Goal: Task Accomplishment & Management: Manage account settings

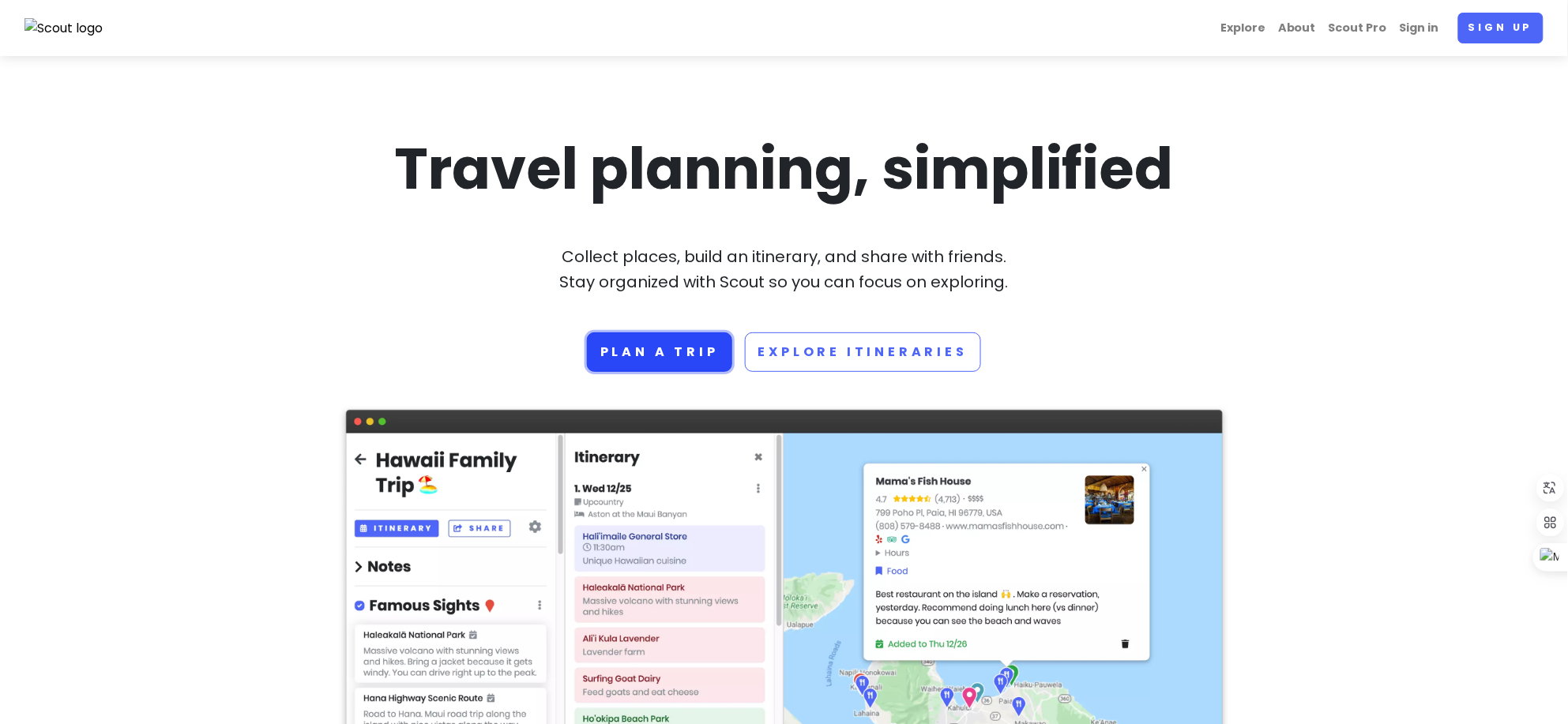
click at [677, 357] on link "Plan a trip" at bounding box center [660, 352] width 146 height 40
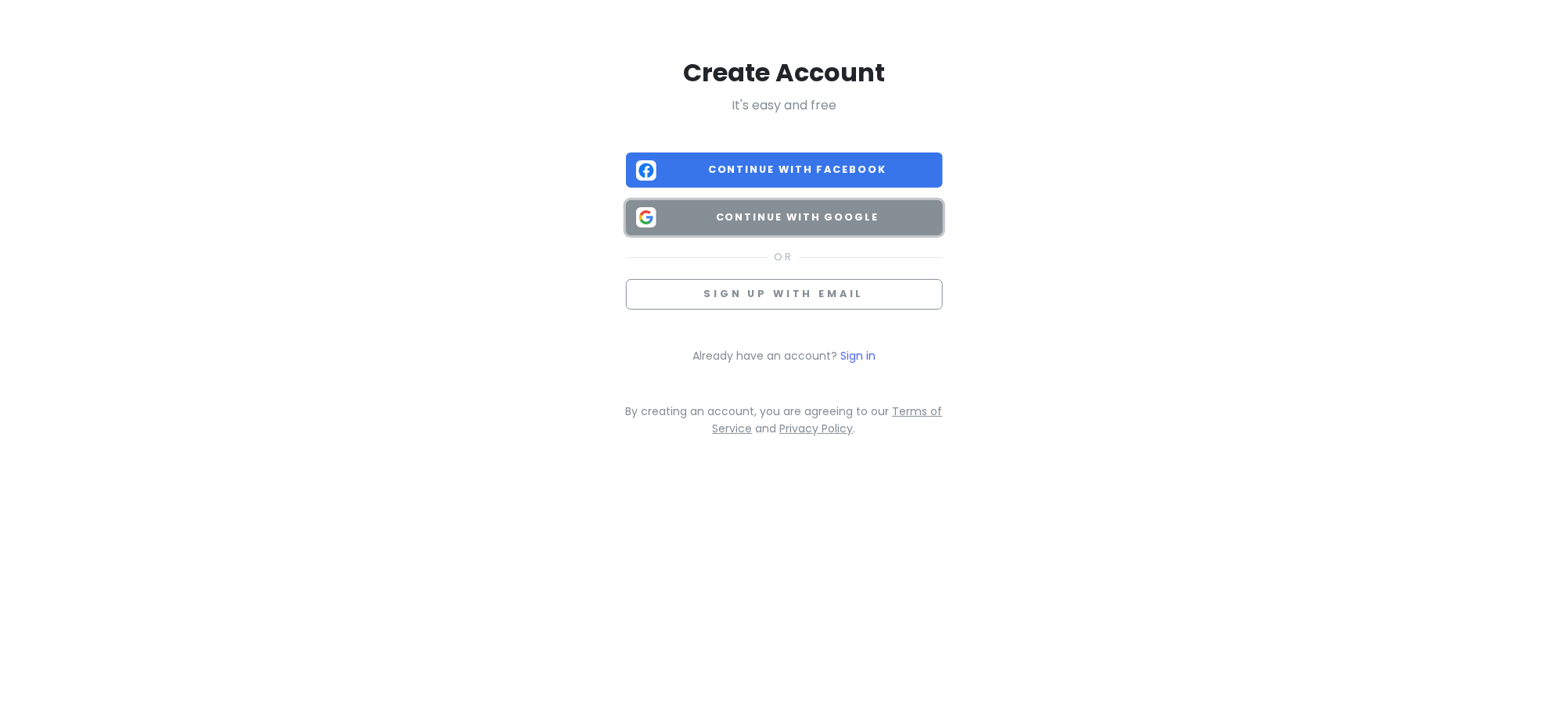
click at [812, 221] on span "Continue with Google" at bounding box center [797, 217] width 270 height 16
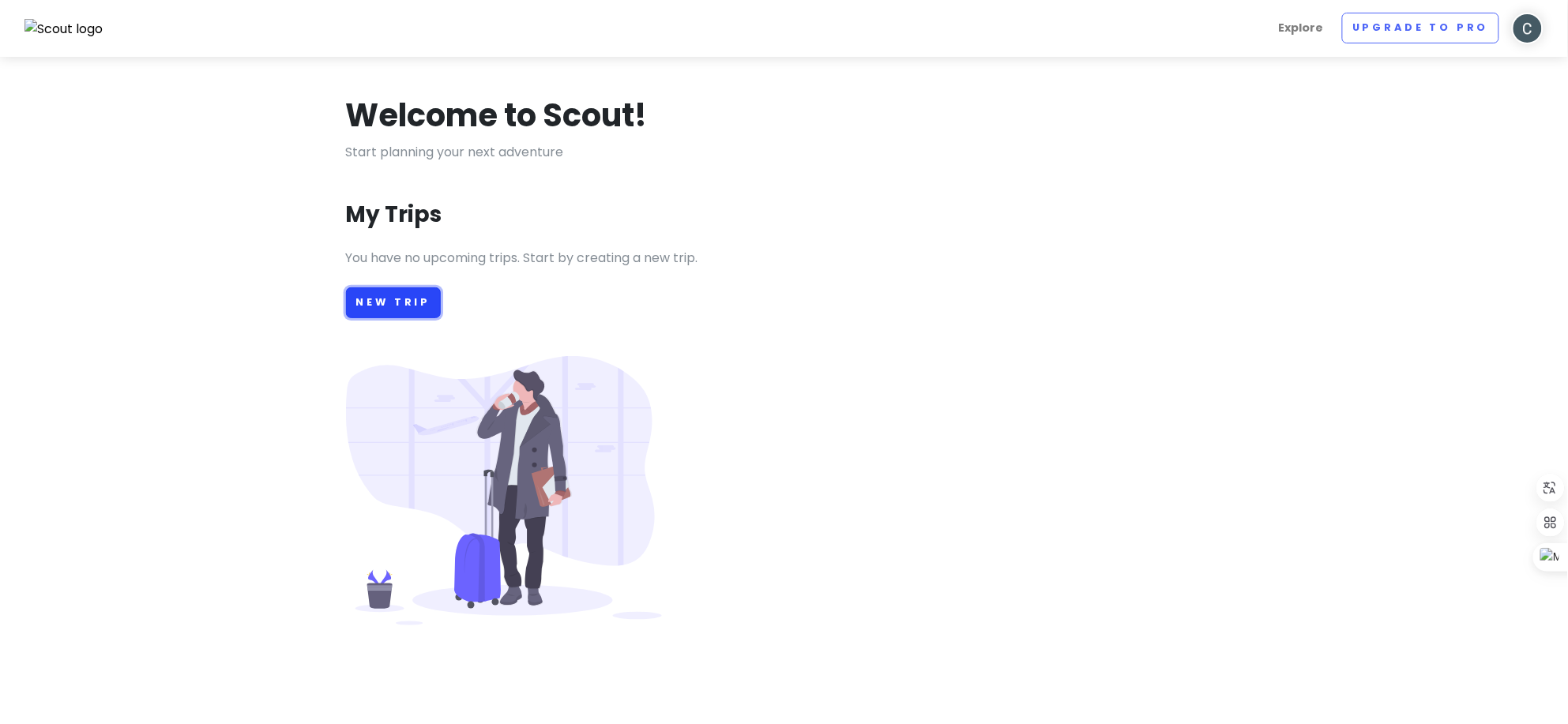
click at [411, 303] on link "New Trip" at bounding box center [394, 302] width 95 height 31
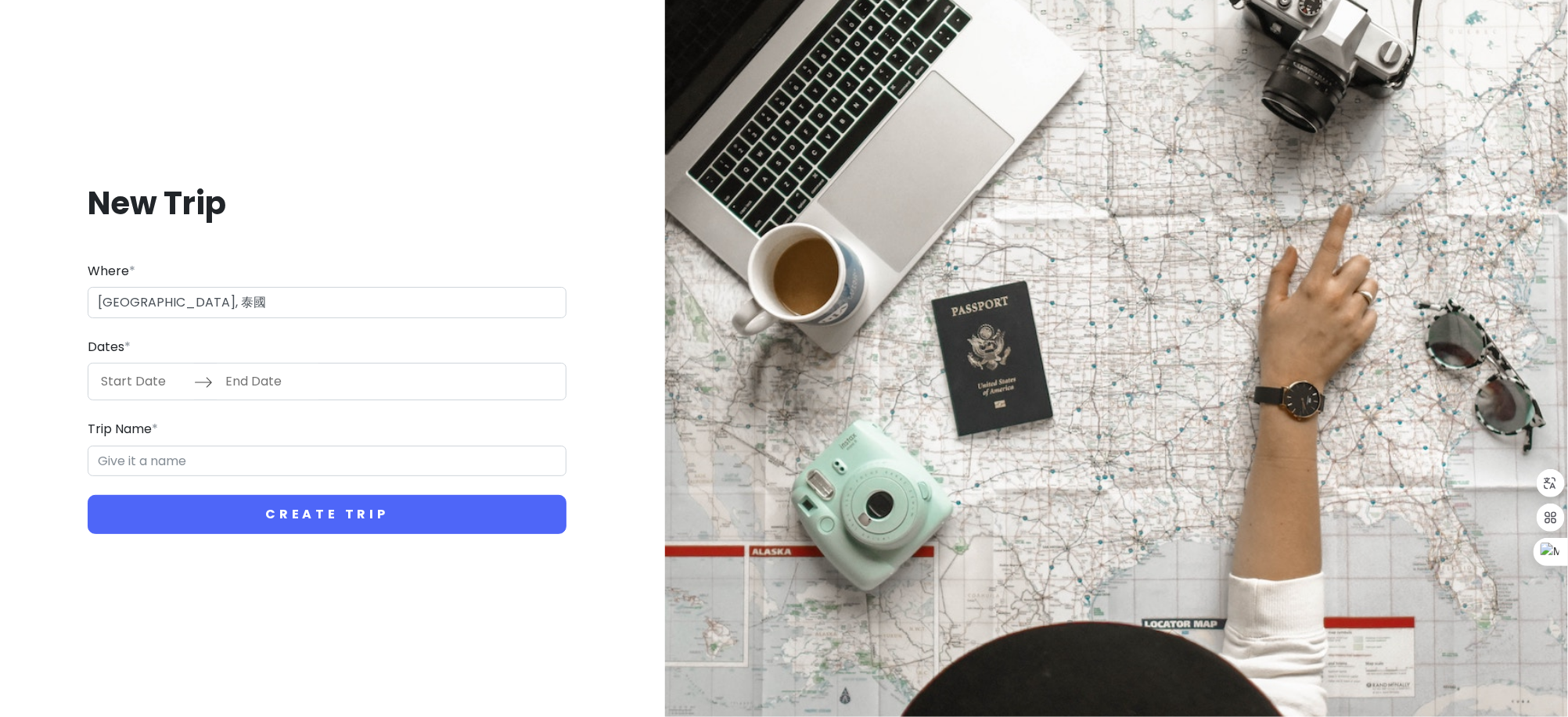
type input "泰國曼谷"
type input "曼谷 Trip"
click at [143, 384] on input "Start Date" at bounding box center [143, 381] width 102 height 36
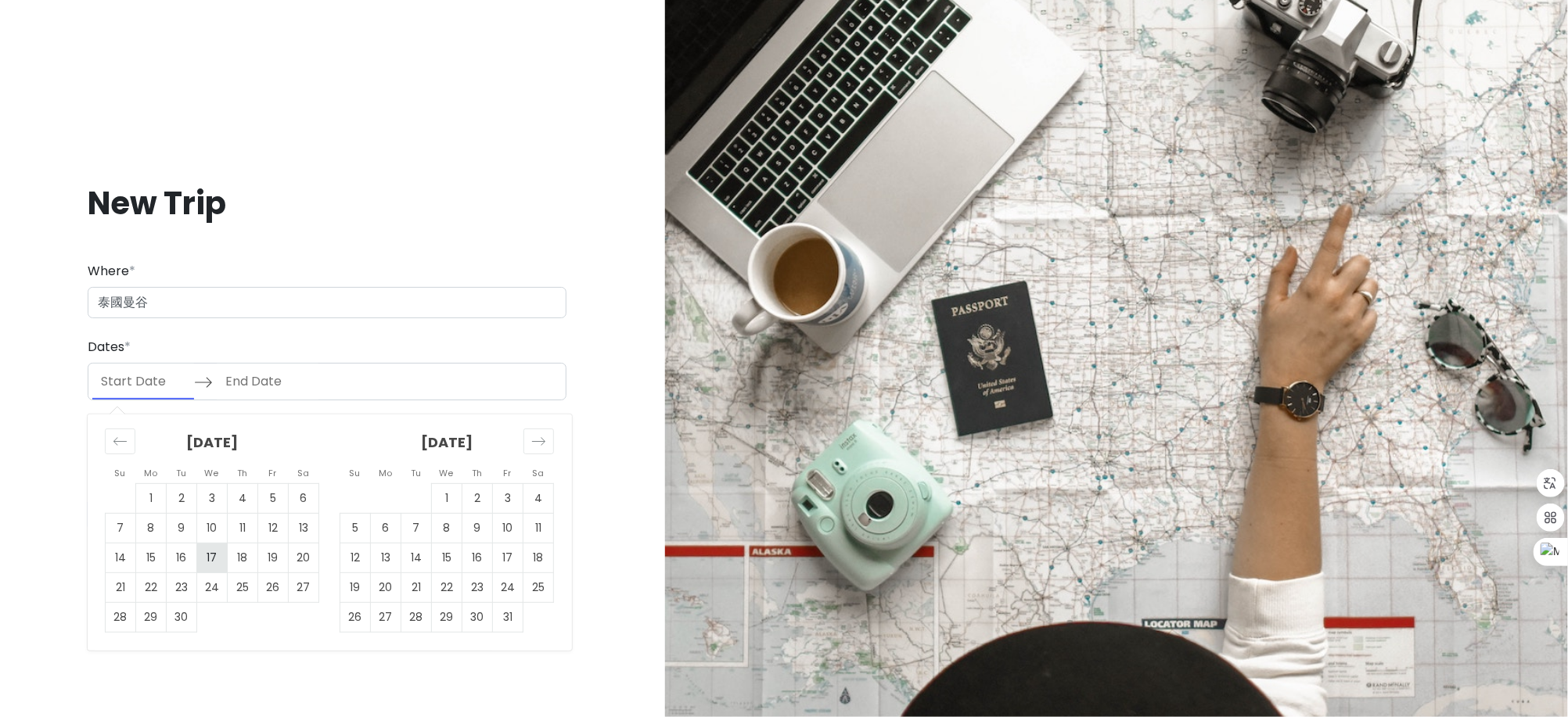
click at [198, 547] on td "17" at bounding box center [212, 558] width 30 height 29
type input "[DATE]"
click at [301, 558] on td "20" at bounding box center [304, 558] width 30 height 29
type input "[DATE]"
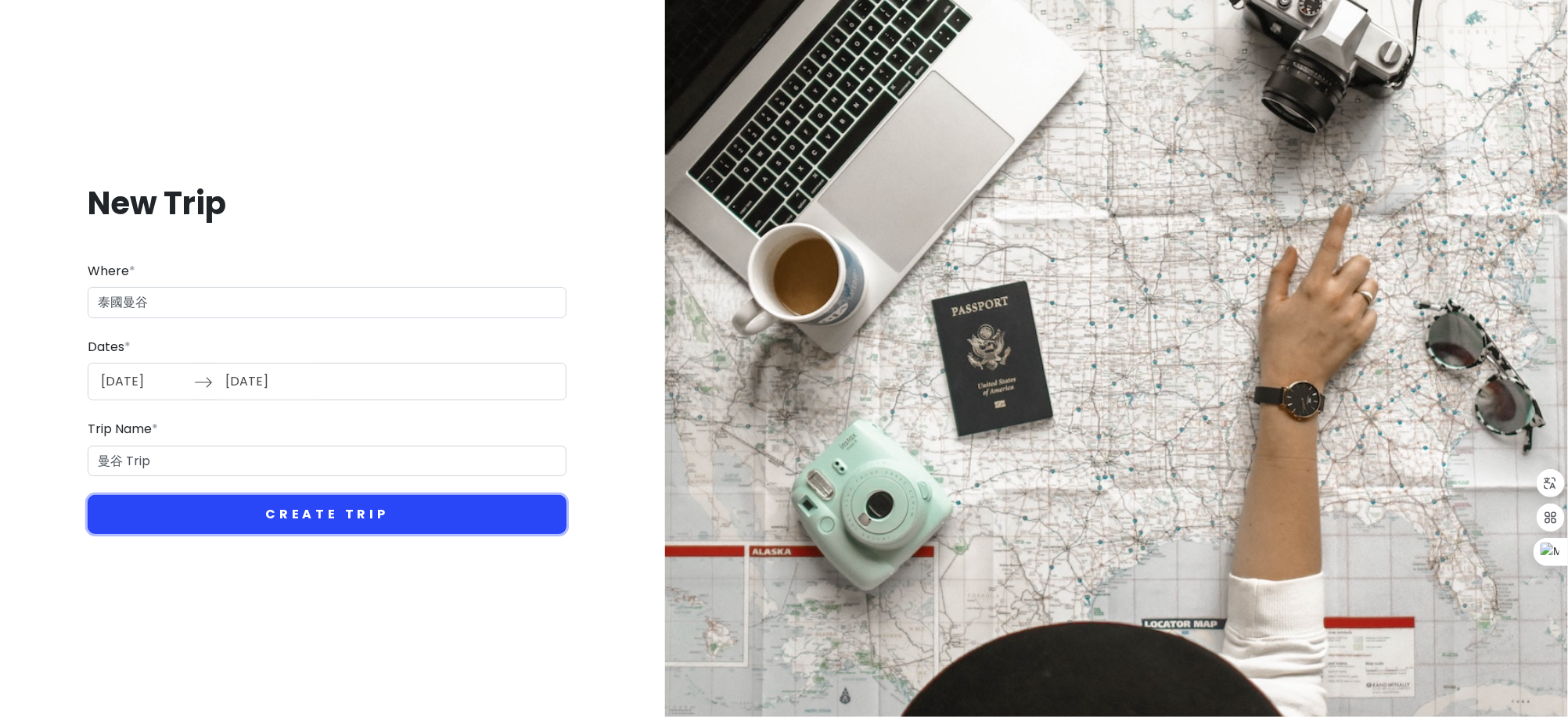
click at [216, 510] on button "Create Trip" at bounding box center [326, 515] width 478 height 39
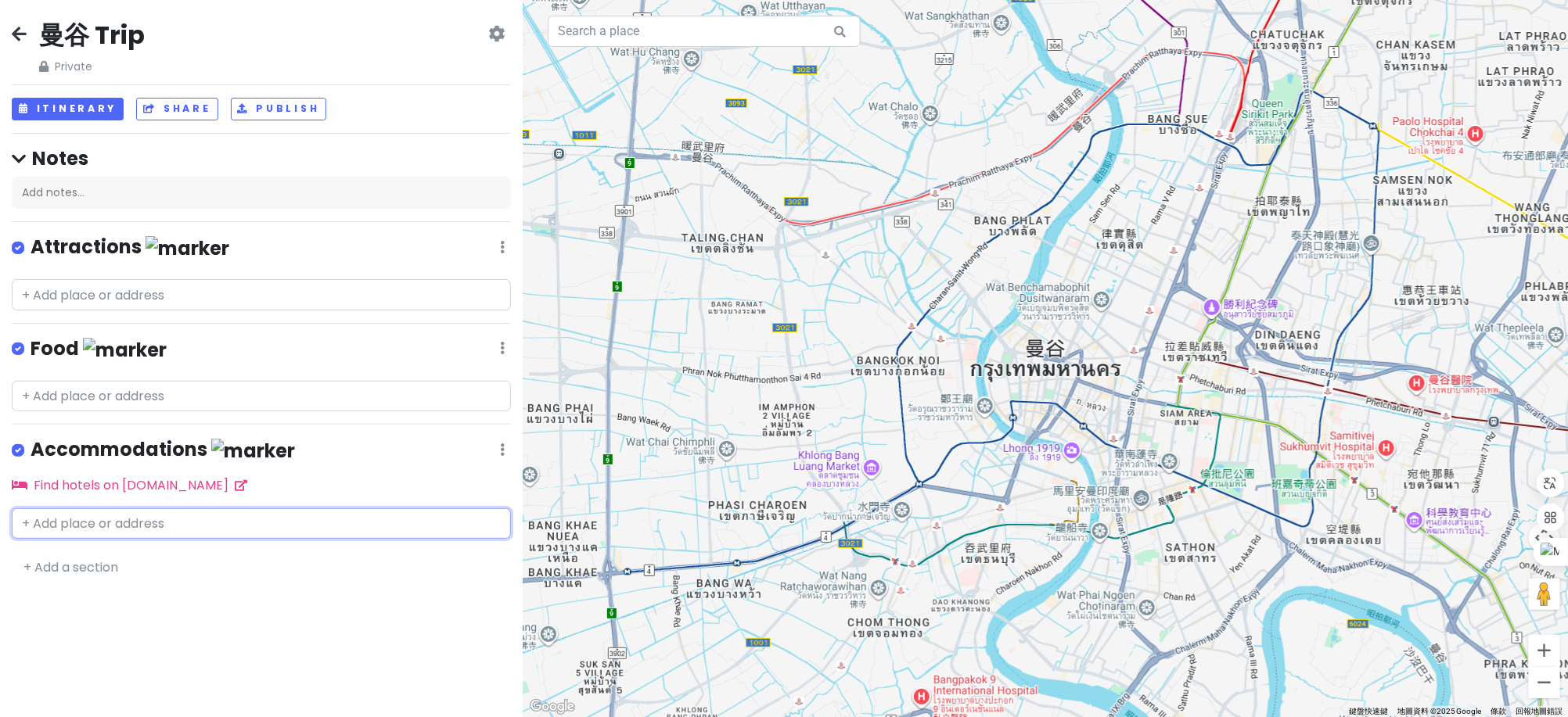
click at [132, 524] on input "text" at bounding box center [261, 524] width 499 height 31
paste input "[STREET_ADDRESS]"
type input "[STREET_ADDRESS]"
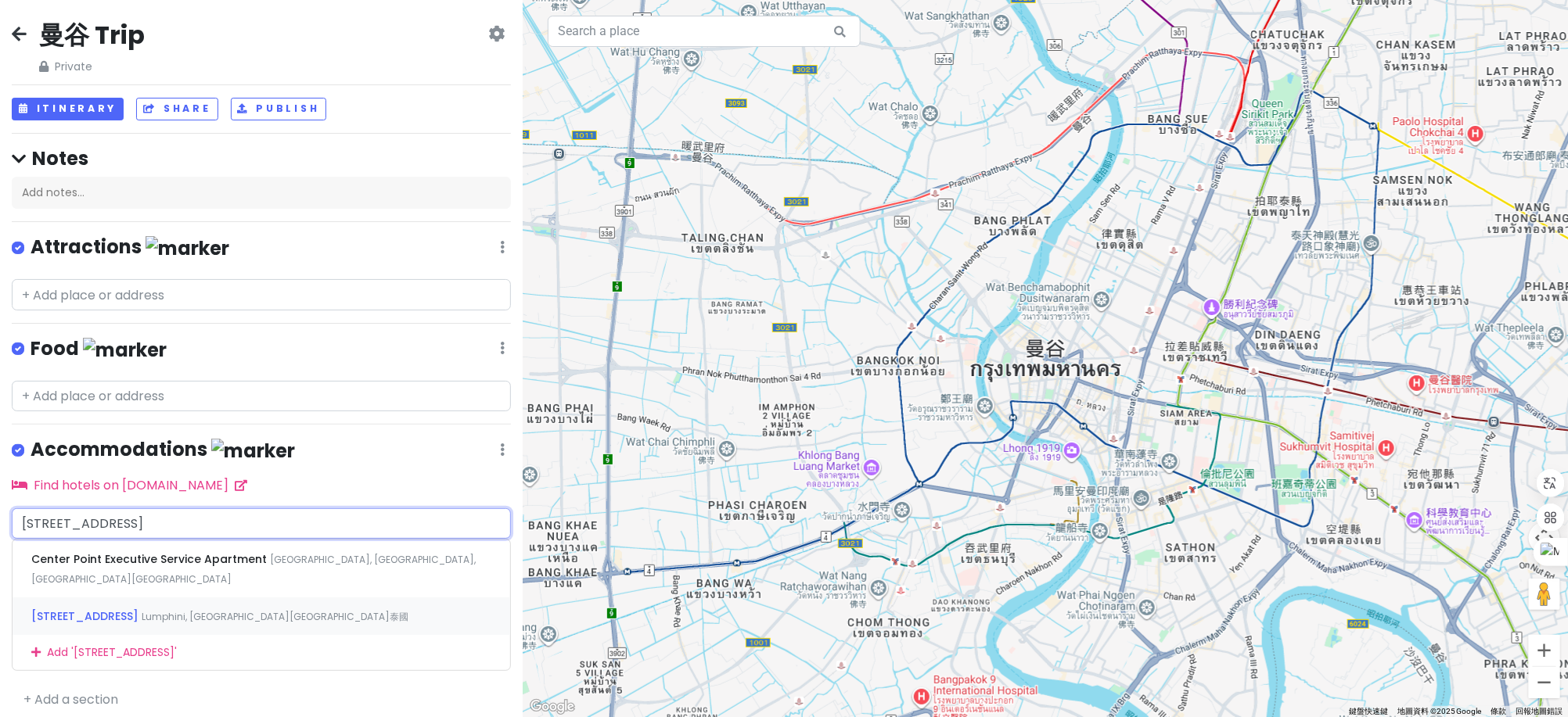
click at [307, 597] on div "100 Wireless Road Lumphini, [GEOGRAPHIC_DATA][GEOGRAPHIC_DATA]泰國" at bounding box center [261, 616] width 497 height 37
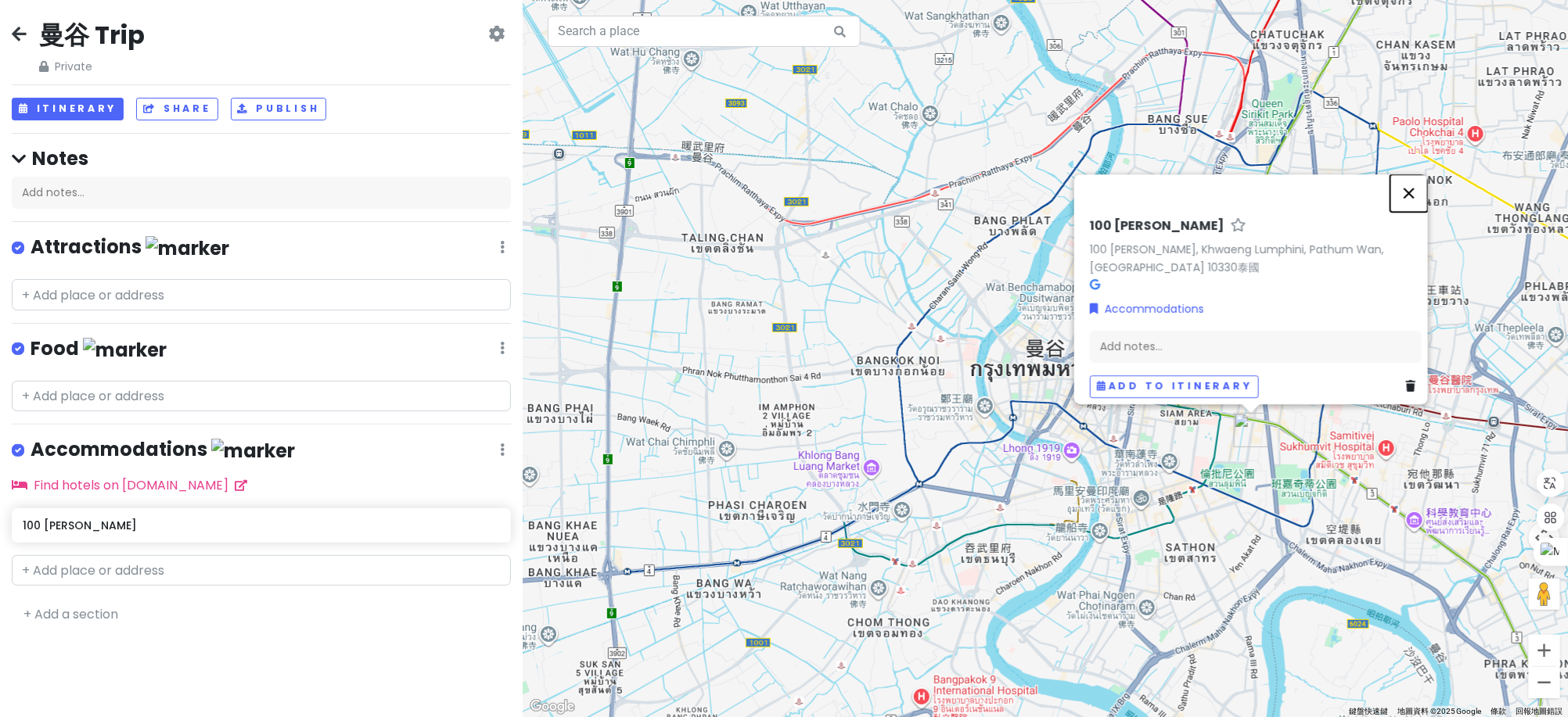
click at [1413, 193] on button "關閉" at bounding box center [1409, 193] width 37 height 37
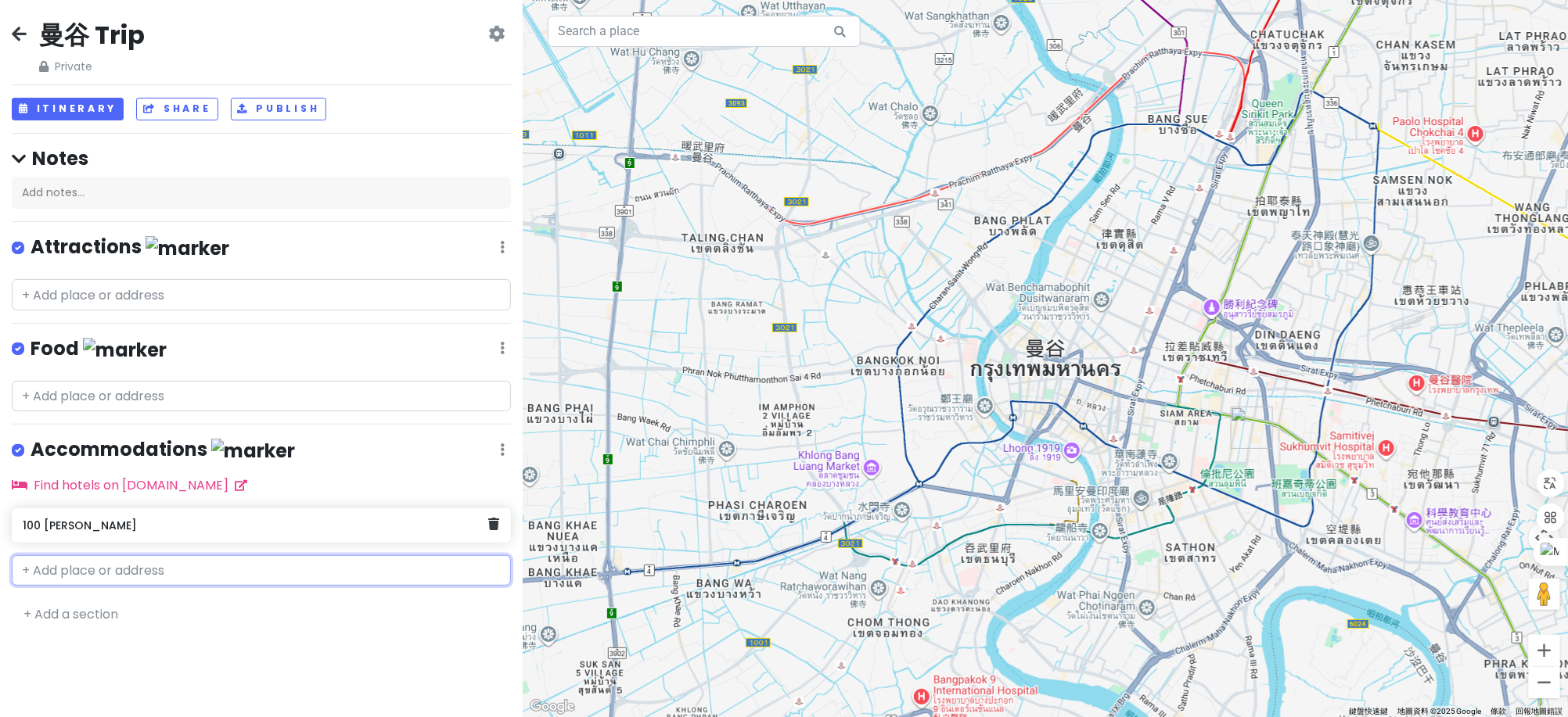
click at [231, 520] on h6 "100 [PERSON_NAME]" at bounding box center [255, 525] width 466 height 14
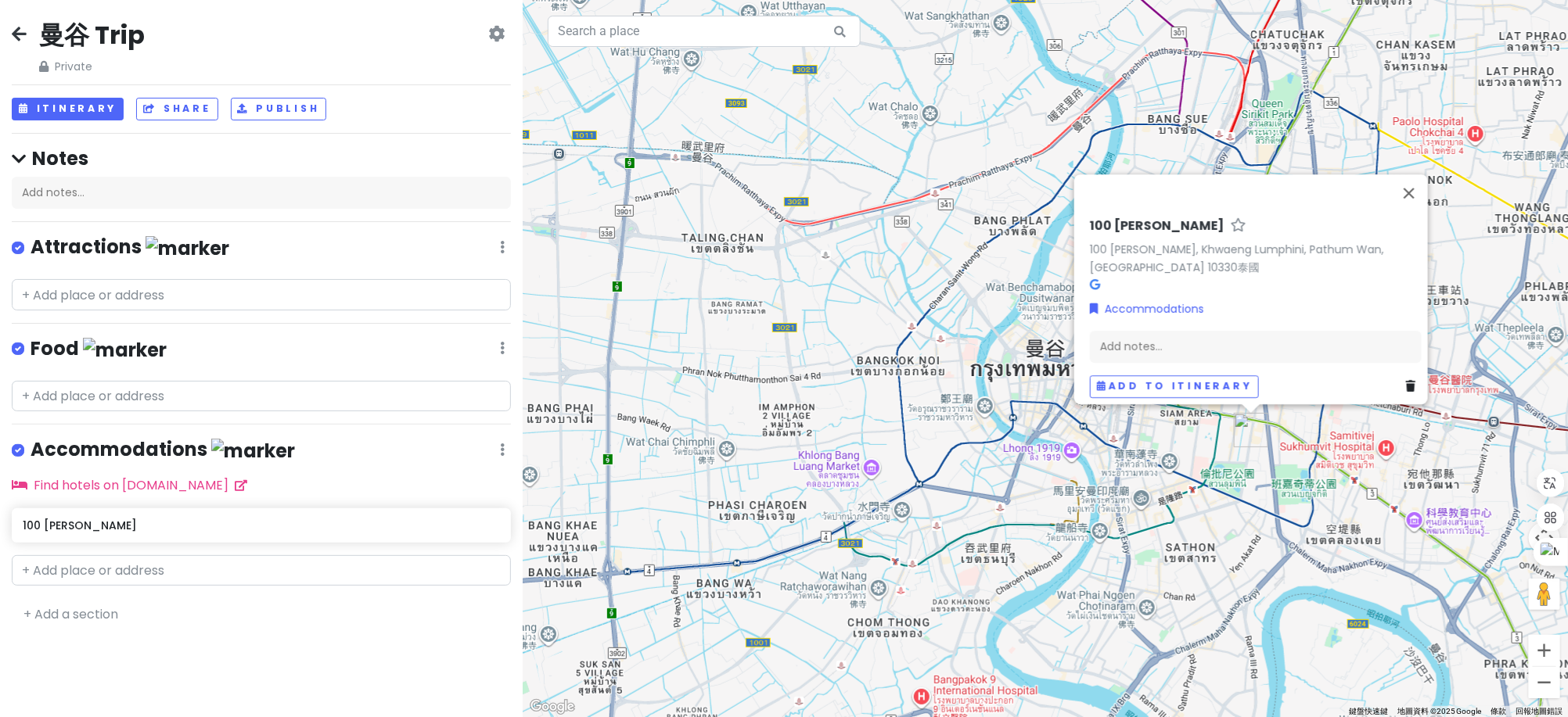
click at [499, 446] on div "Accommodations Edit Reorder Delete List" at bounding box center [261, 453] width 499 height 32
click at [509, 443] on div "Accommodations Edit Reorder Delete List" at bounding box center [261, 453] width 499 height 32
click at [497, 443] on div "Accommodations Edit Reorder Delete List" at bounding box center [261, 453] width 499 height 32
click at [500, 446] on icon at bounding box center [502, 449] width 5 height 13
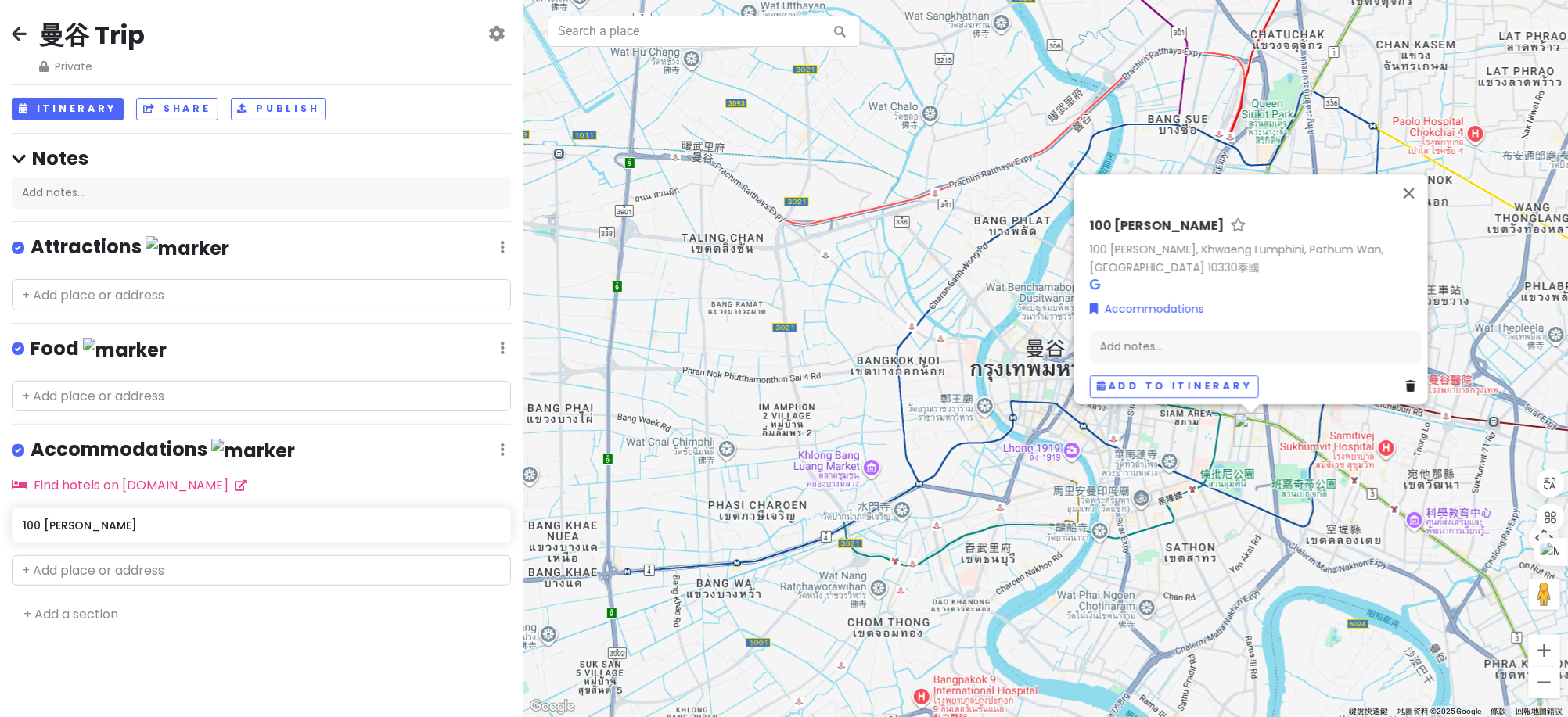
click at [500, 446] on icon at bounding box center [502, 449] width 5 height 13
click at [426, 497] on link "Edit" at bounding box center [456, 496] width 125 height 37
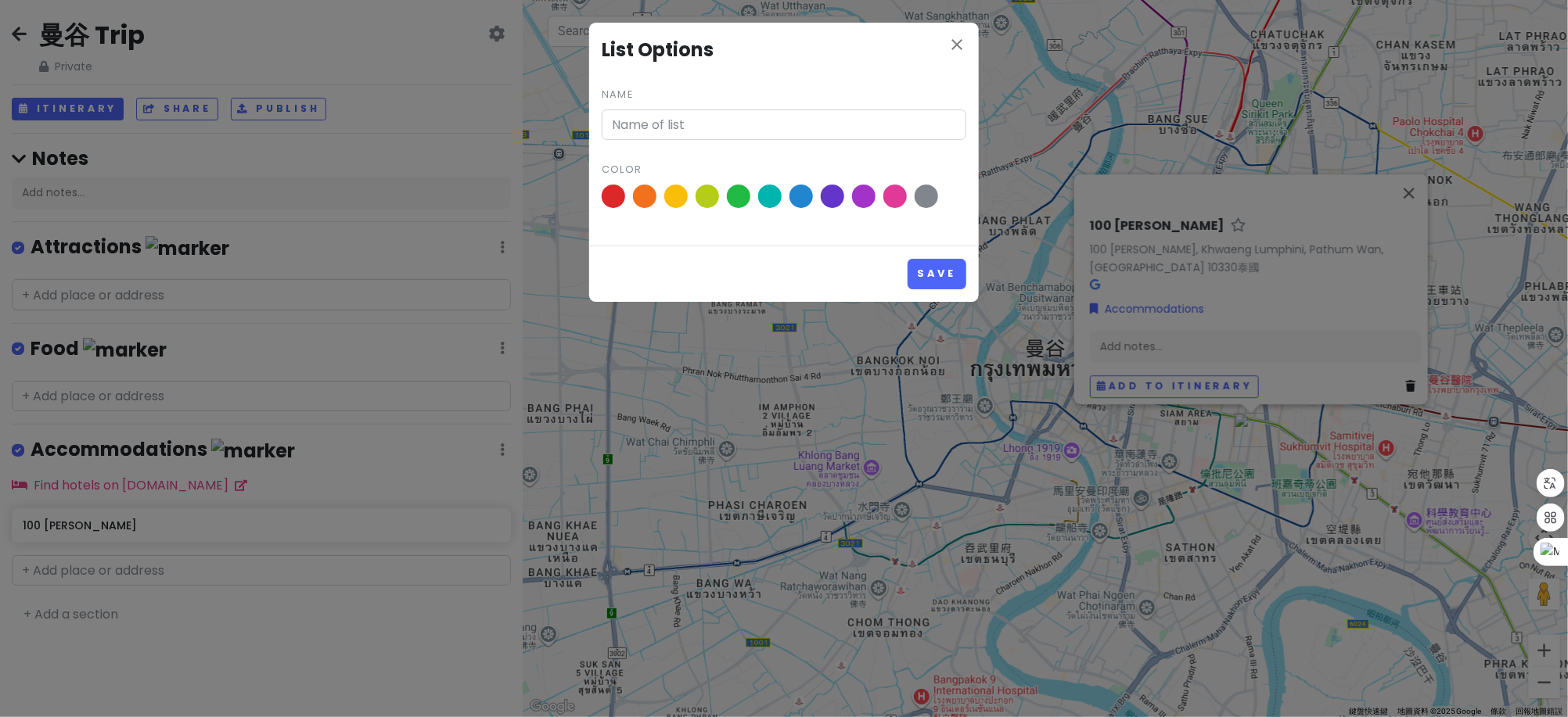
type input "Accommodations"
click at [890, 195] on span at bounding box center [895, 196] width 28 height 28
click at [0, 0] on input "radio" at bounding box center [0, 0] width 0 height 0
click at [923, 272] on button "Save" at bounding box center [937, 274] width 59 height 30
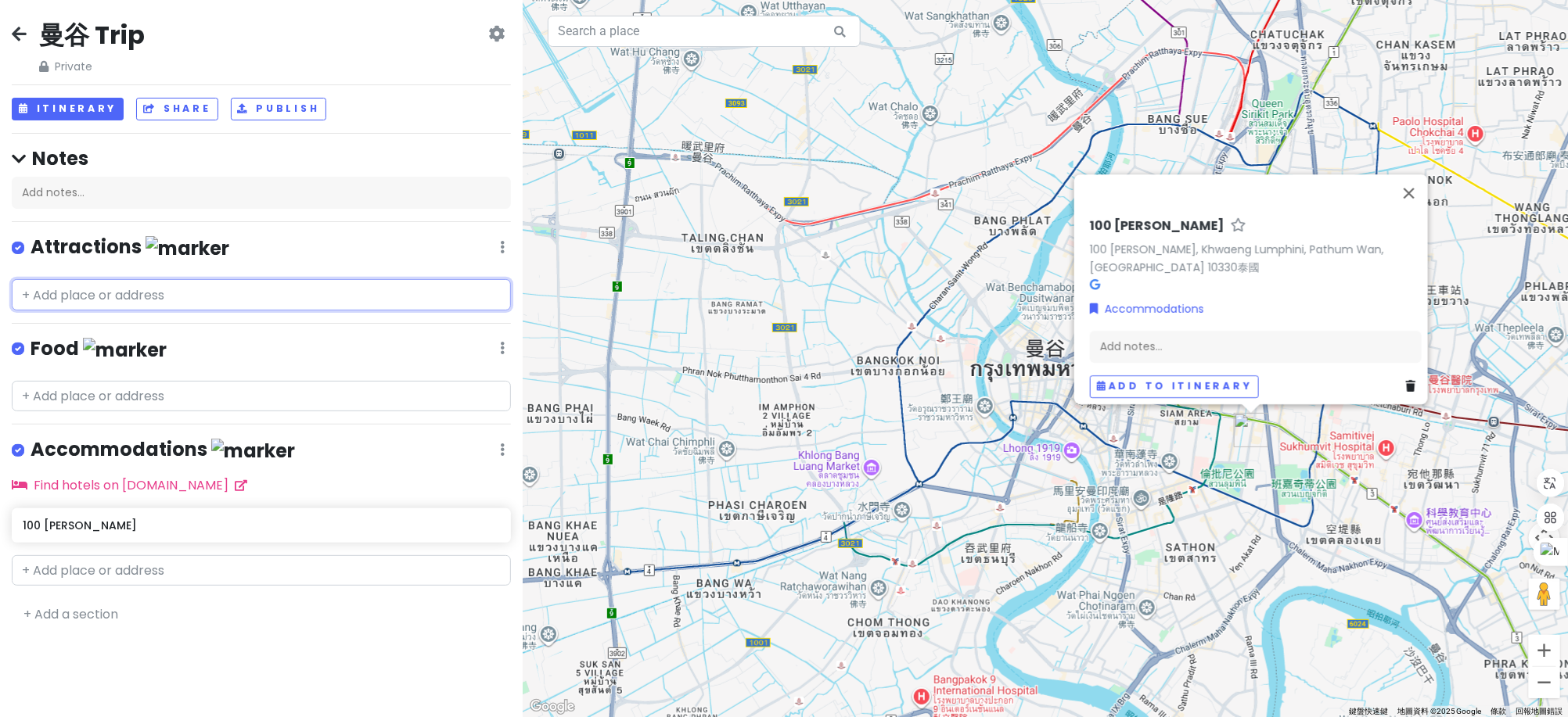
click at [165, 294] on input "text" at bounding box center [261, 295] width 499 height 31
drag, startPoint x: 243, startPoint y: 281, endPoint x: 249, endPoint y: 298, distance: 18.0
click at [249, 294] on input "text" at bounding box center [261, 295] width 499 height 31
click at [249, 298] on input "text" at bounding box center [261, 295] width 499 height 31
click at [98, 297] on input "text" at bounding box center [261, 295] width 499 height 31
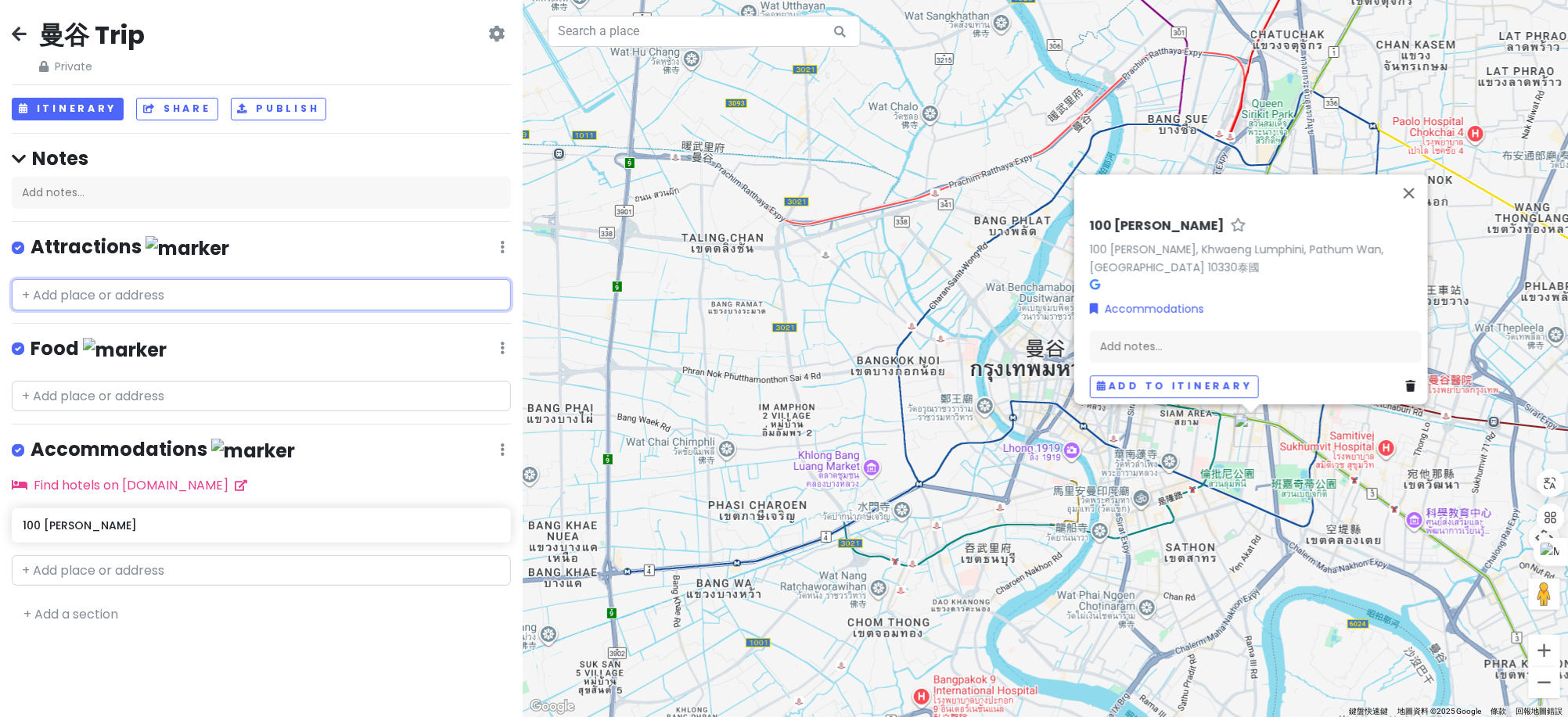
paste input "曼谷時空魔方+"
type input "曼谷時空魔方+"
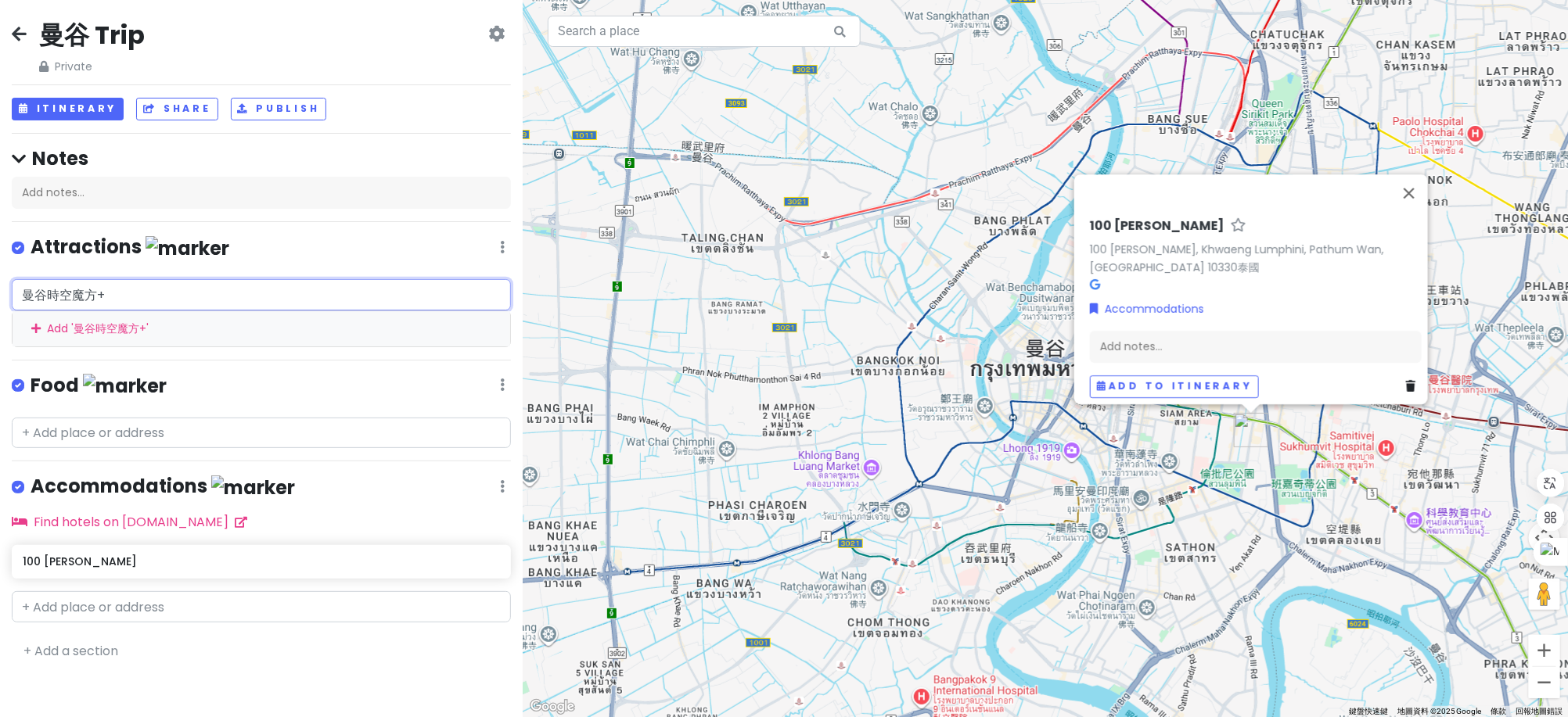
click at [278, 328] on div "Add ' 曼谷時空魔方+ '" at bounding box center [261, 329] width 497 height 35
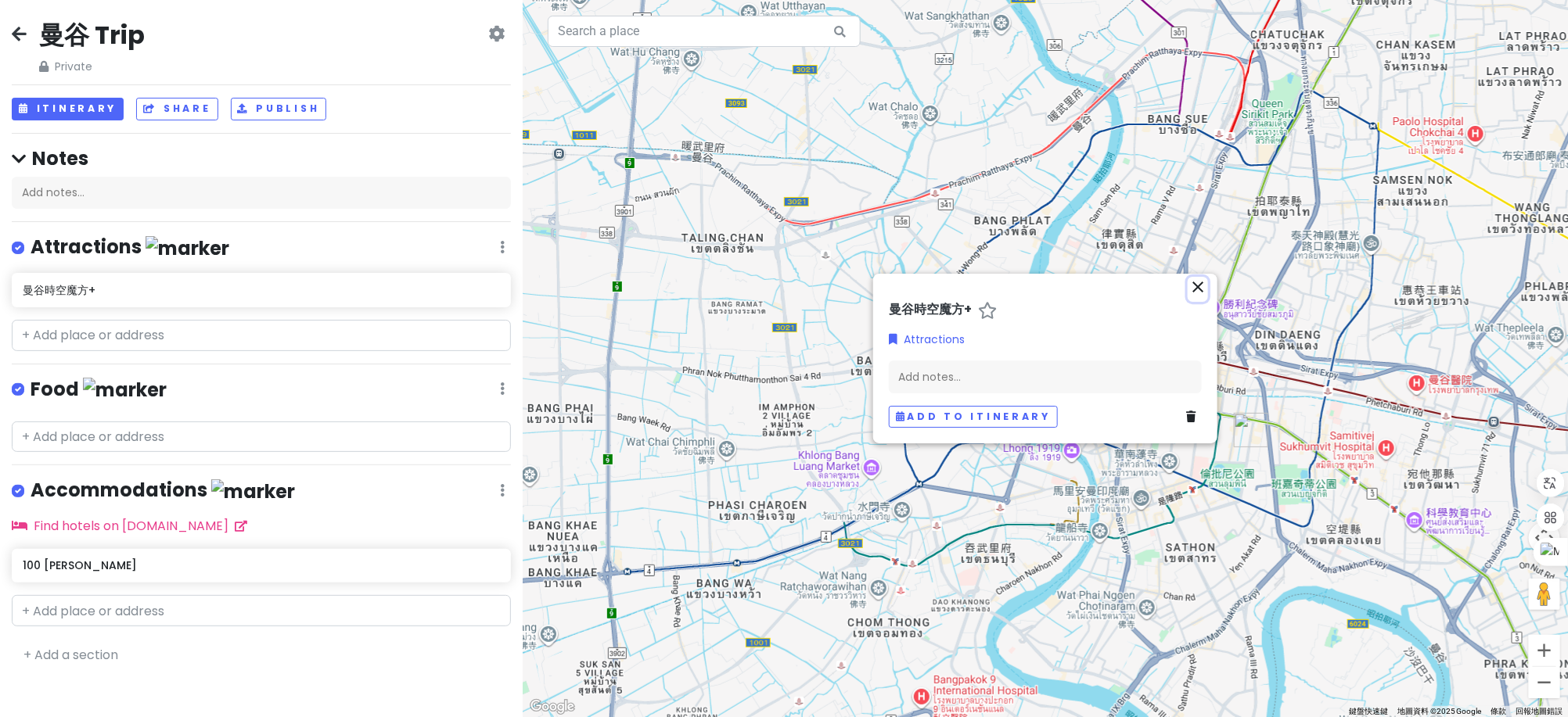
click at [1204, 291] on icon "close" at bounding box center [1197, 287] width 19 height 19
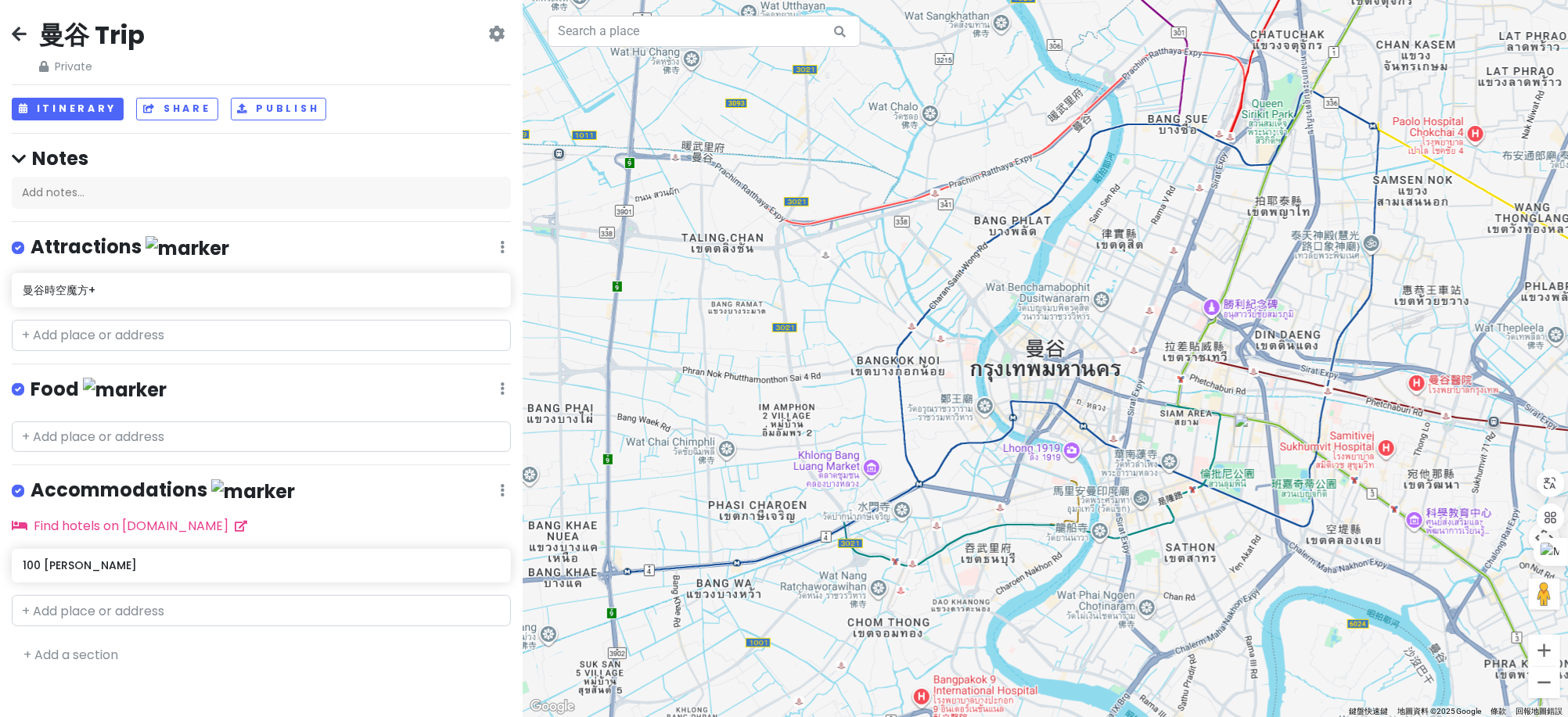
click at [501, 238] on div "Edit Reorder Delete List" at bounding box center [502, 248] width 5 height 21
click at [501, 246] on icon at bounding box center [502, 247] width 5 height 13
click at [459, 292] on link "Edit" at bounding box center [456, 293] width 125 height 37
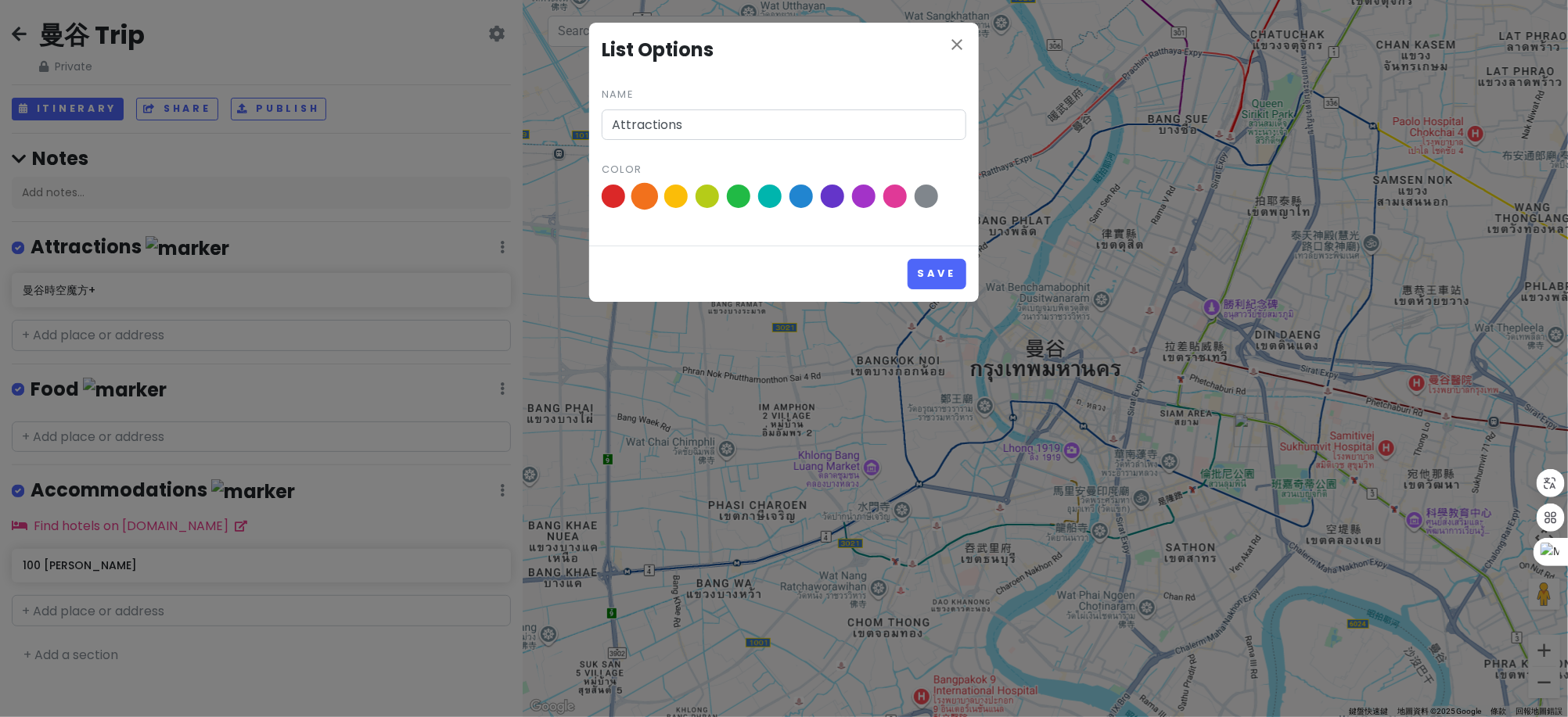
click at [632, 193] on span at bounding box center [645, 196] width 28 height 28
click at [0, 0] on input "radio" at bounding box center [0, 0] width 0 height 0
click at [946, 270] on button "Save" at bounding box center [937, 274] width 59 height 30
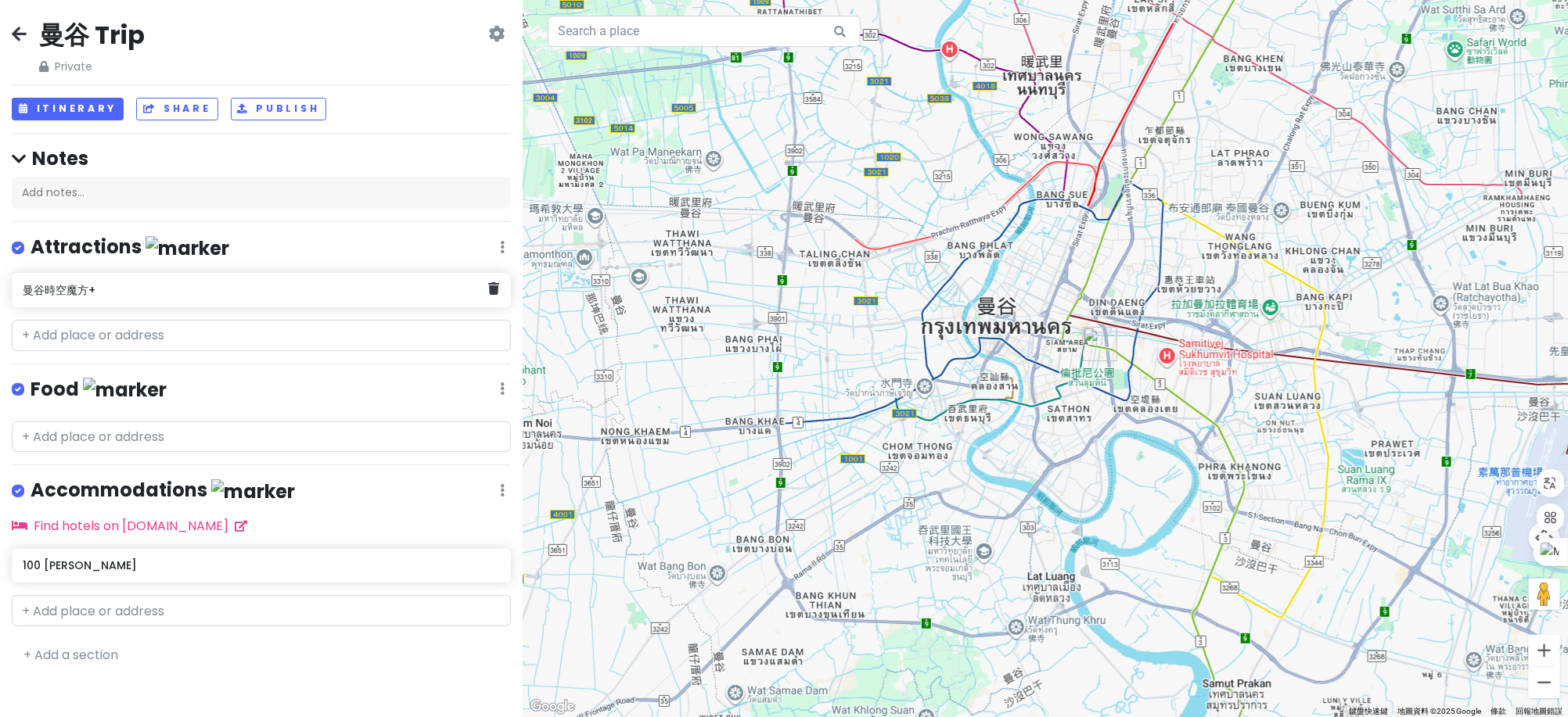
click at [343, 286] on h6 "曼谷時空魔方+" at bounding box center [255, 290] width 466 height 14
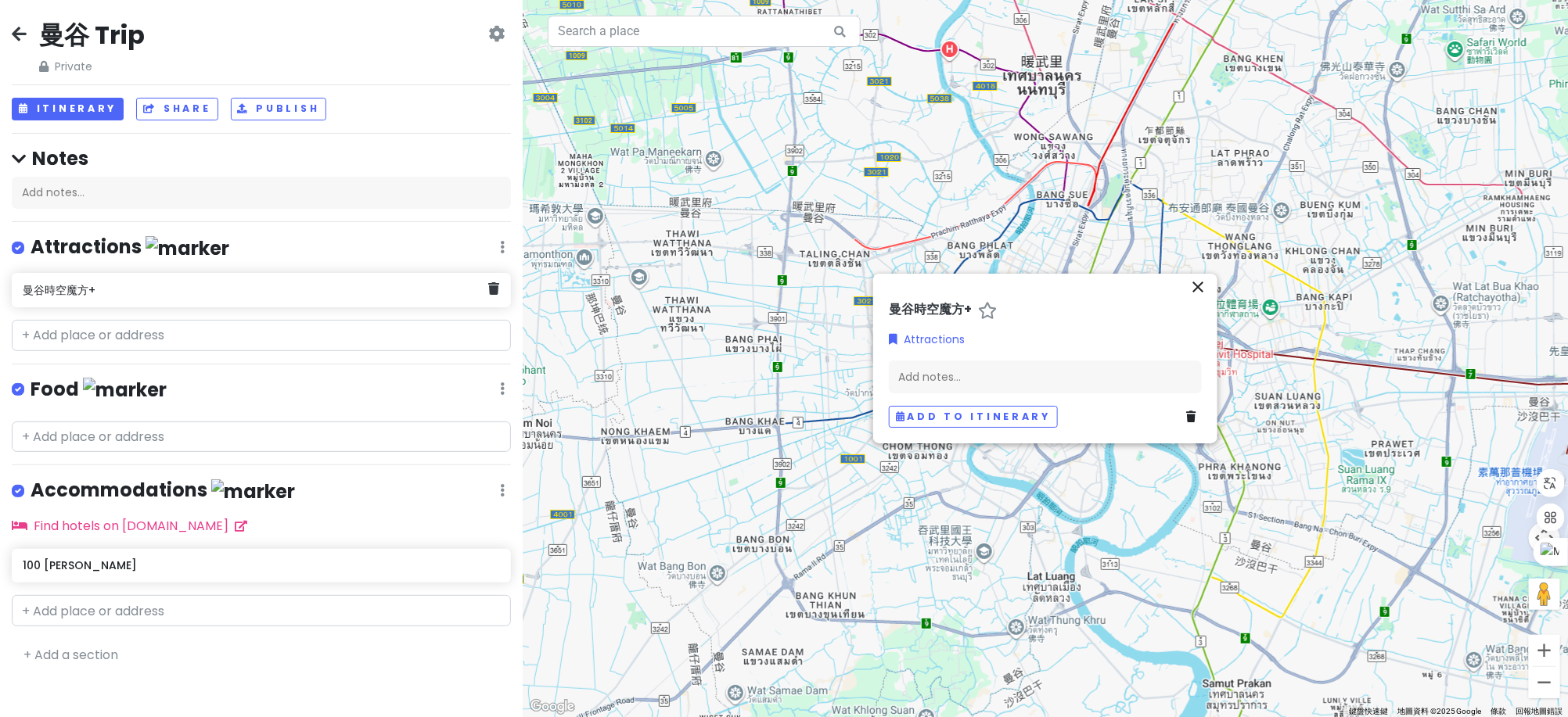
click at [343, 286] on h6 "曼谷時空魔方+" at bounding box center [255, 290] width 466 height 14
click at [1192, 282] on icon "close" at bounding box center [1197, 287] width 19 height 19
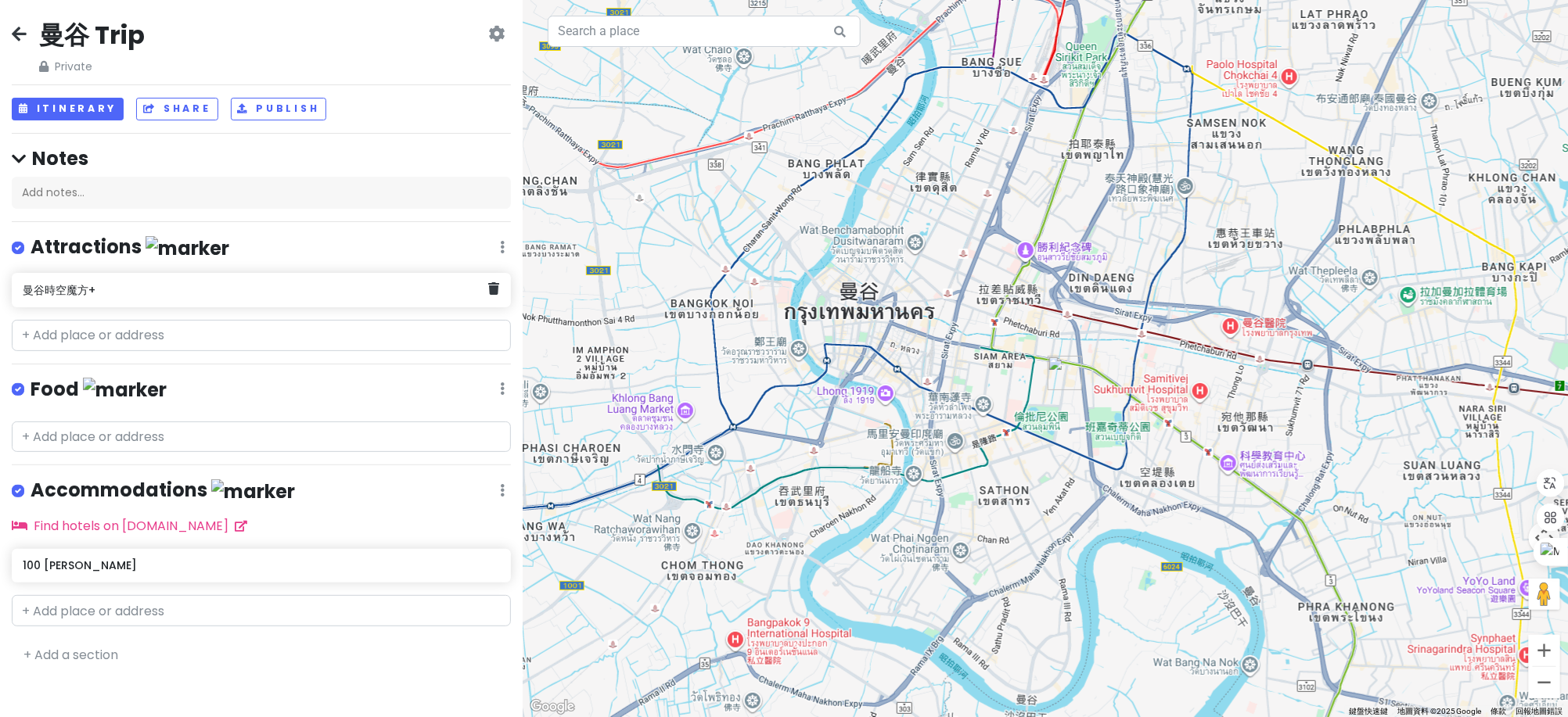
click at [195, 287] on h6 "曼谷時空魔方+" at bounding box center [255, 290] width 466 height 14
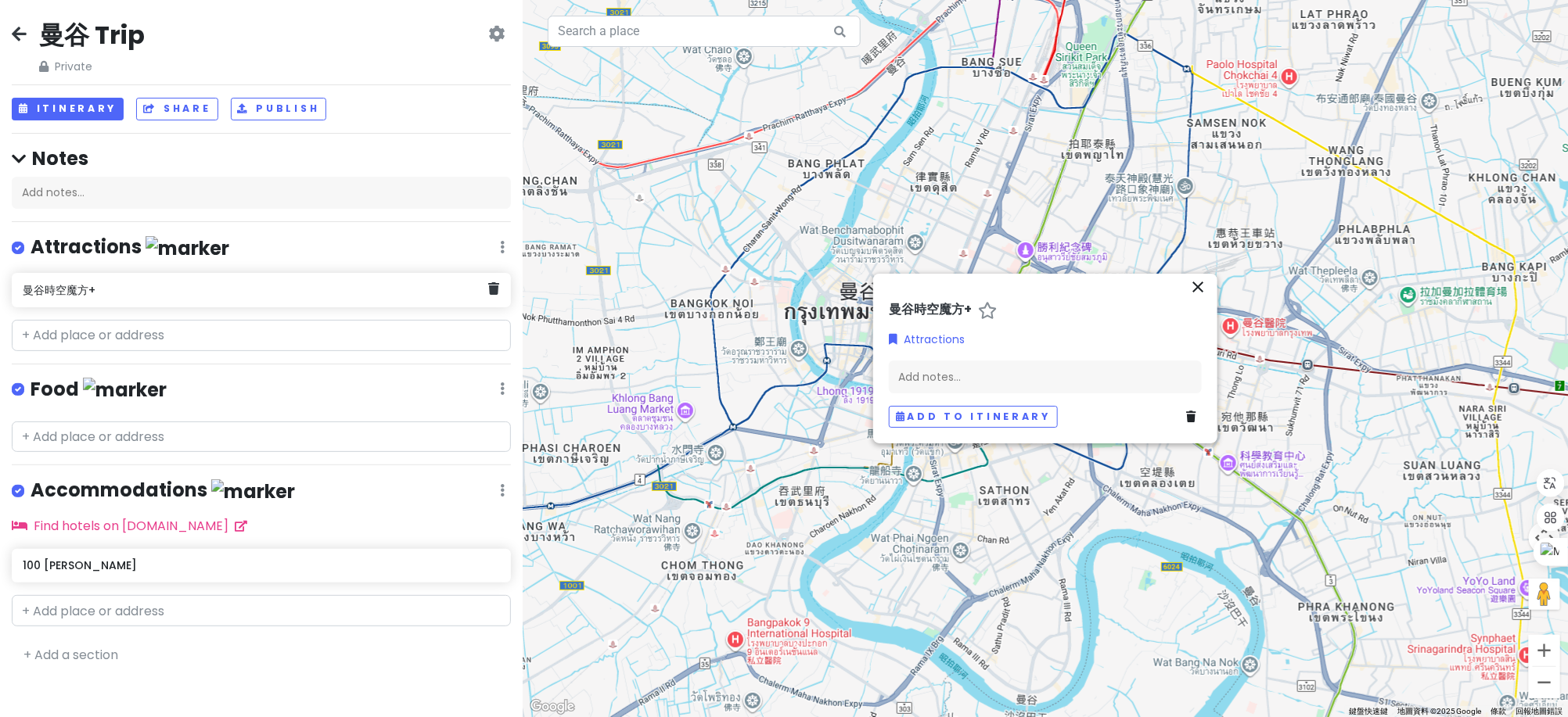
click at [85, 283] on h6 "曼谷時空魔方+" at bounding box center [255, 290] width 466 height 14
click at [507, 248] on div "Attractions Edit Reorder Delete List" at bounding box center [261, 250] width 499 height 32
click at [500, 250] on icon at bounding box center [502, 247] width 5 height 13
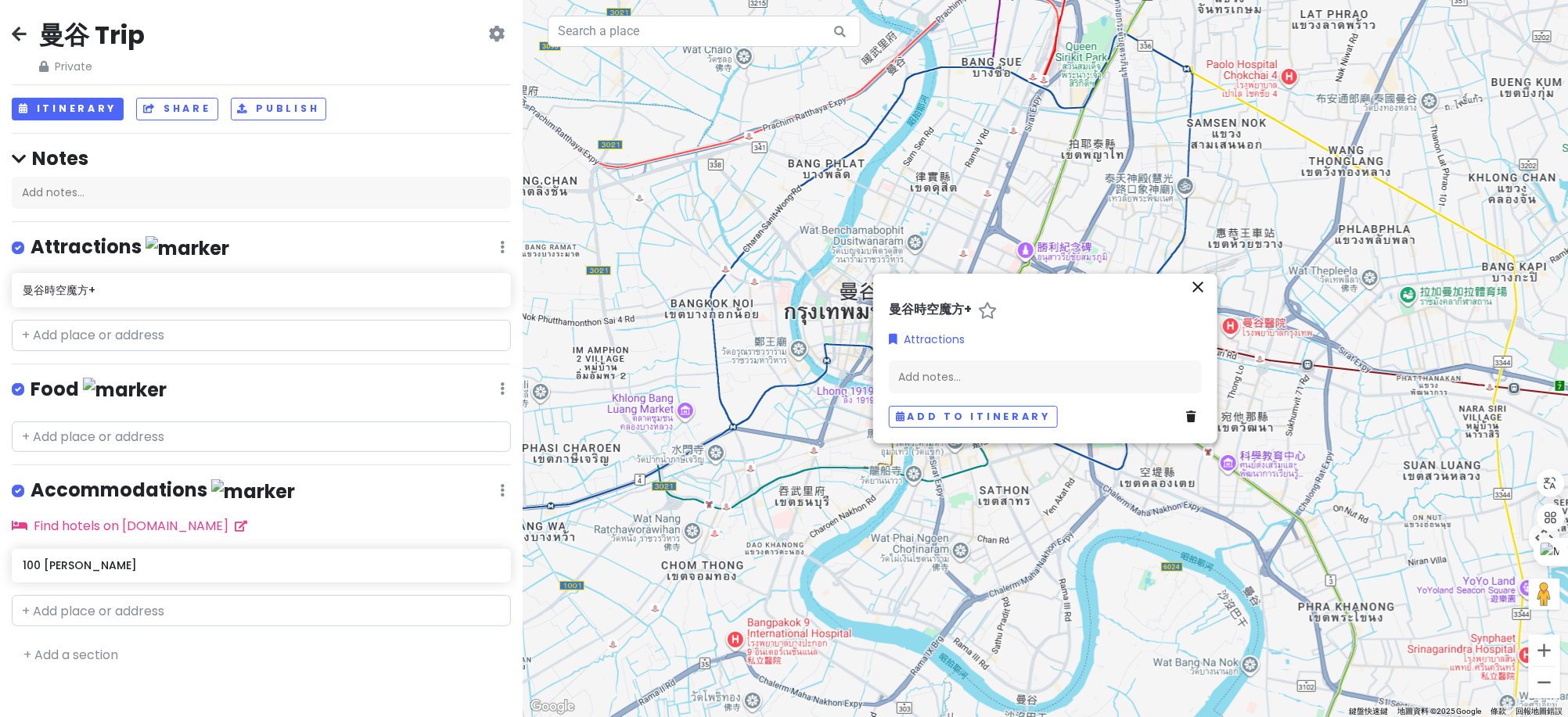
click at [500, 241] on icon at bounding box center [502, 247] width 5 height 13
click at [478, 320] on link "Reorder" at bounding box center [456, 331] width 125 height 37
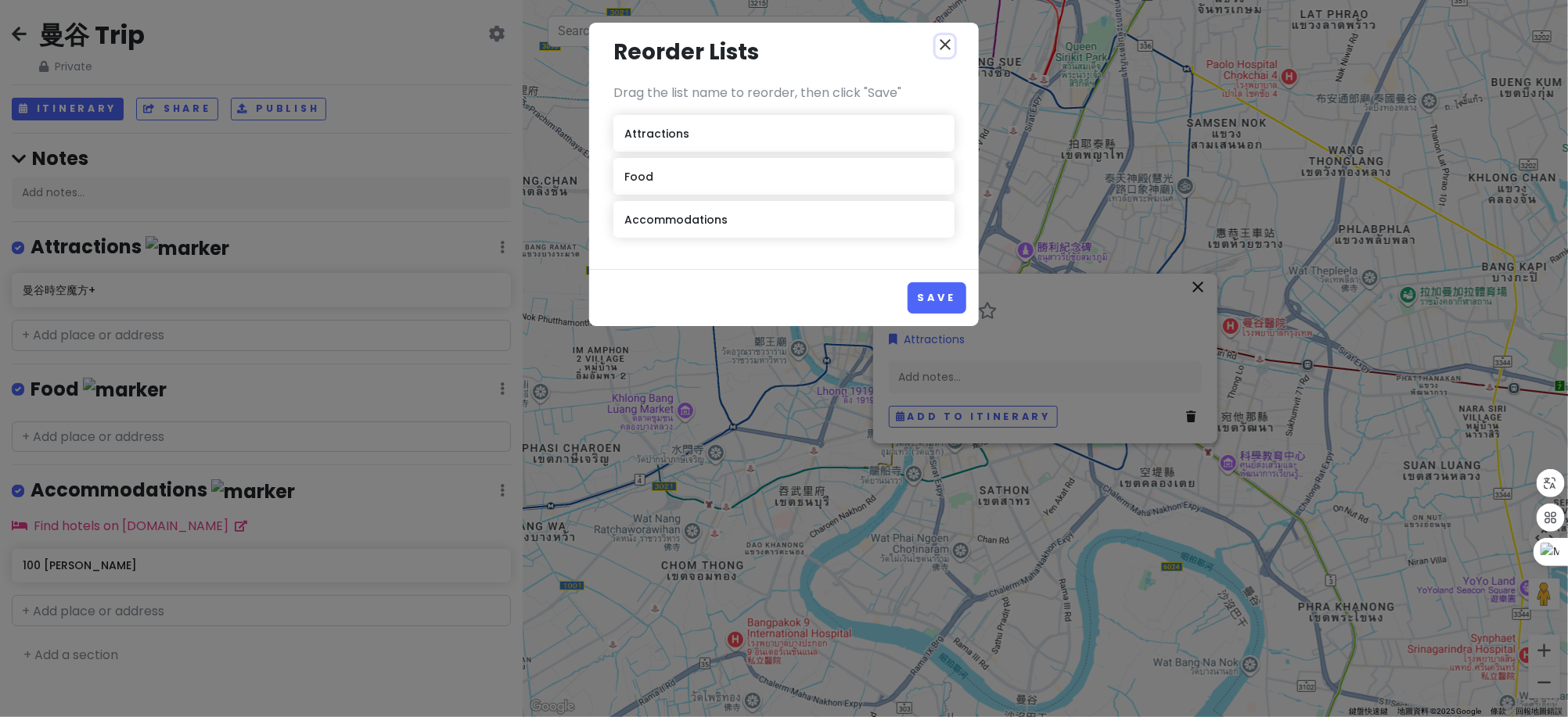
click at [946, 56] on button "close" at bounding box center [944, 46] width 19 height 22
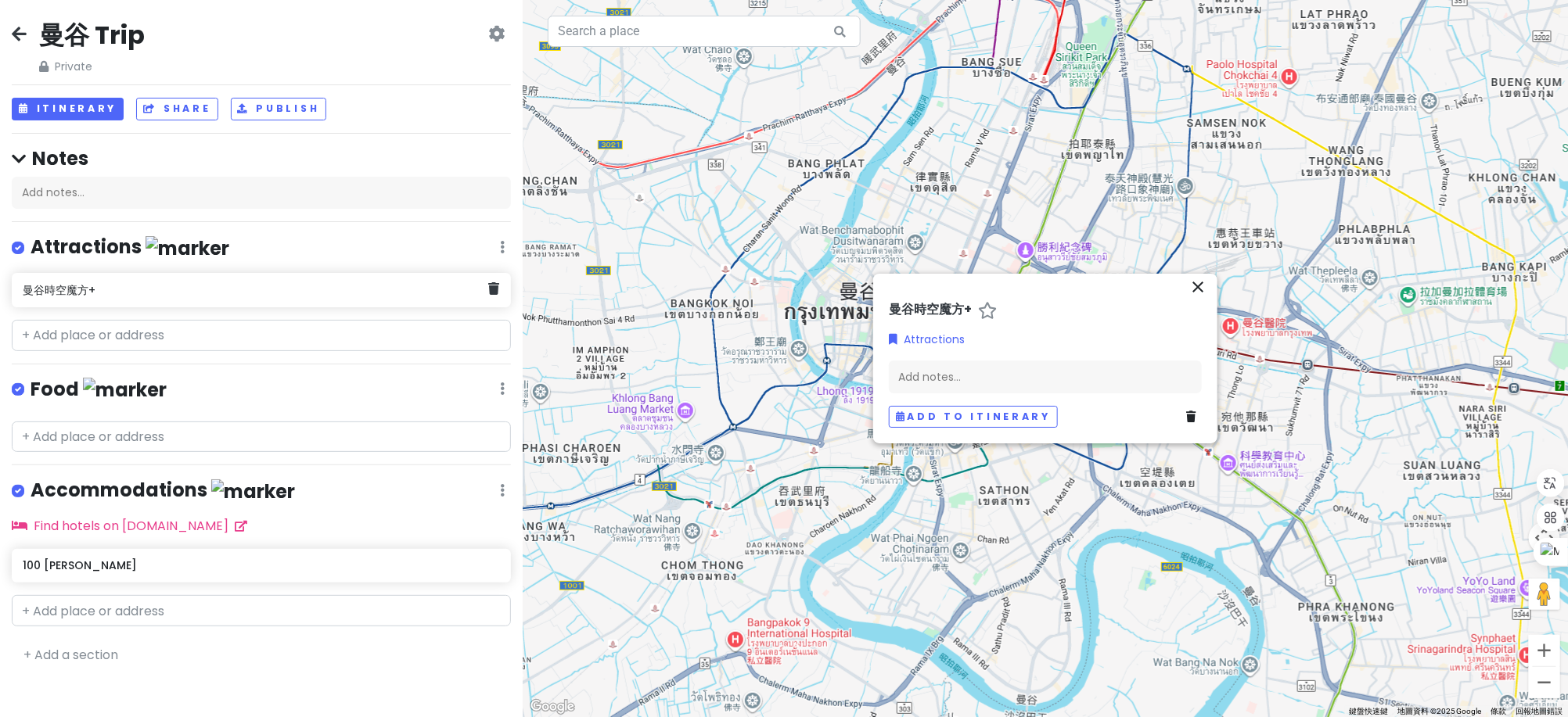
click at [136, 303] on div "曼谷時空魔方+" at bounding box center [261, 290] width 499 height 34
click at [136, 304] on div "曼谷時空魔方+" at bounding box center [261, 290] width 499 height 34
click at [48, 287] on h6 "曼谷時空魔方+" at bounding box center [255, 290] width 466 height 14
click at [63, 302] on div "曼谷時空魔方+" at bounding box center [261, 290] width 499 height 34
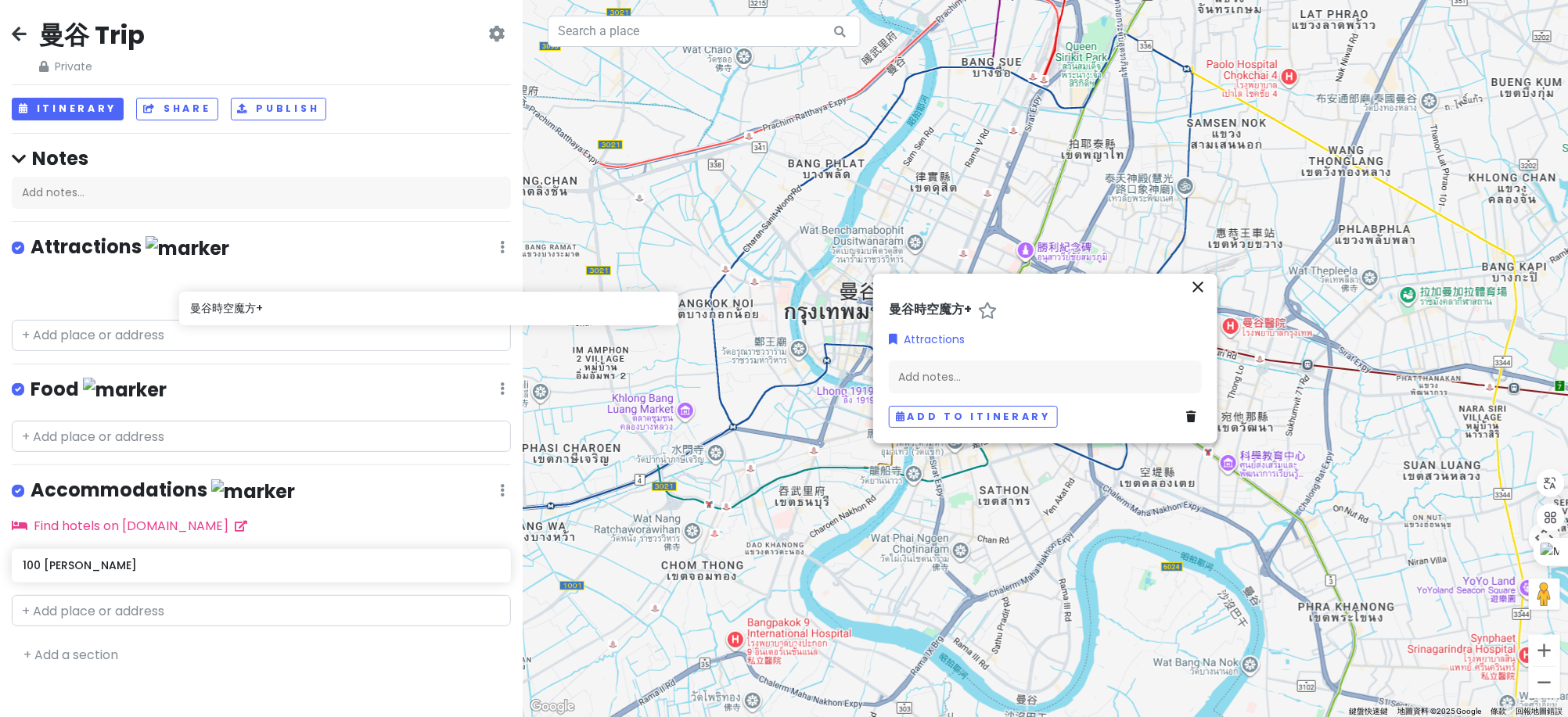
drag, startPoint x: 63, startPoint y: 295, endPoint x: 245, endPoint y: 314, distance: 183.0
click at [245, 314] on div "曼谷 Trip Private Change Dates Make a Copy Delete Trip Go Pro ⚡️ Give Feedback 💡 …" at bounding box center [261, 358] width 523 height 717
drag, startPoint x: 228, startPoint y: 290, endPoint x: 302, endPoint y: 294, distance: 74.1
click at [302, 294] on div "曼谷時空魔方+" at bounding box center [261, 293] width 523 height 40
click at [495, 298] on div "曼谷時空魔方+" at bounding box center [261, 290] width 499 height 34
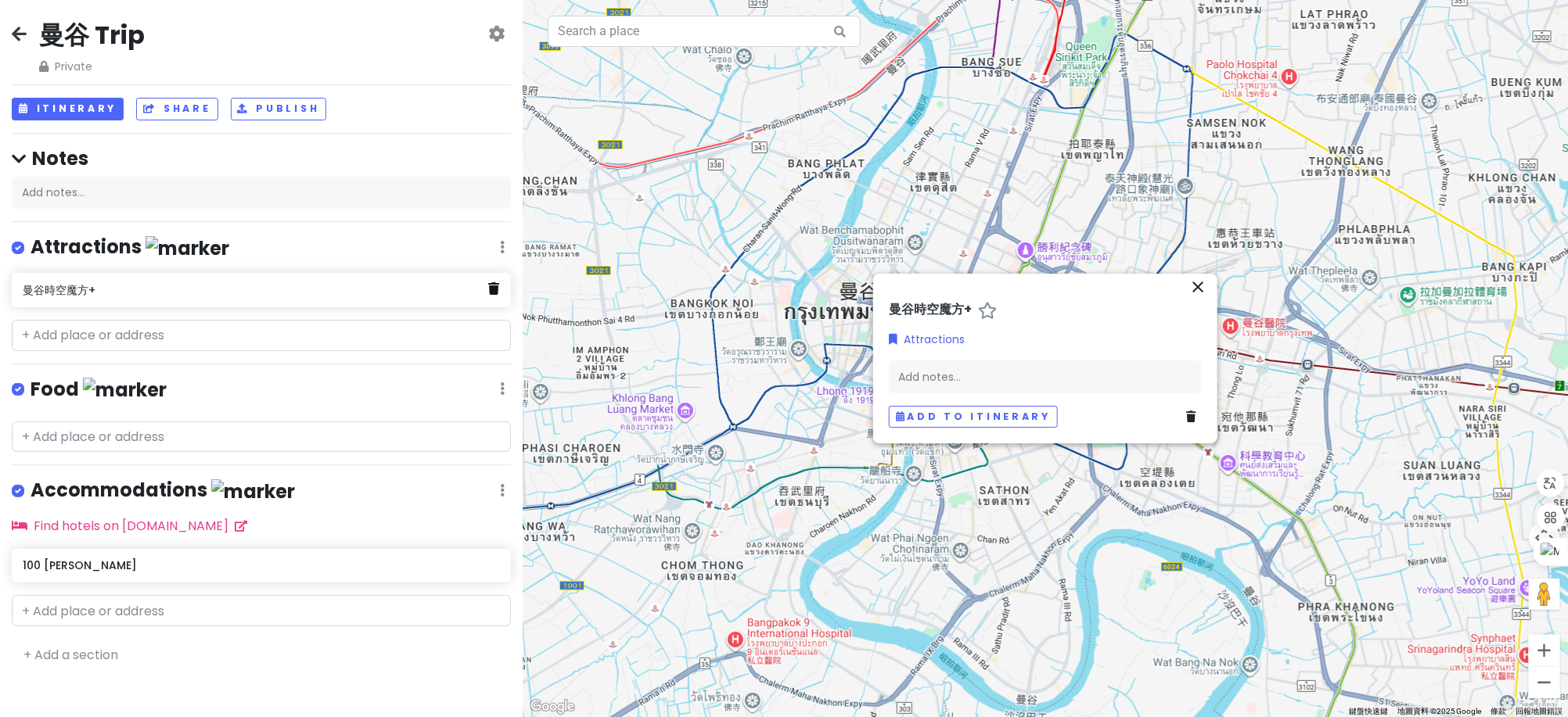
click at [494, 293] on icon at bounding box center [494, 288] width 11 height 13
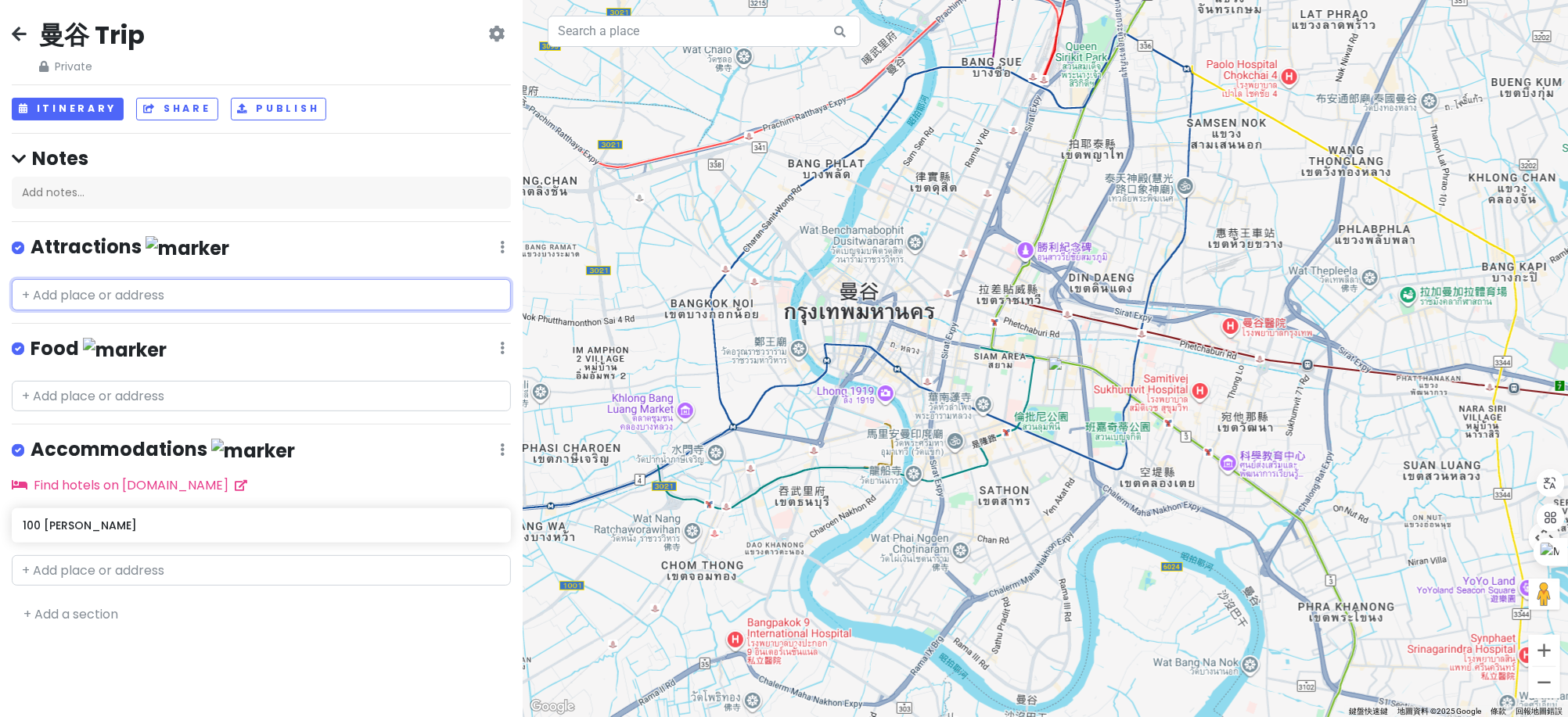
click at [137, 290] on input "text" at bounding box center [261, 295] width 499 height 31
paste input "[STREET_ADDRESS]"
type input "[STREET_ADDRESS]"
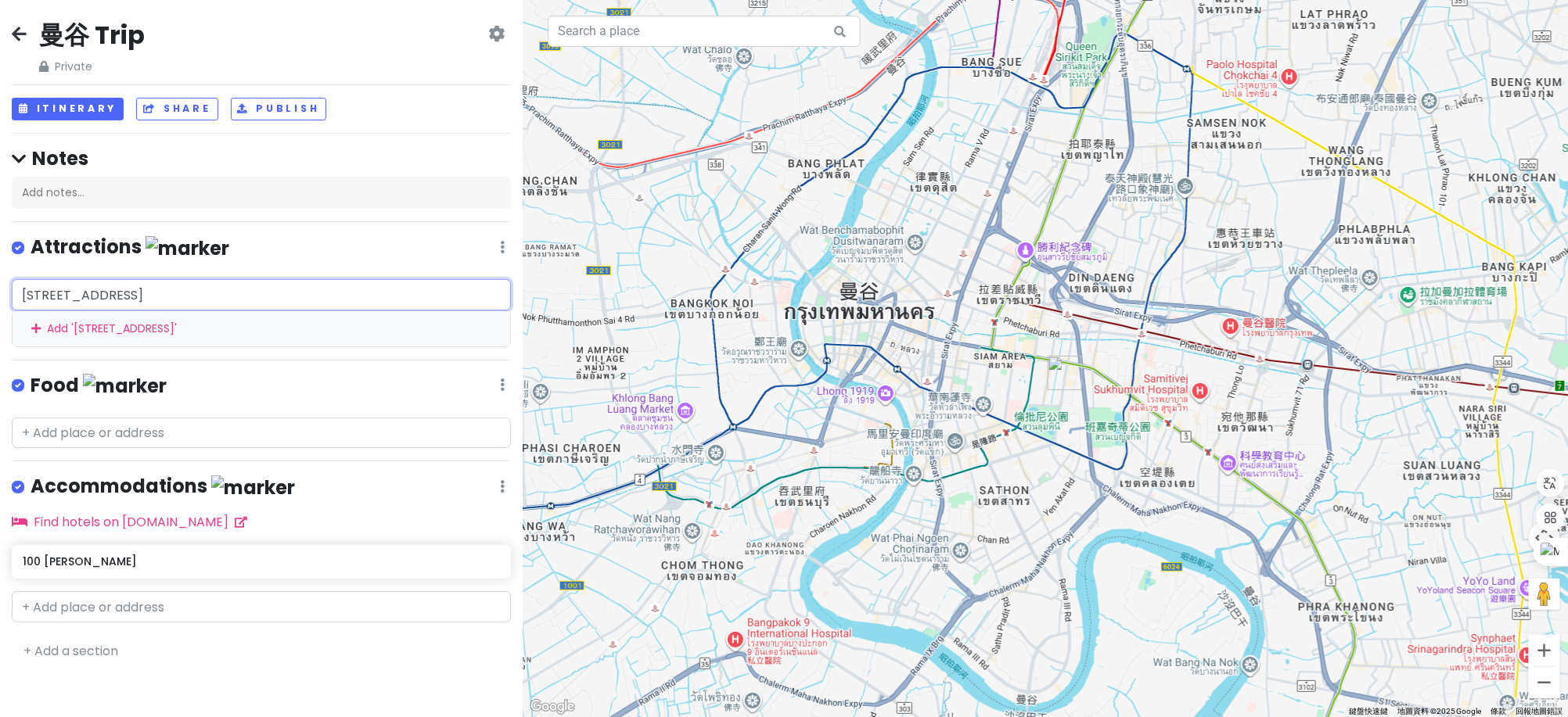
scroll to position [0, 326]
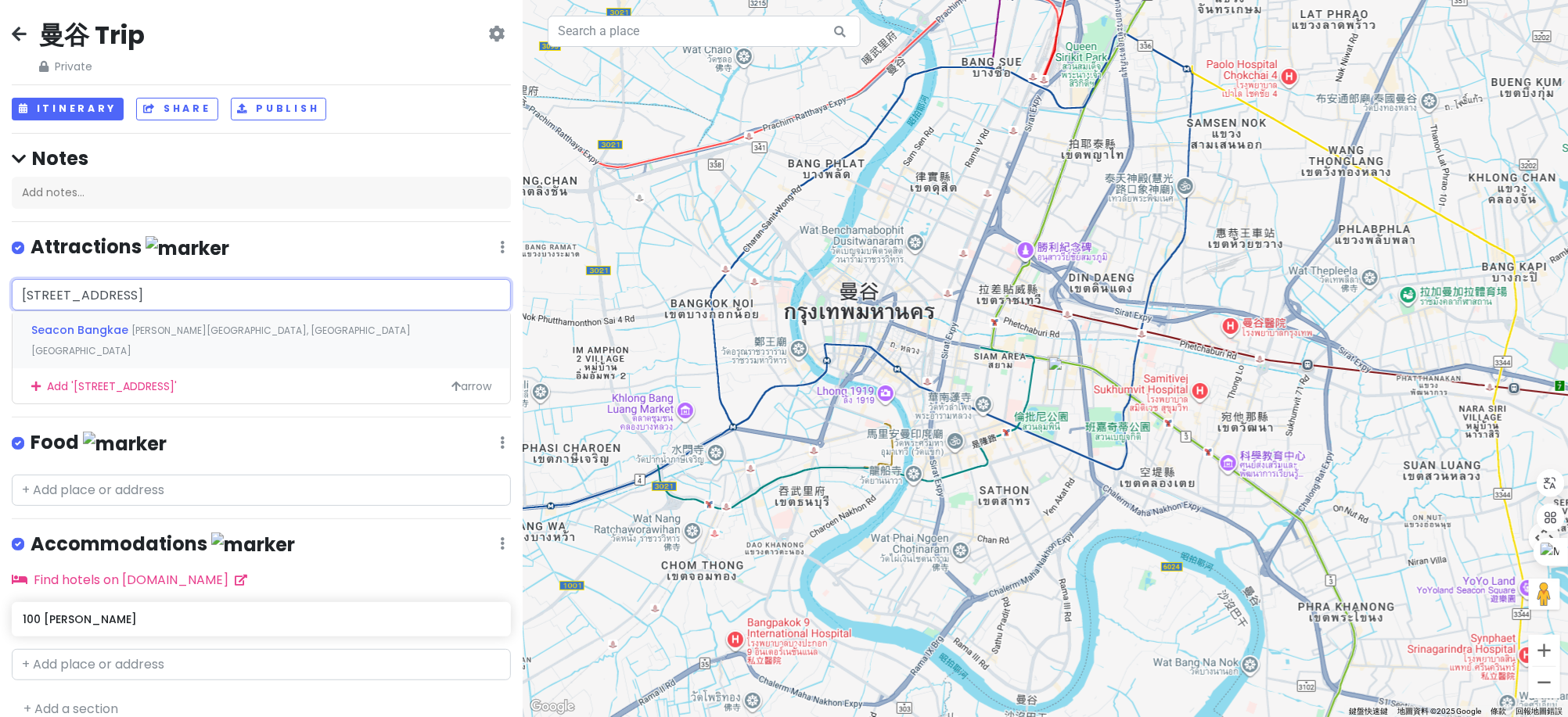
click at [297, 340] on div "Seacon Bangkae [PERSON_NAME][GEOGRAPHIC_DATA], [GEOGRAPHIC_DATA][GEOGRAPHIC_DAT…" at bounding box center [261, 340] width 497 height 58
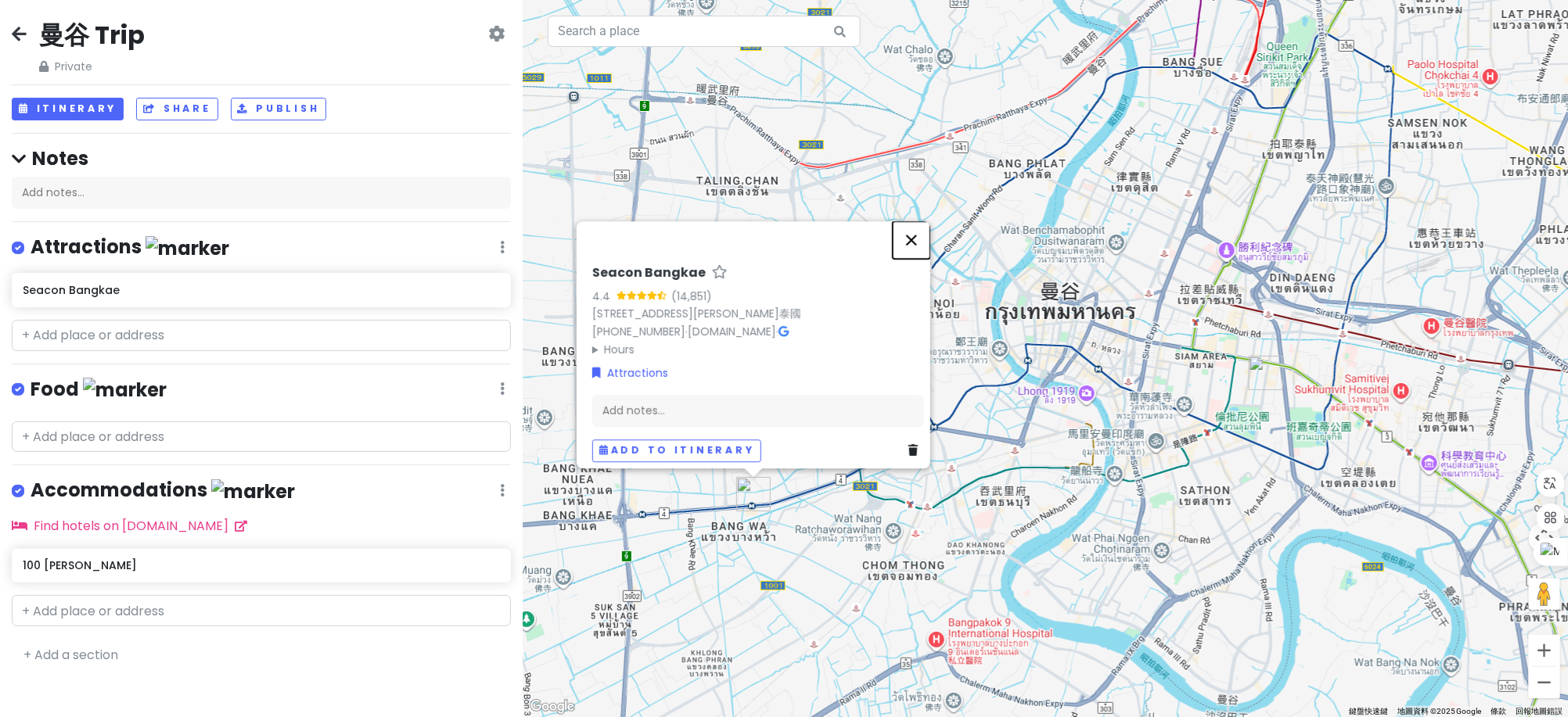
click at [910, 221] on button "關閉" at bounding box center [912, 240] width 37 height 37
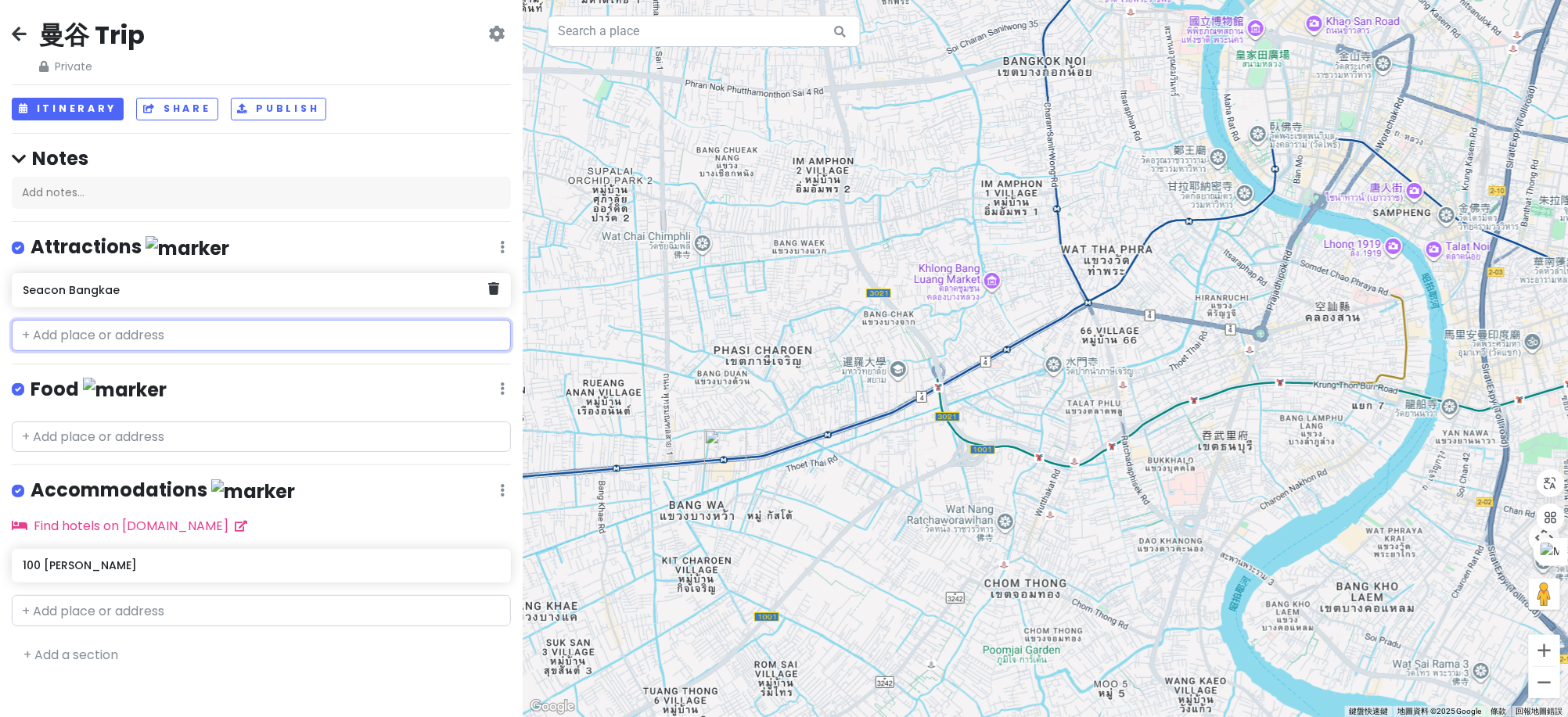
click at [364, 297] on div "Seacon Bangkae" at bounding box center [255, 290] width 466 height 22
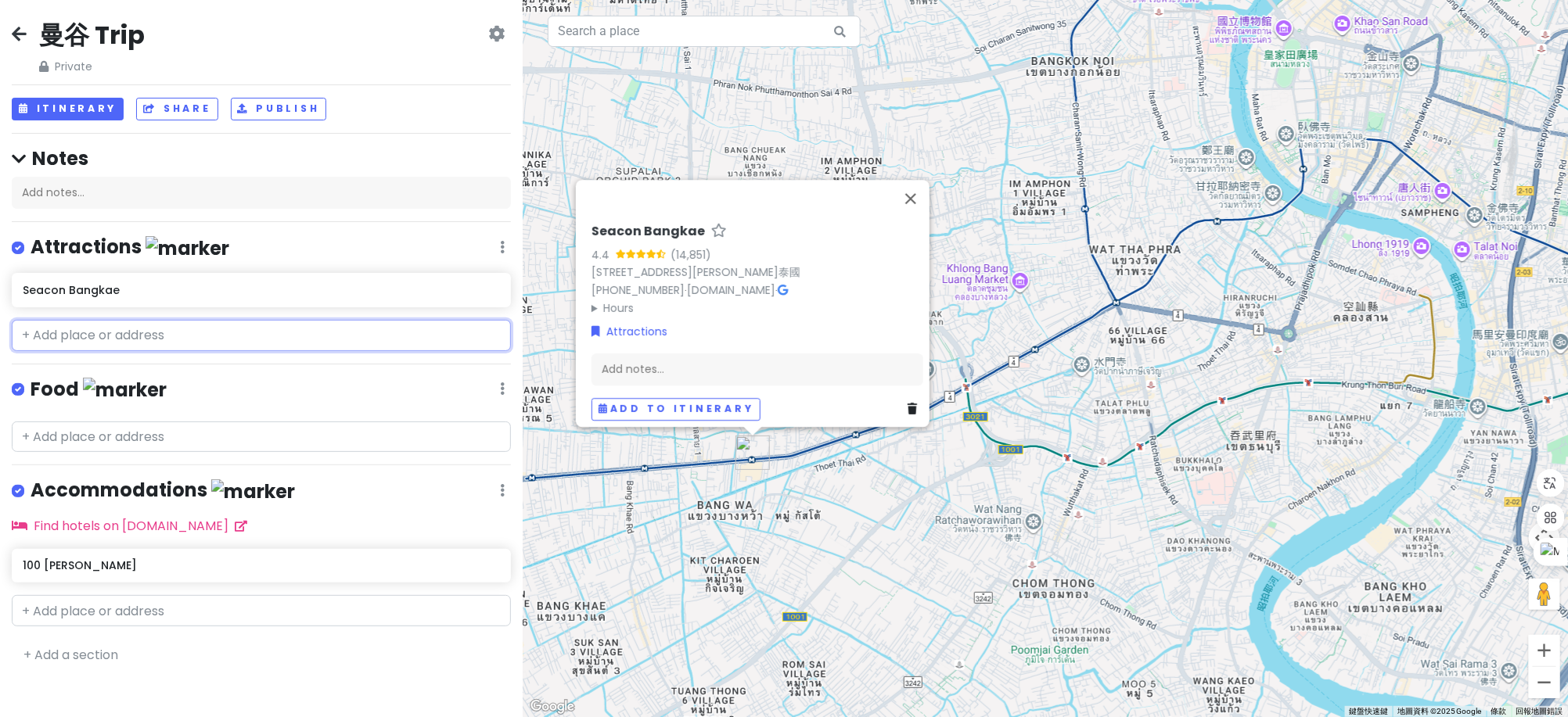
click at [83, 330] on input "text" at bounding box center [261, 336] width 499 height 31
paste input "ICONSIAM, [STREET_ADDRESS]"
type input "ICONSIAM, [STREET_ADDRESS]"
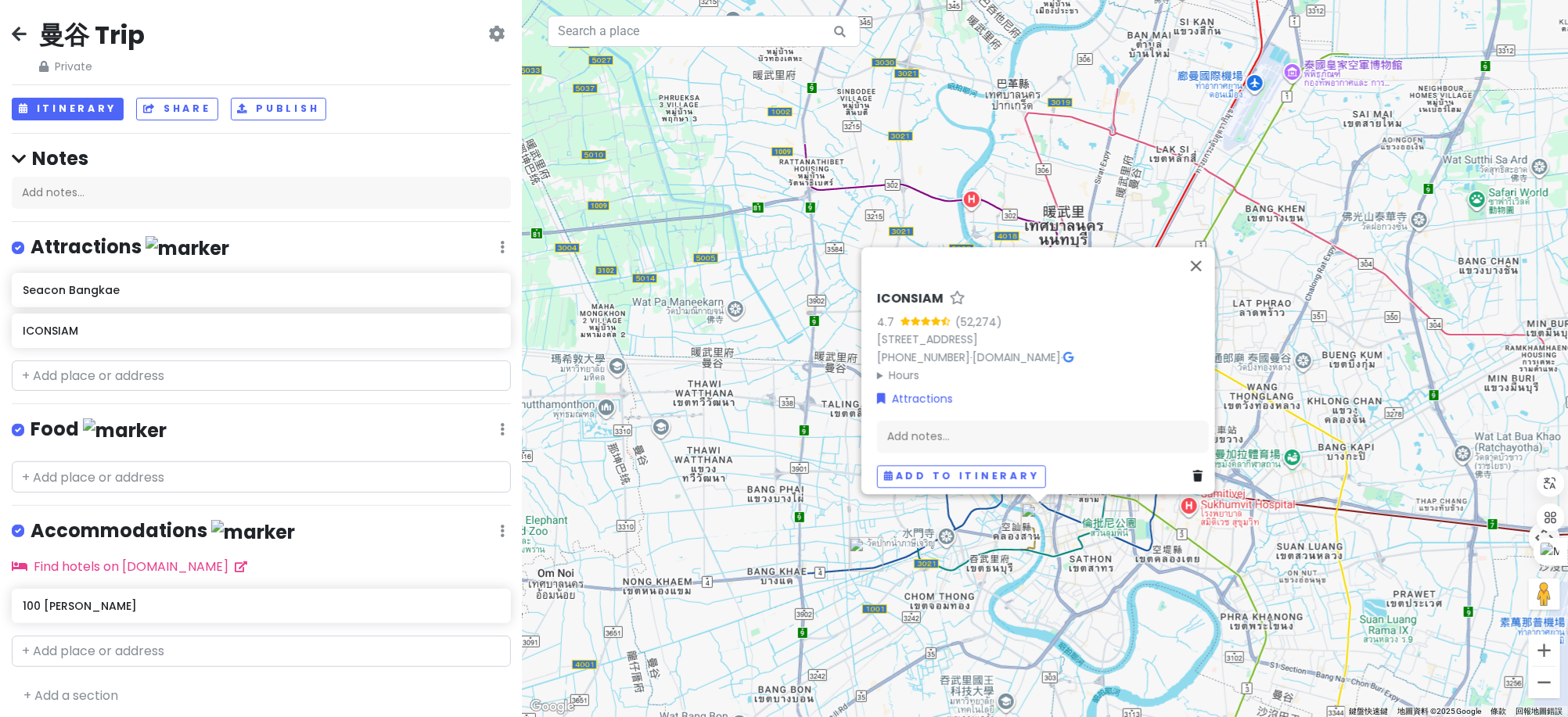
drag, startPoint x: 1278, startPoint y: 585, endPoint x: 1073, endPoint y: 611, distance: 206.6
click at [1073, 611] on div "ICONSIAM 4.7 (52,274) [STREET_ADDRESS][PERSON_NAME]泰國 [PHONE_NUMBER] · [DOMAIN_…" at bounding box center [1045, 358] width 1045 height 717
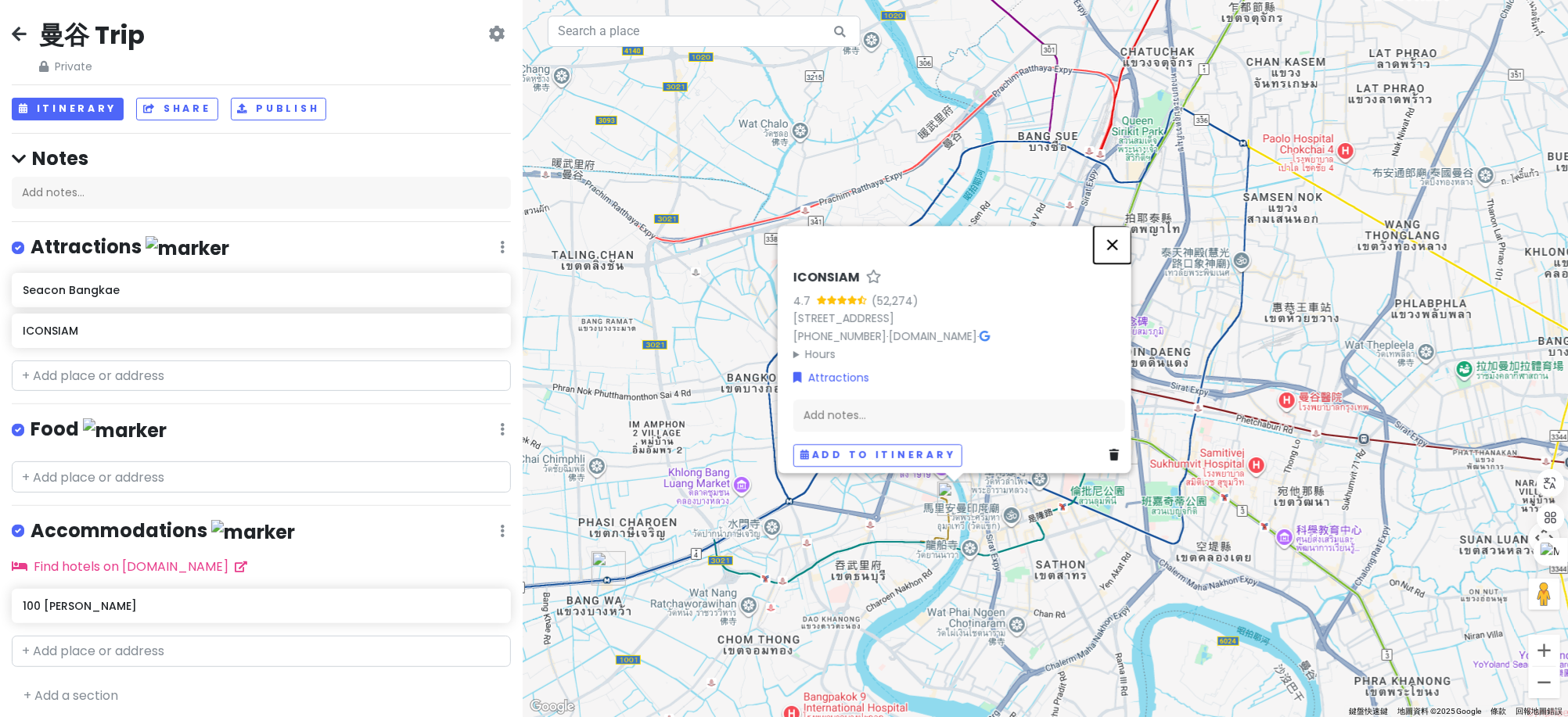
click at [1111, 226] on button "關閉" at bounding box center [1112, 245] width 37 height 37
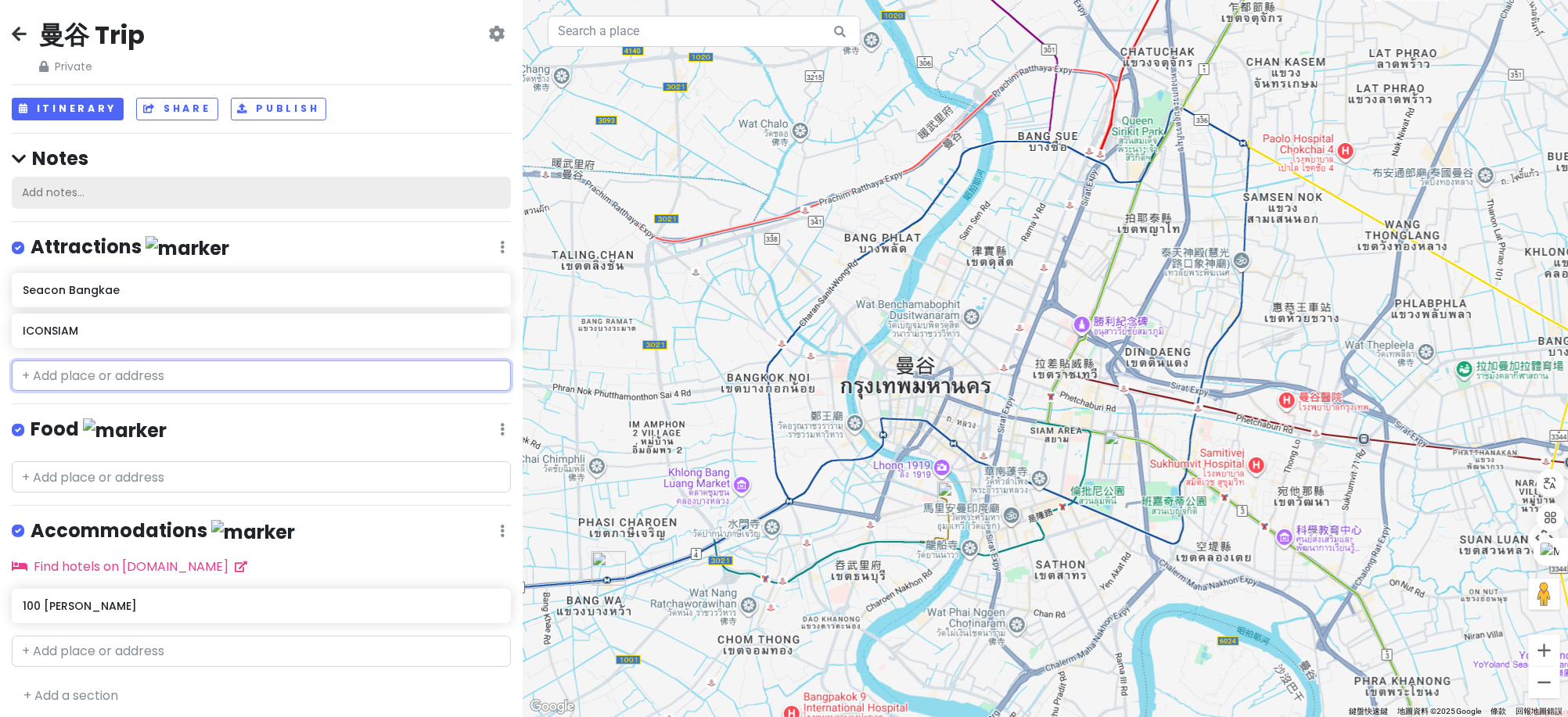
scroll to position [3, 0]
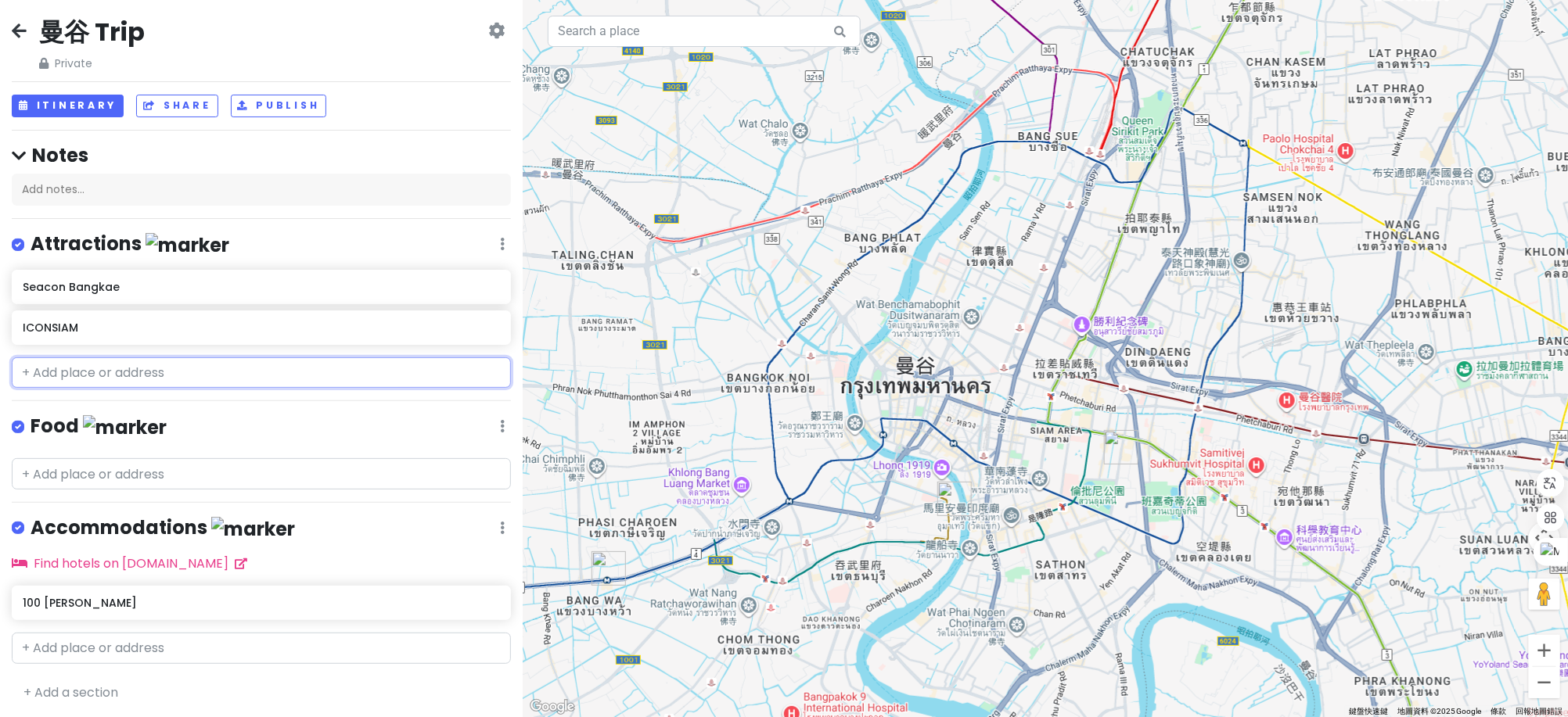
click at [83, 371] on input "text" at bounding box center [261, 373] width 499 height 31
paste input "[STREET_ADDRESS]"
type input "[STREET_ADDRESS]"
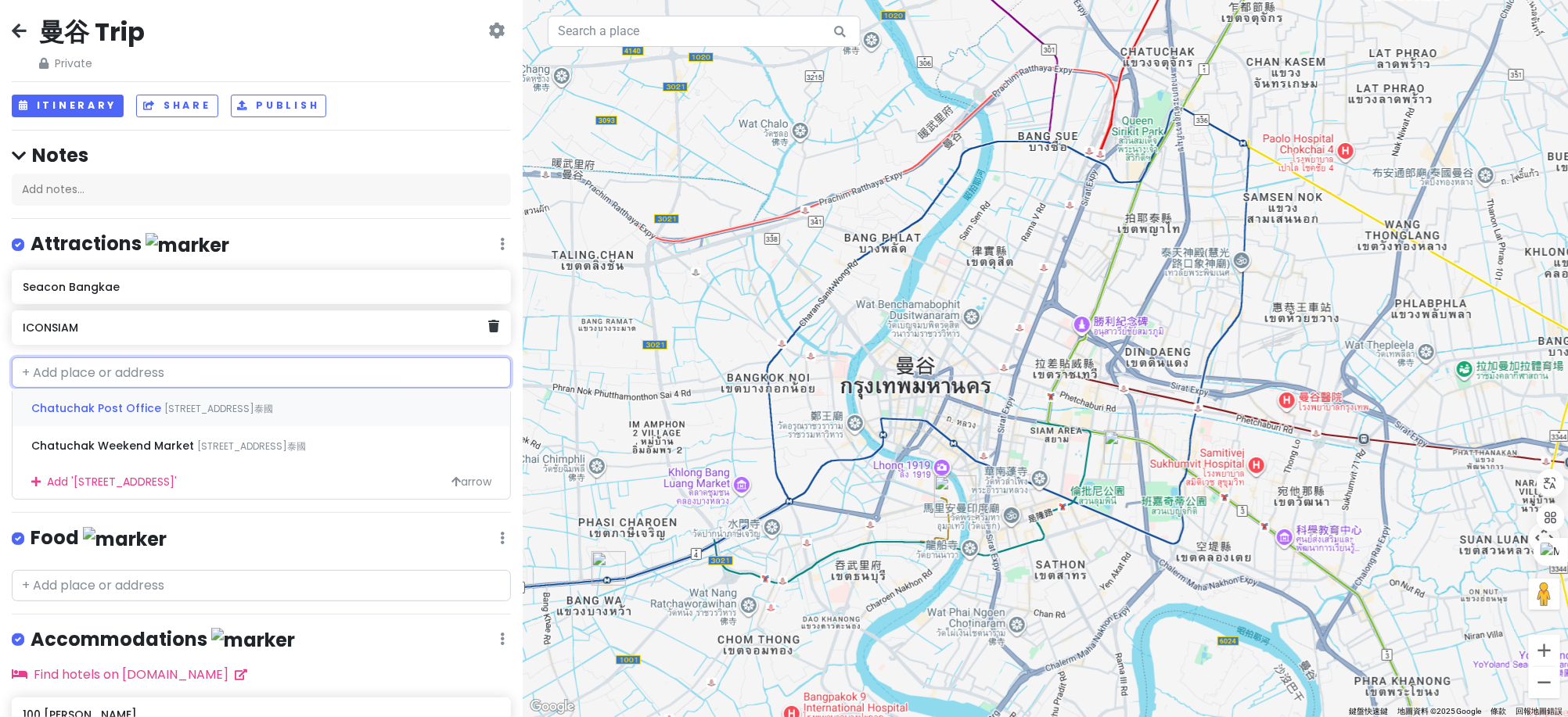
scroll to position [0, 0]
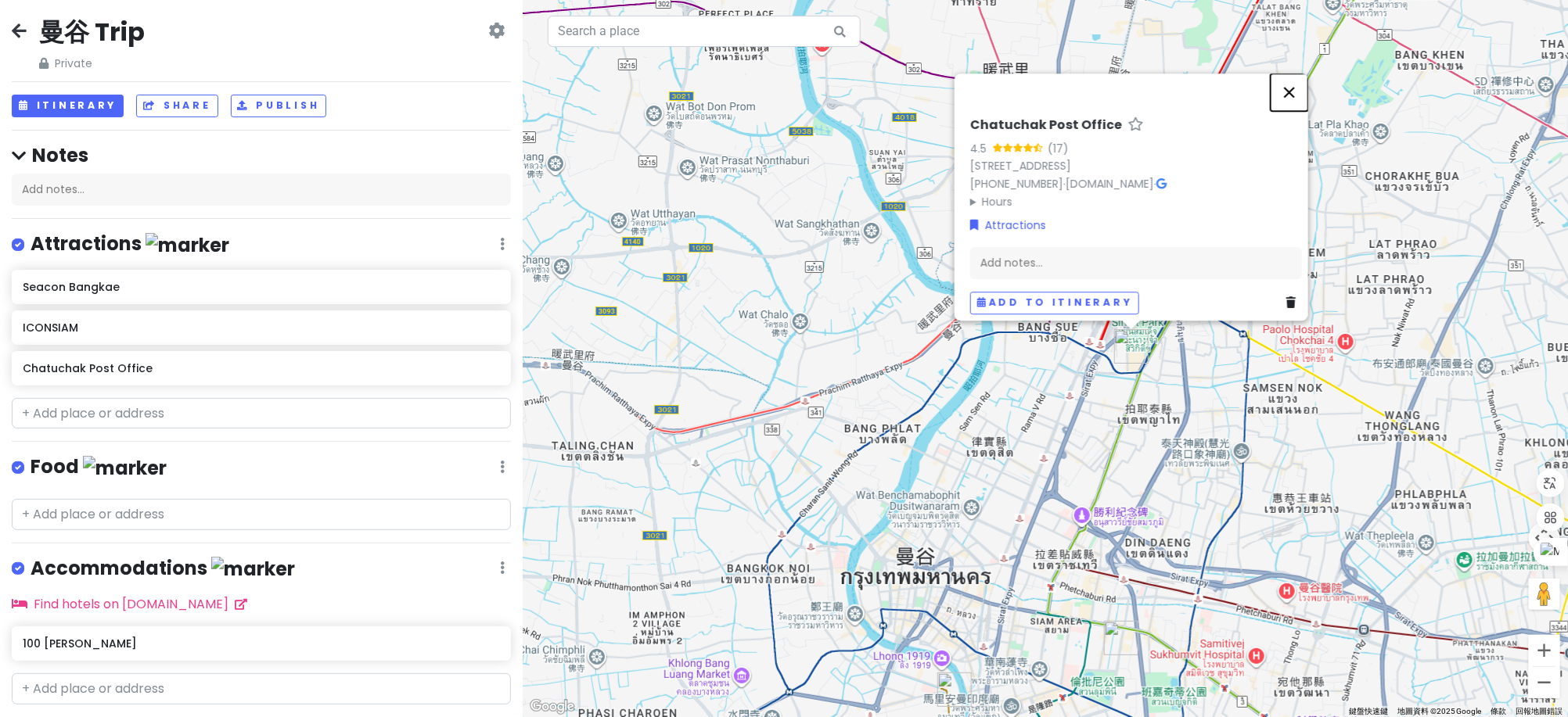
click at [1292, 74] on button "關閉" at bounding box center [1289, 92] width 37 height 37
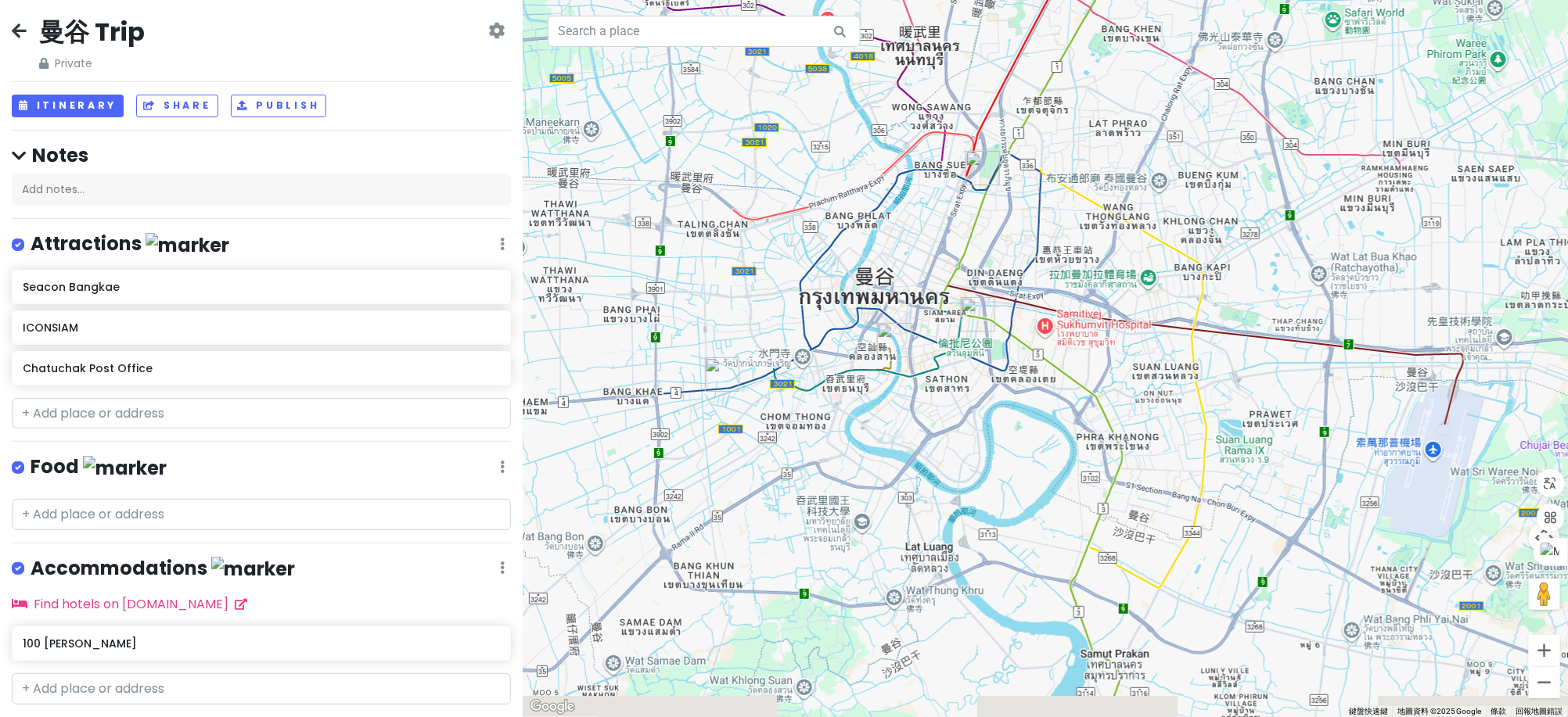
drag, startPoint x: 1209, startPoint y: 444, endPoint x: 1016, endPoint y: 252, distance: 272.2
click at [1016, 252] on div at bounding box center [1045, 358] width 1045 height 717
click at [157, 414] on input "text" at bounding box center [261, 414] width 499 height 31
paste input "[GEOGRAPHIC_DATA] (QSNCC)"
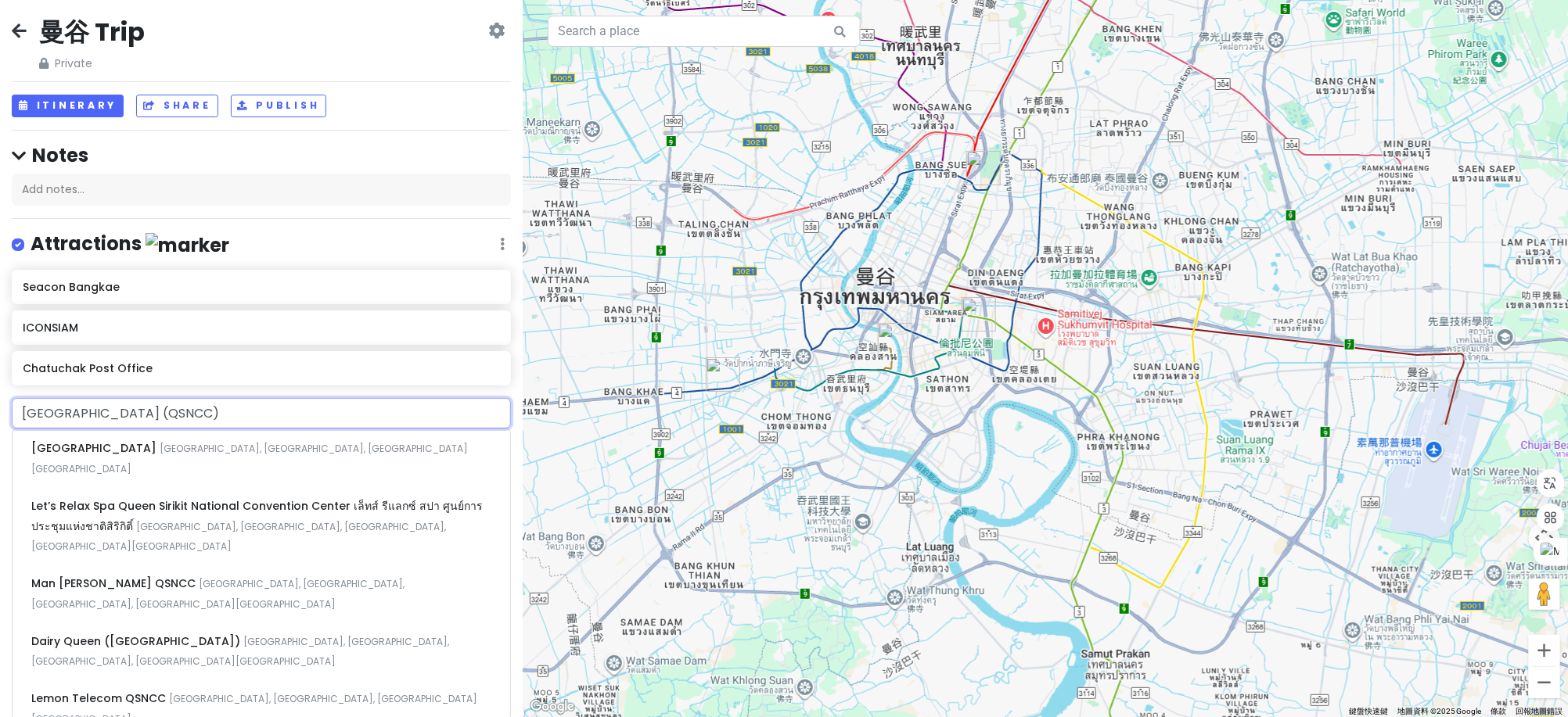
type input "[GEOGRAPHIC_DATA] (QSNCC)"
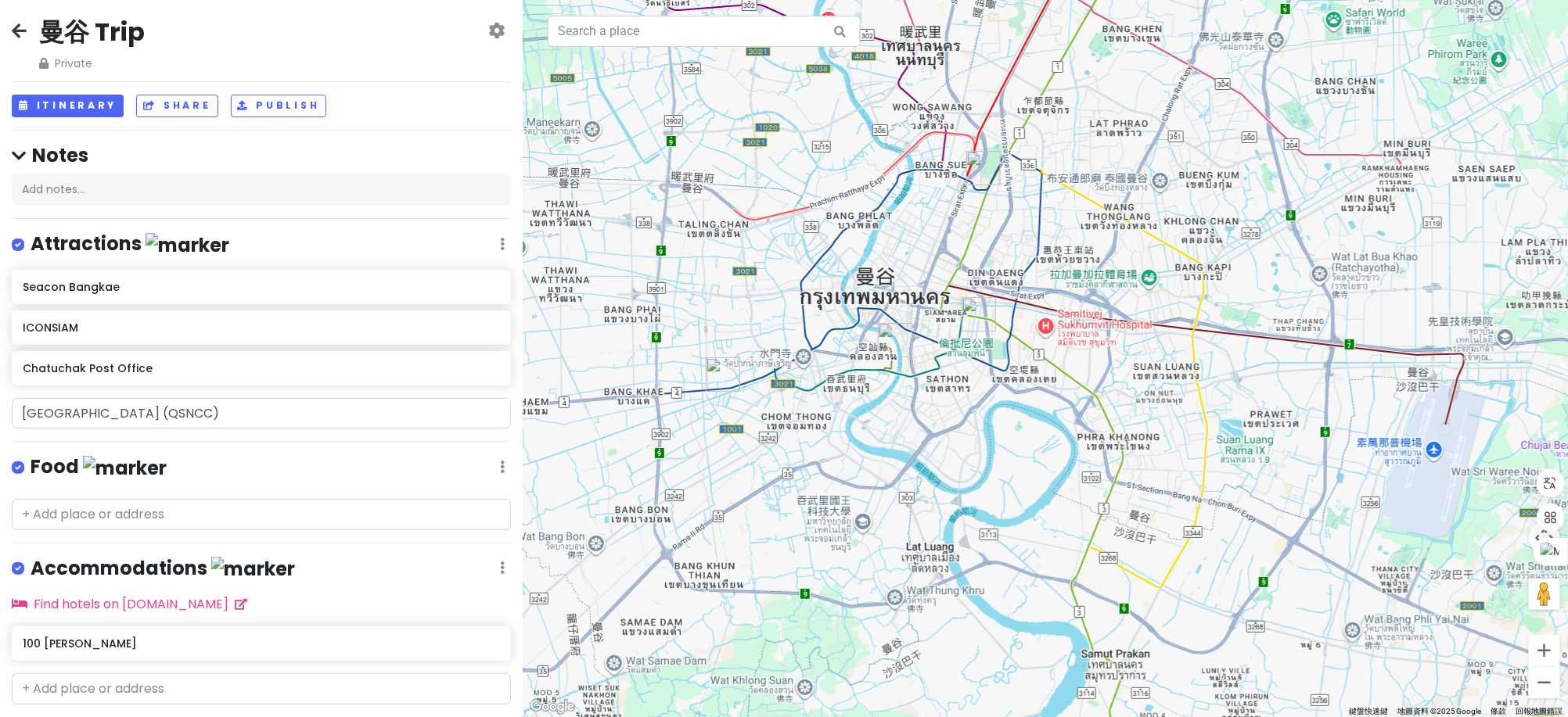
click at [970, 310] on img "100 Thanon Witthayu" at bounding box center [979, 314] width 34 height 34
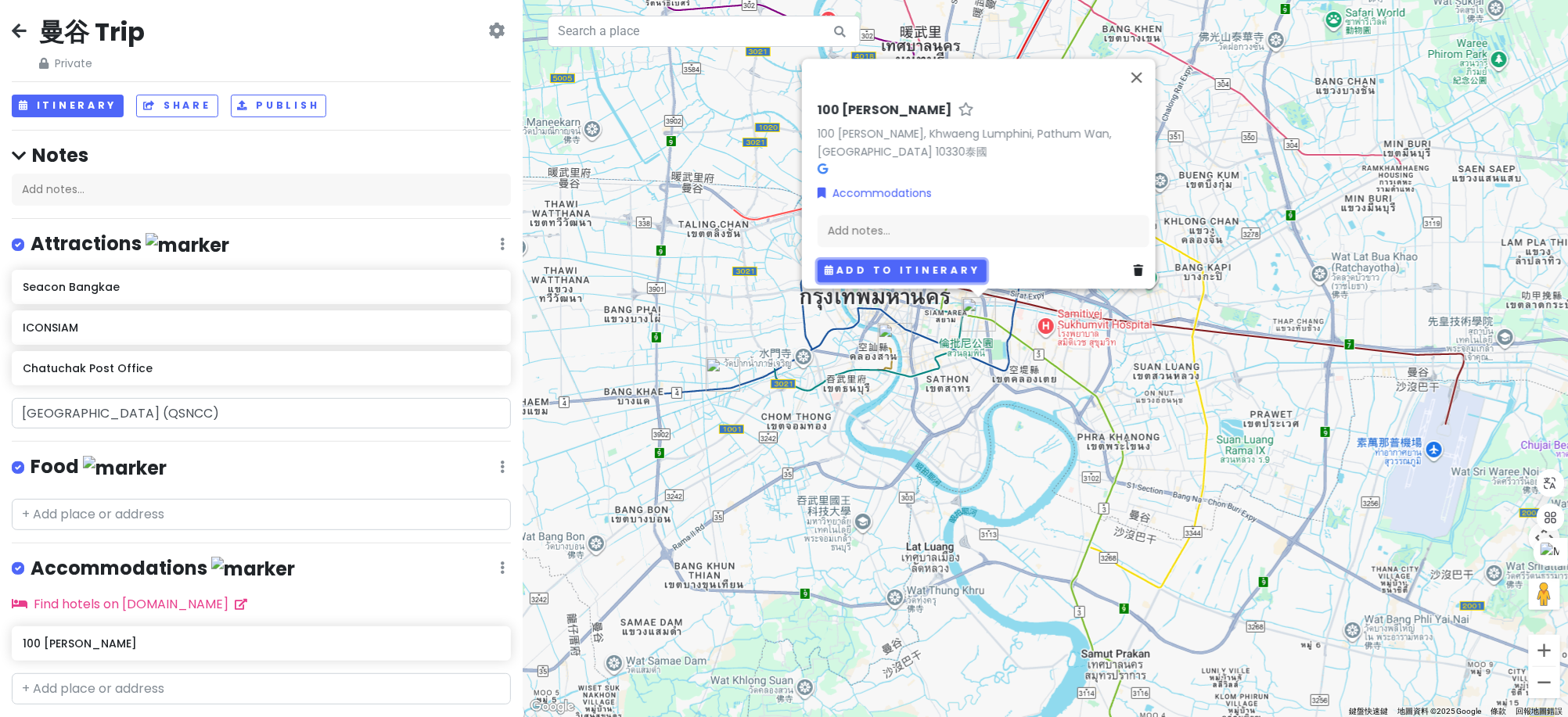
click at [904, 273] on button "Add to itinerary" at bounding box center [902, 270] width 169 height 23
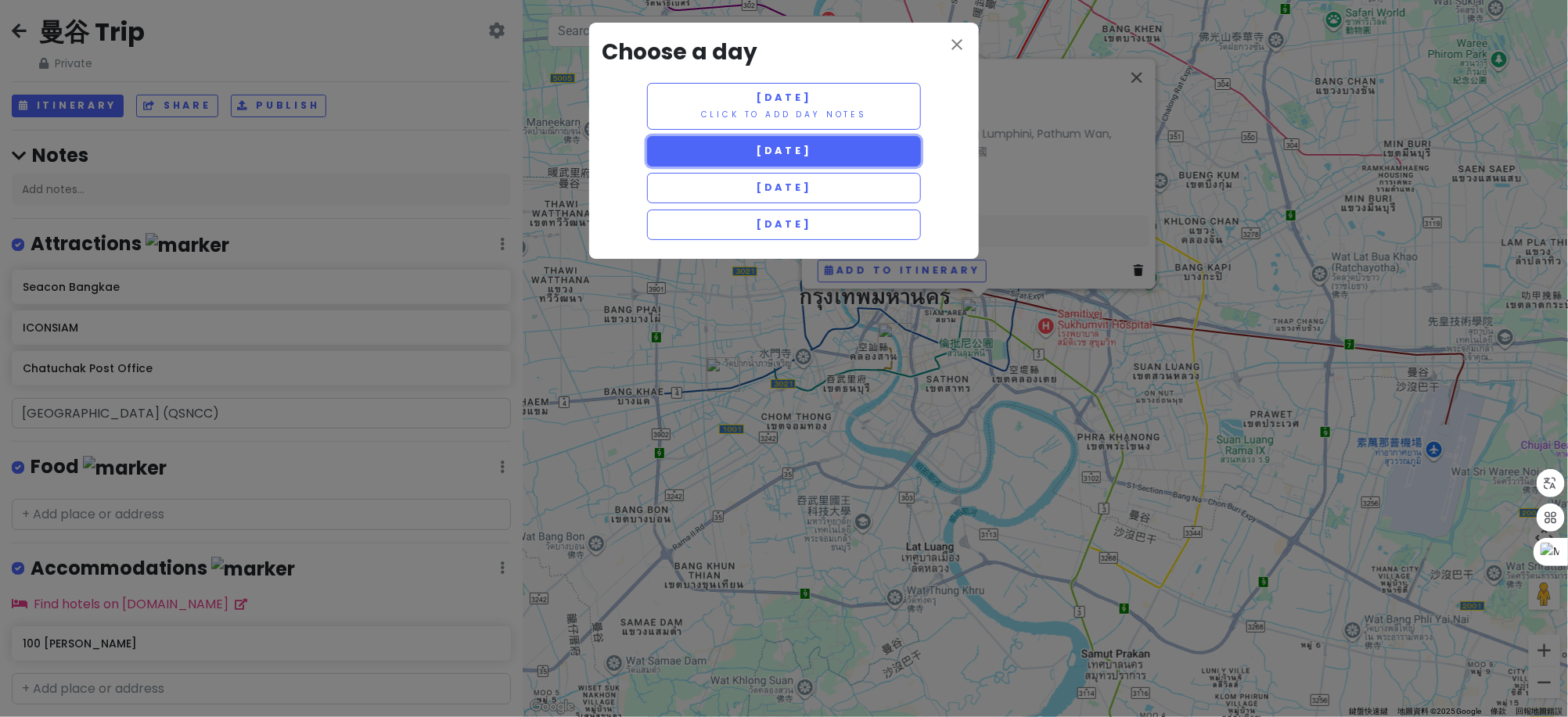
click at [853, 162] on button "[DATE]" at bounding box center [783, 151] width 274 height 30
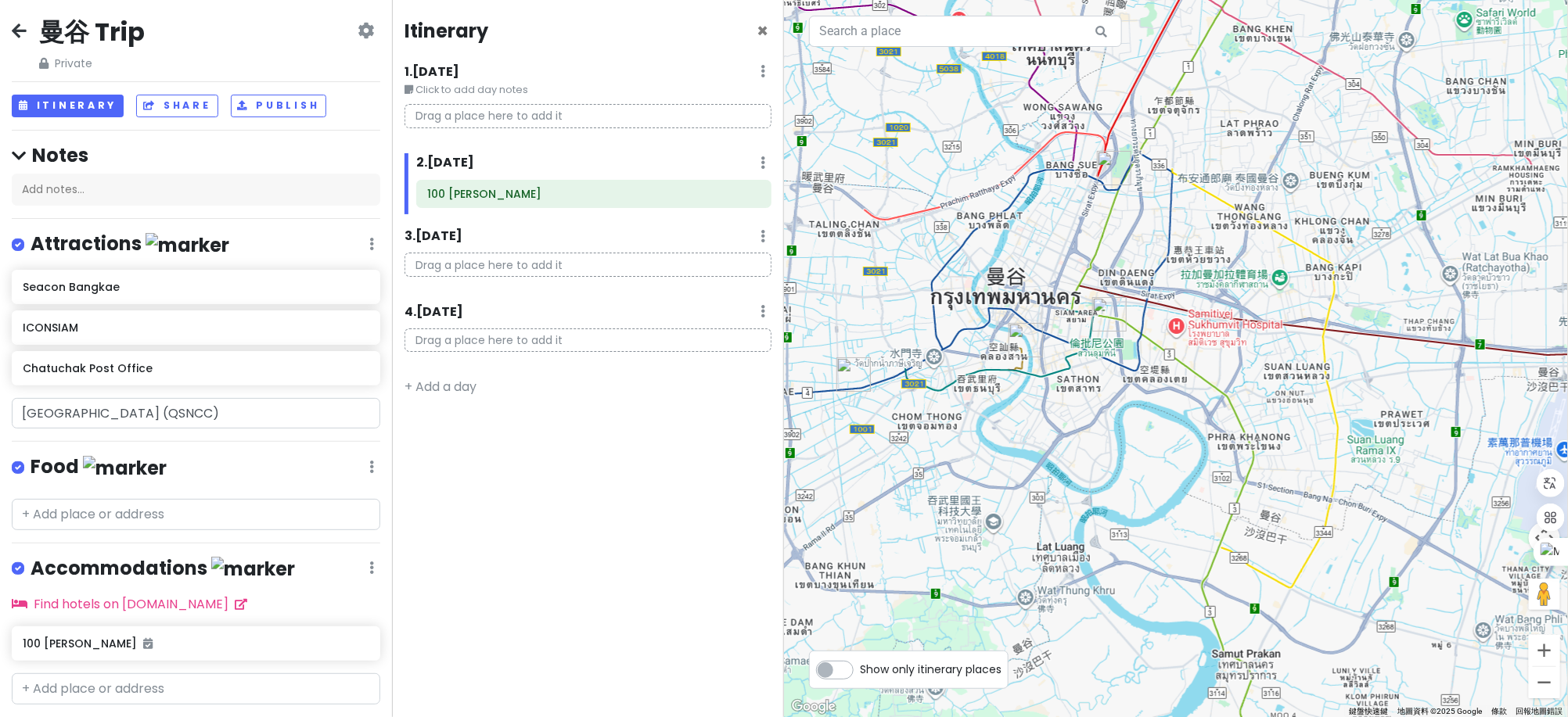
click at [750, 28] on div "Itinerary ×" at bounding box center [588, 33] width 366 height 30
click at [757, 31] on span "×" at bounding box center [762, 30] width 12 height 26
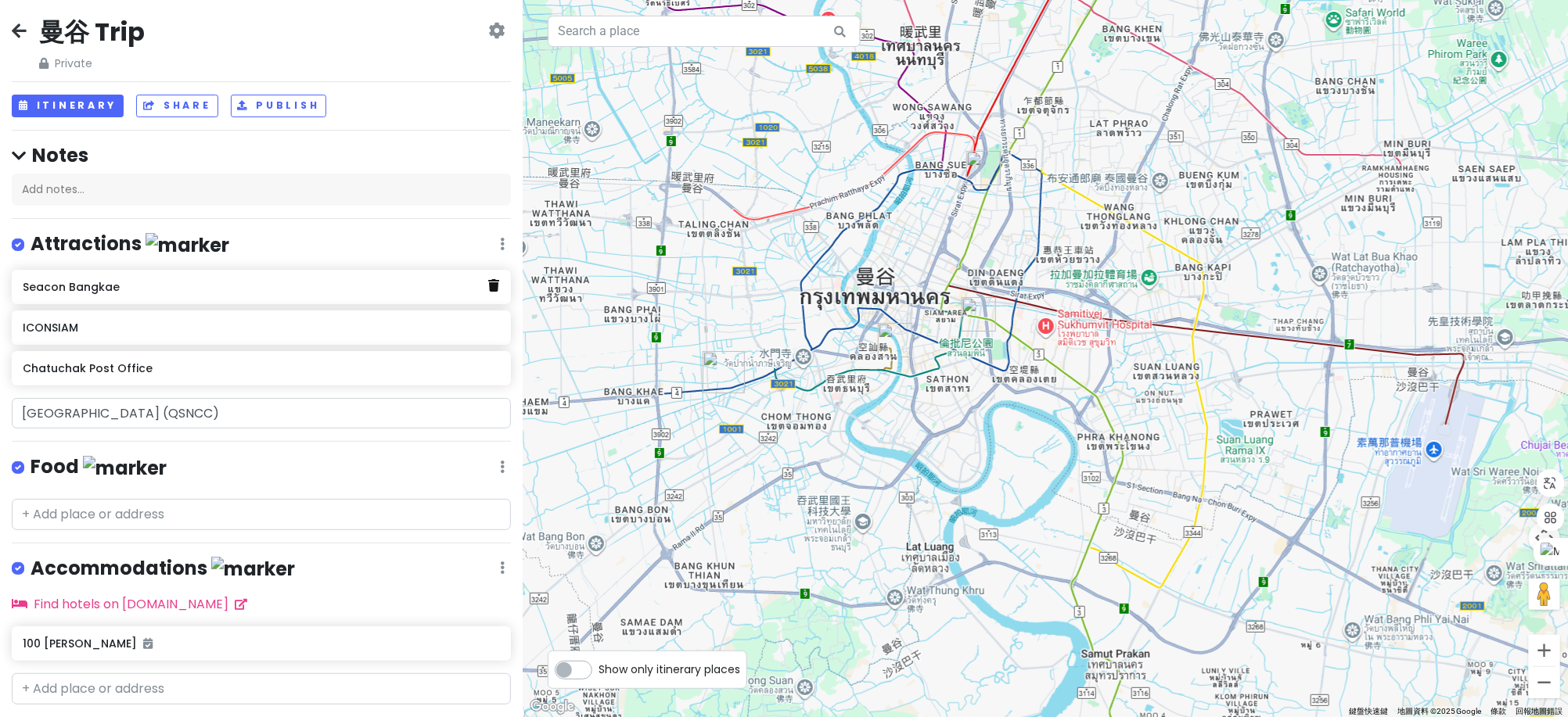
click at [489, 289] on icon at bounding box center [494, 285] width 11 height 13
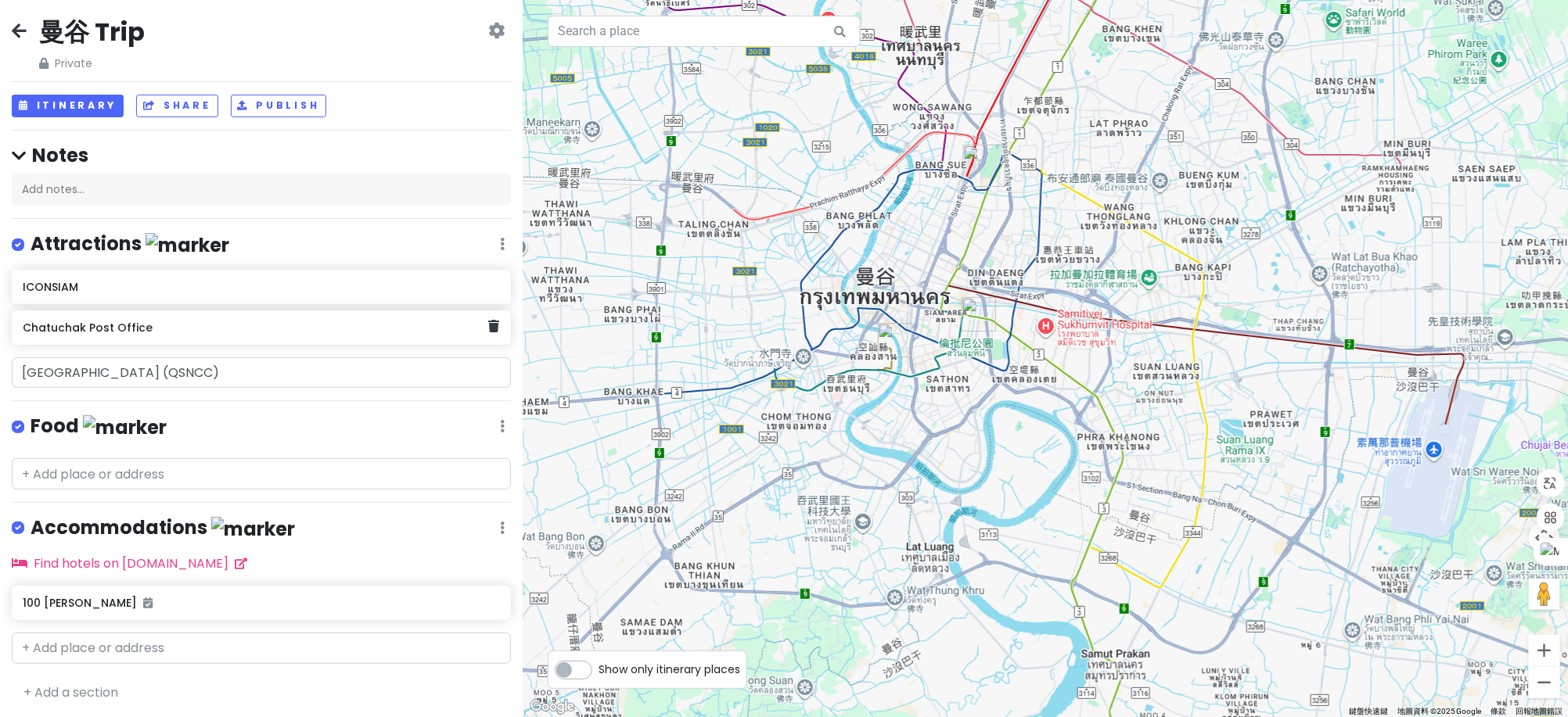
click at [277, 329] on h6 "Chatuchak Post Office" at bounding box center [255, 327] width 466 height 14
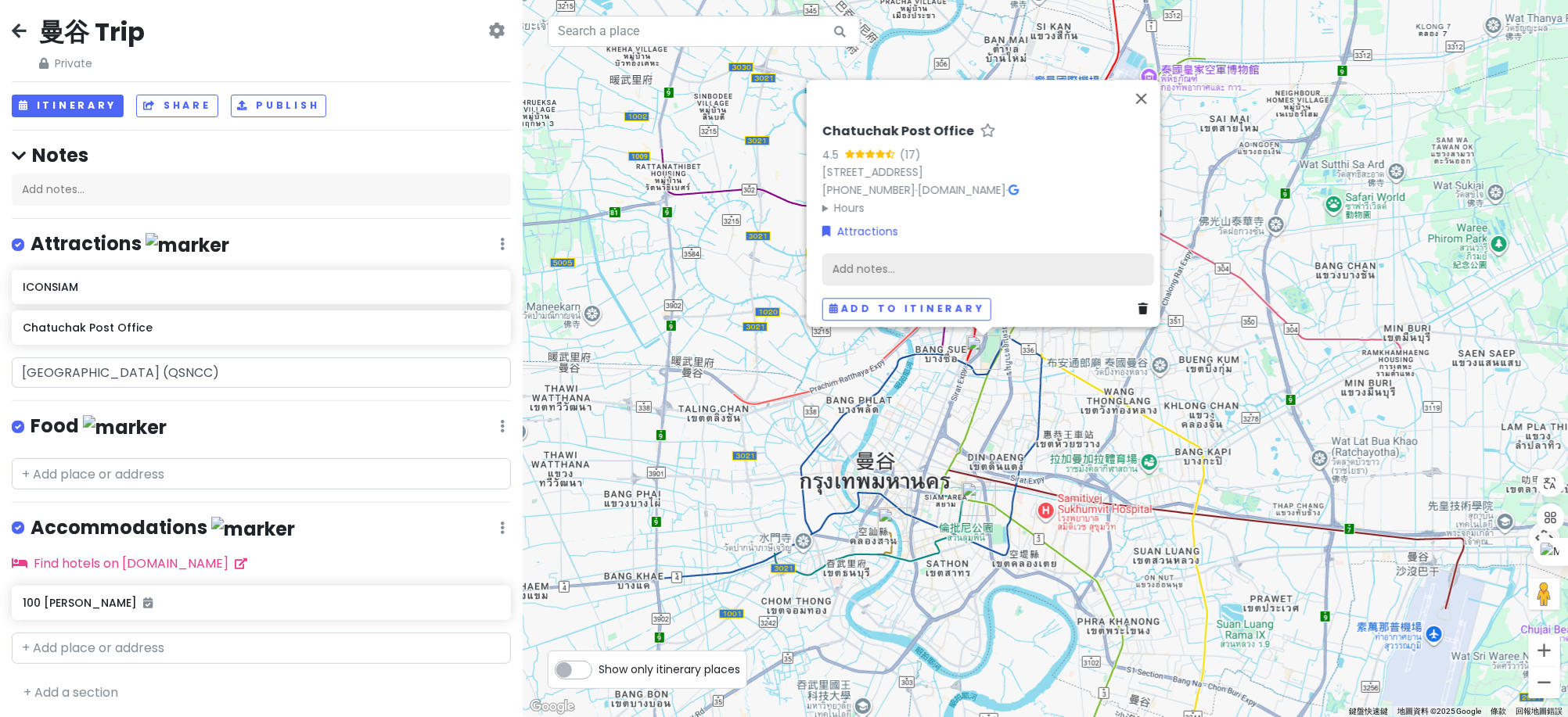
click at [892, 268] on div "Add notes..." at bounding box center [988, 268] width 332 height 32
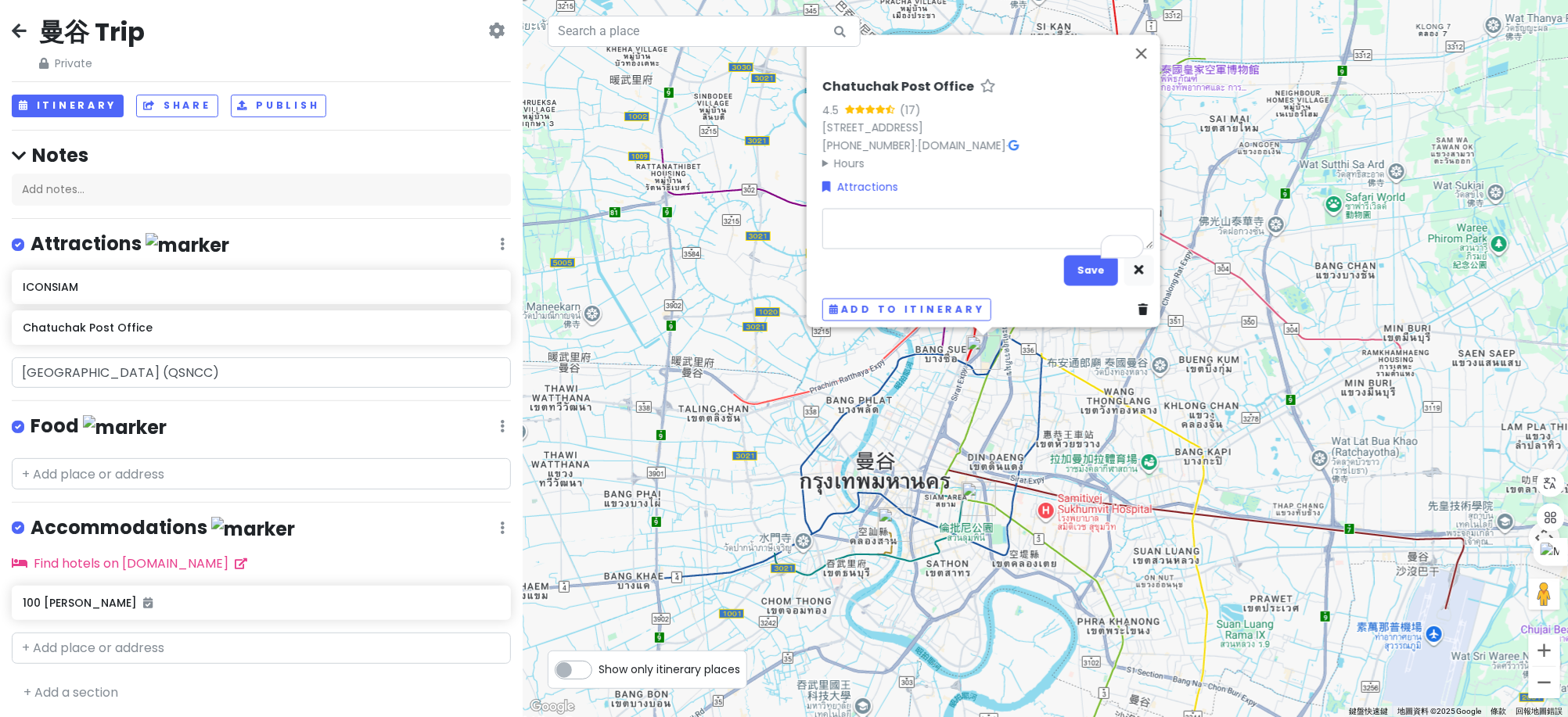
type textarea "x"
type textarea "J"
type textarea "x"
type textarea "JJ"
type textarea "x"
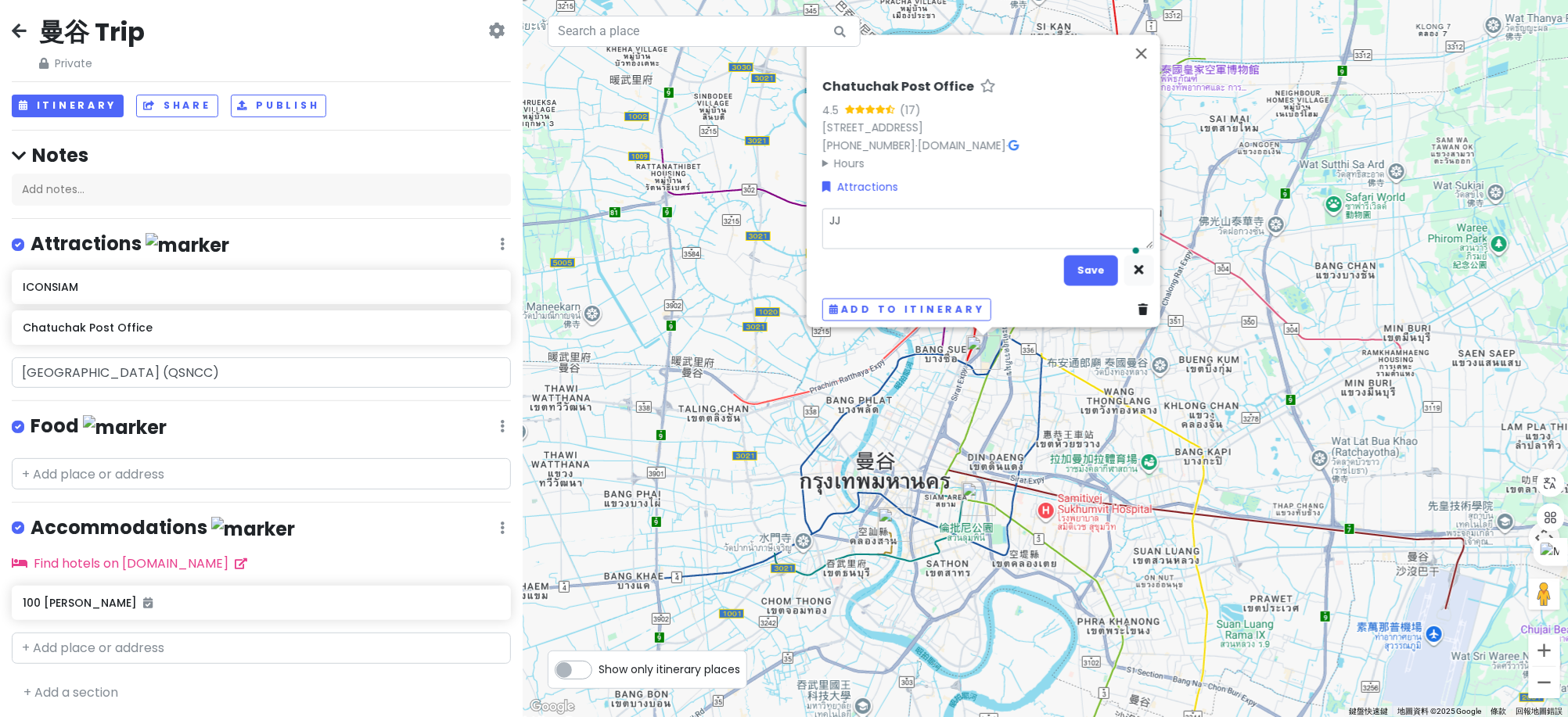
type textarea "JJ"
type textarea "x"
type textarea "[PERSON_NAME]"
type textarea "x"
type textarea "JJ ma"
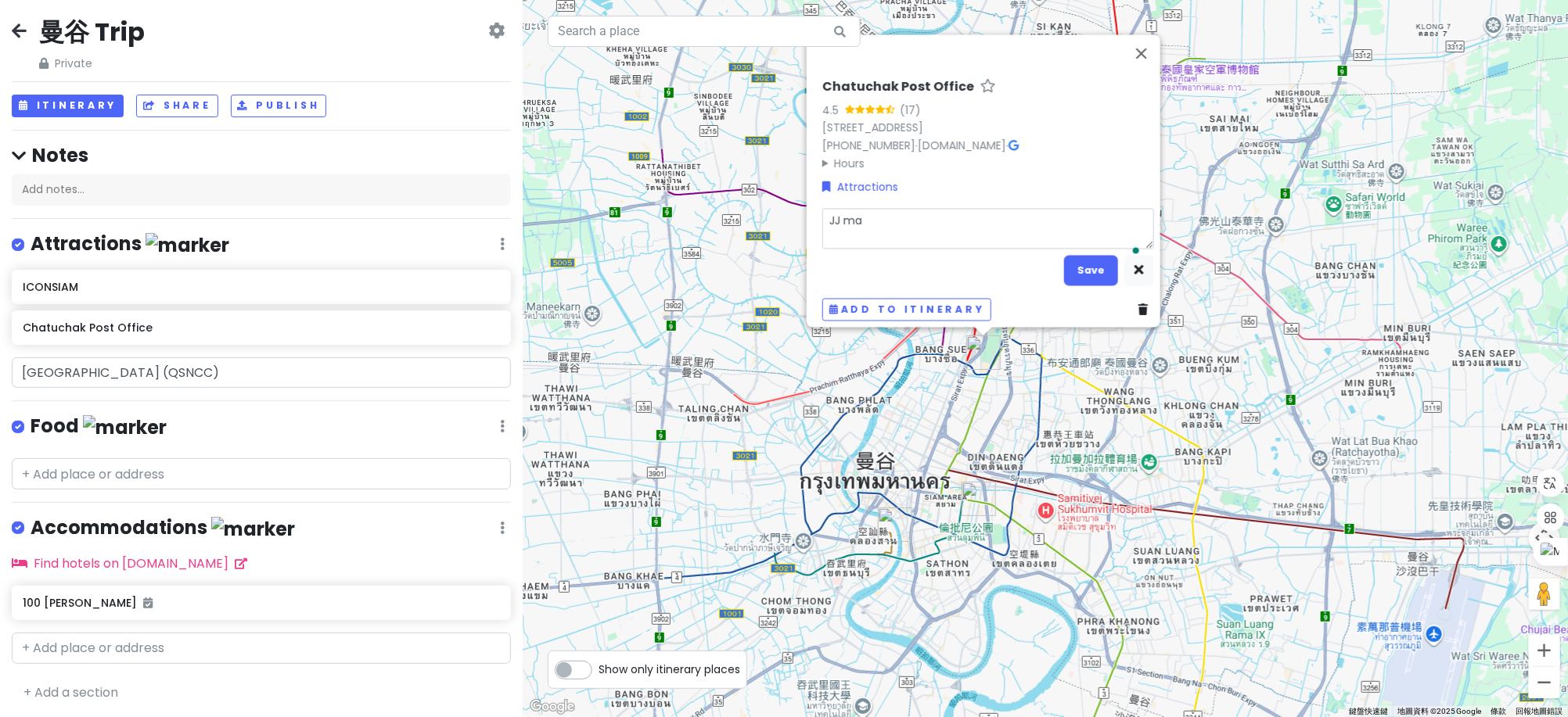
type textarea "x"
type textarea "[PERSON_NAME]"
type textarea "x"
type textarea "[PERSON_NAME] [PERSON_NAME]"
type textarea "x"
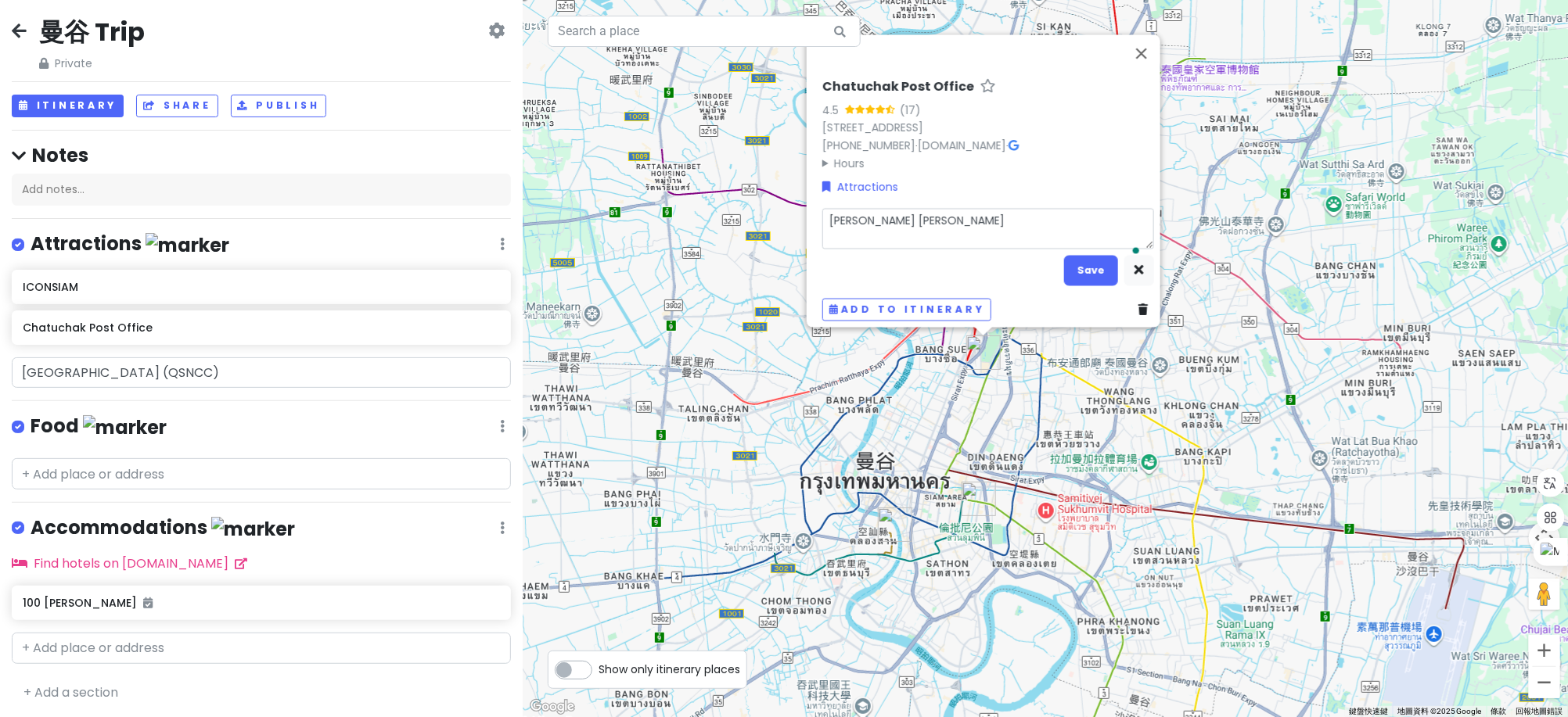
type textarea "[PERSON_NAME]"
type textarea "x"
type textarea "JJ market"
type textarea "x"
type textarea "JJ market"
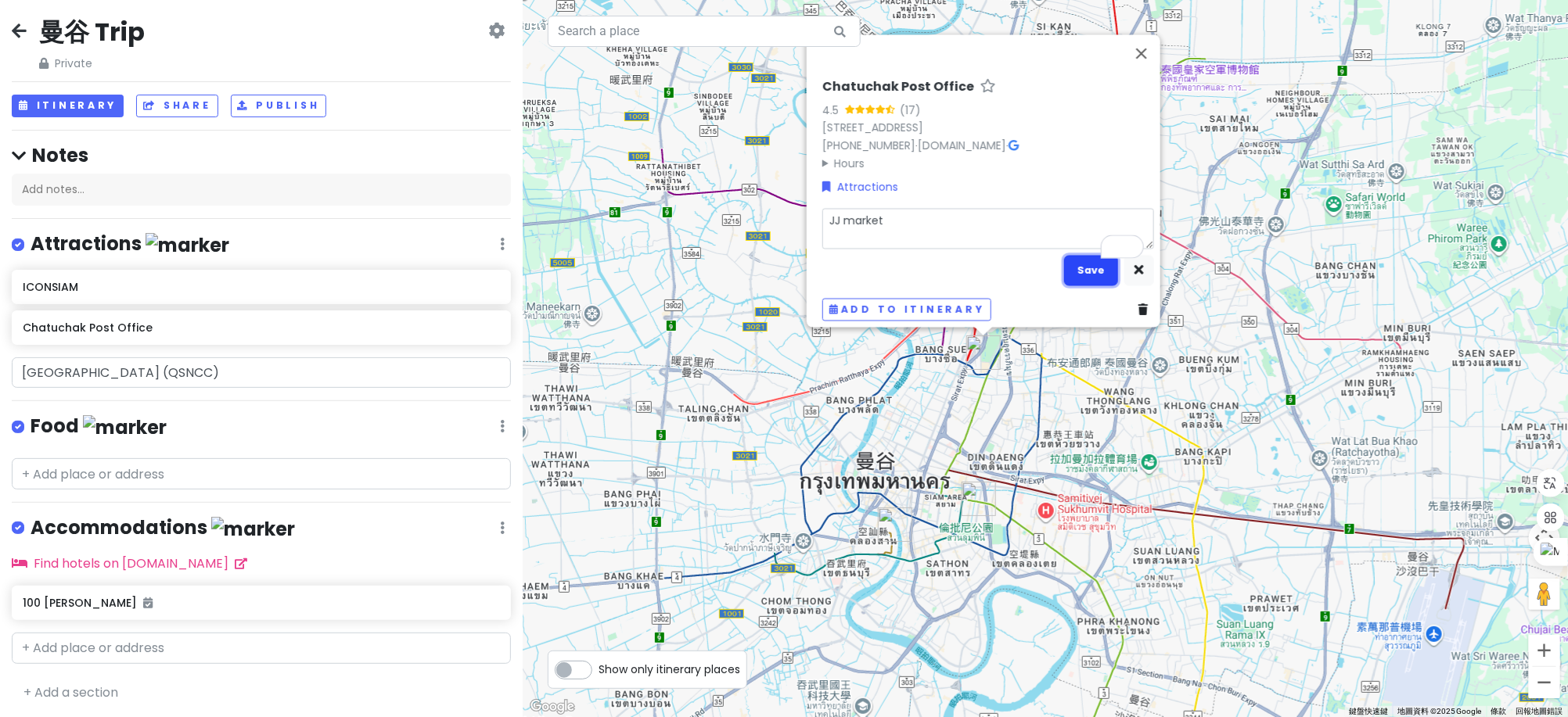
click at [1067, 274] on button "Save" at bounding box center [1091, 270] width 54 height 30
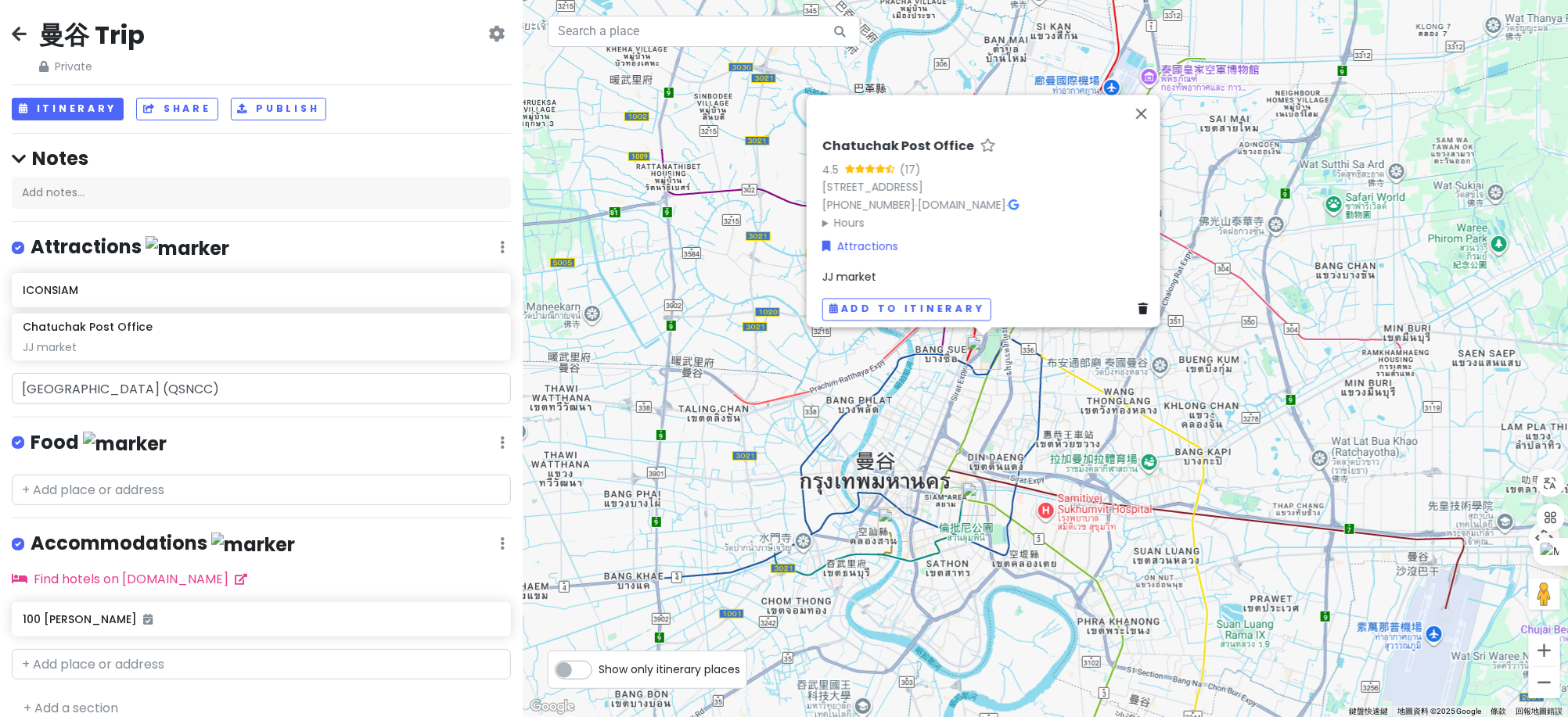
click at [13, 32] on icon at bounding box center [19, 33] width 15 height 13
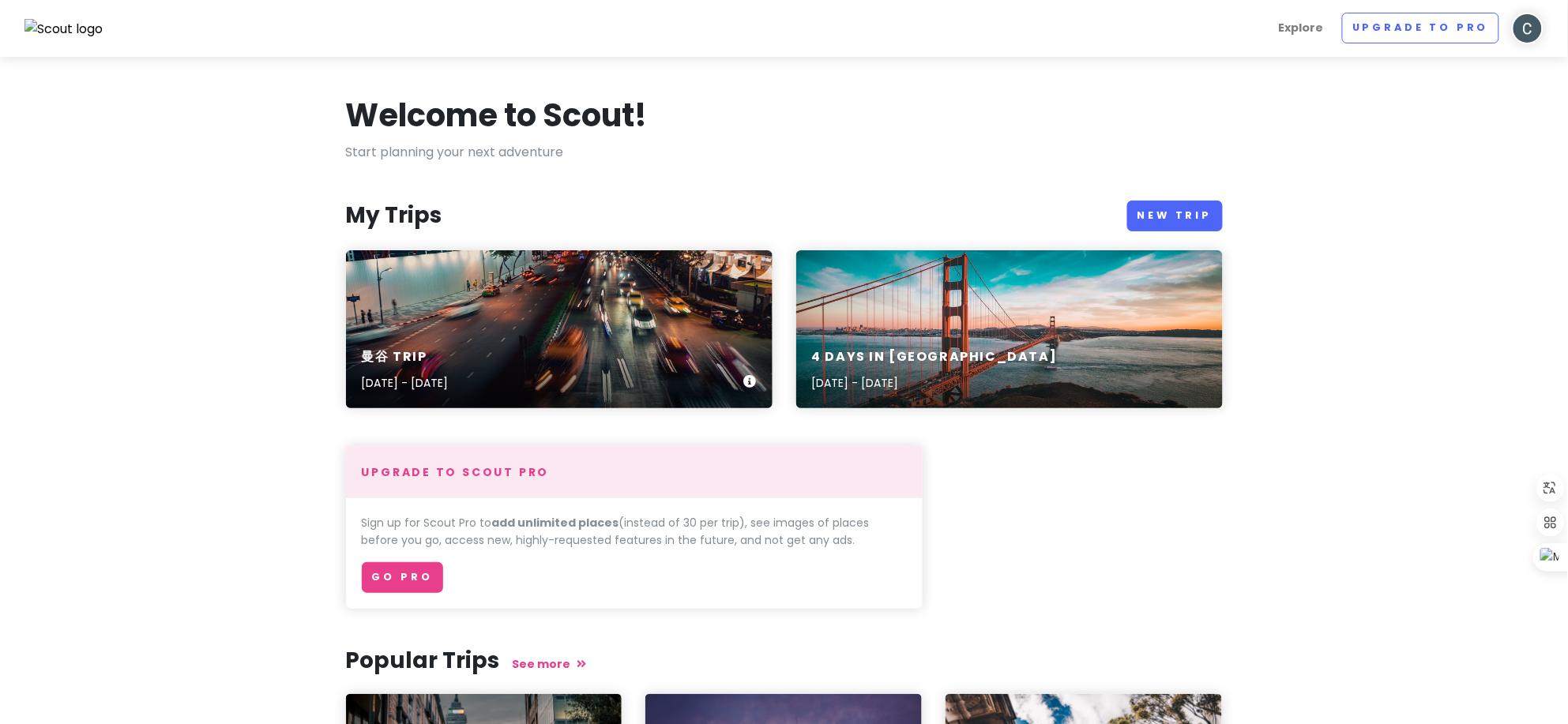
click at [572, 317] on div "曼谷 Trip [DATE] - [DATE]" at bounding box center [559, 328] width 426 height 158
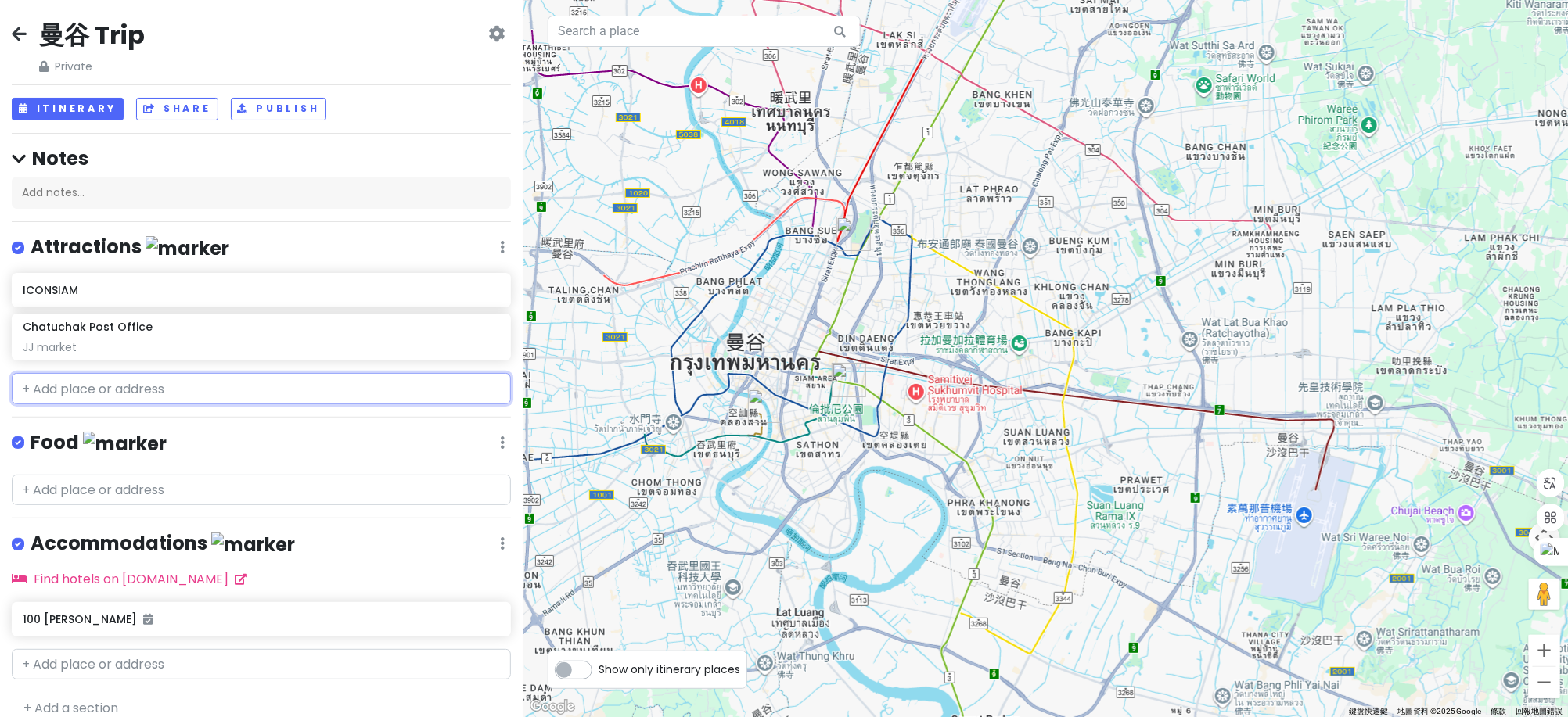
click at [117, 396] on input "text" at bounding box center [261, 389] width 499 height 31
paste input "[STREET_ADDRESS]泰國"
type input "[STREET_ADDRESS]泰國"
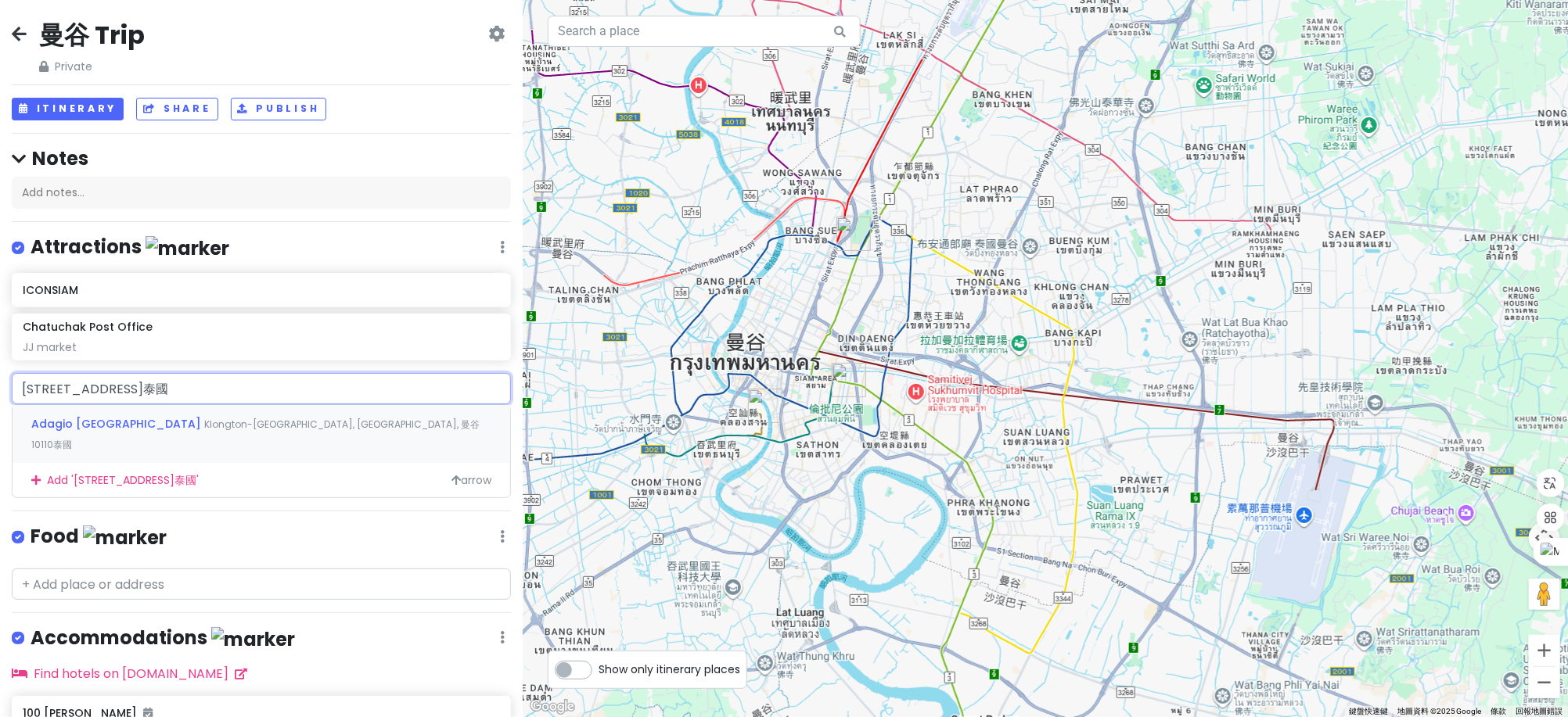
drag, startPoint x: 184, startPoint y: 381, endPoint x: 0, endPoint y: 386, distance: 184.1
click at [0, 386] on div "No.1/50-51 Sukhumvit [STREET_ADDRESS][GEOGRAPHIC_DATA] [GEOGRAPHIC_DATA], [GEOG…" at bounding box center [261, 435] width 523 height 125
click at [137, 376] on input "[STREET_ADDRESS]泰國" at bounding box center [261, 389] width 499 height 31
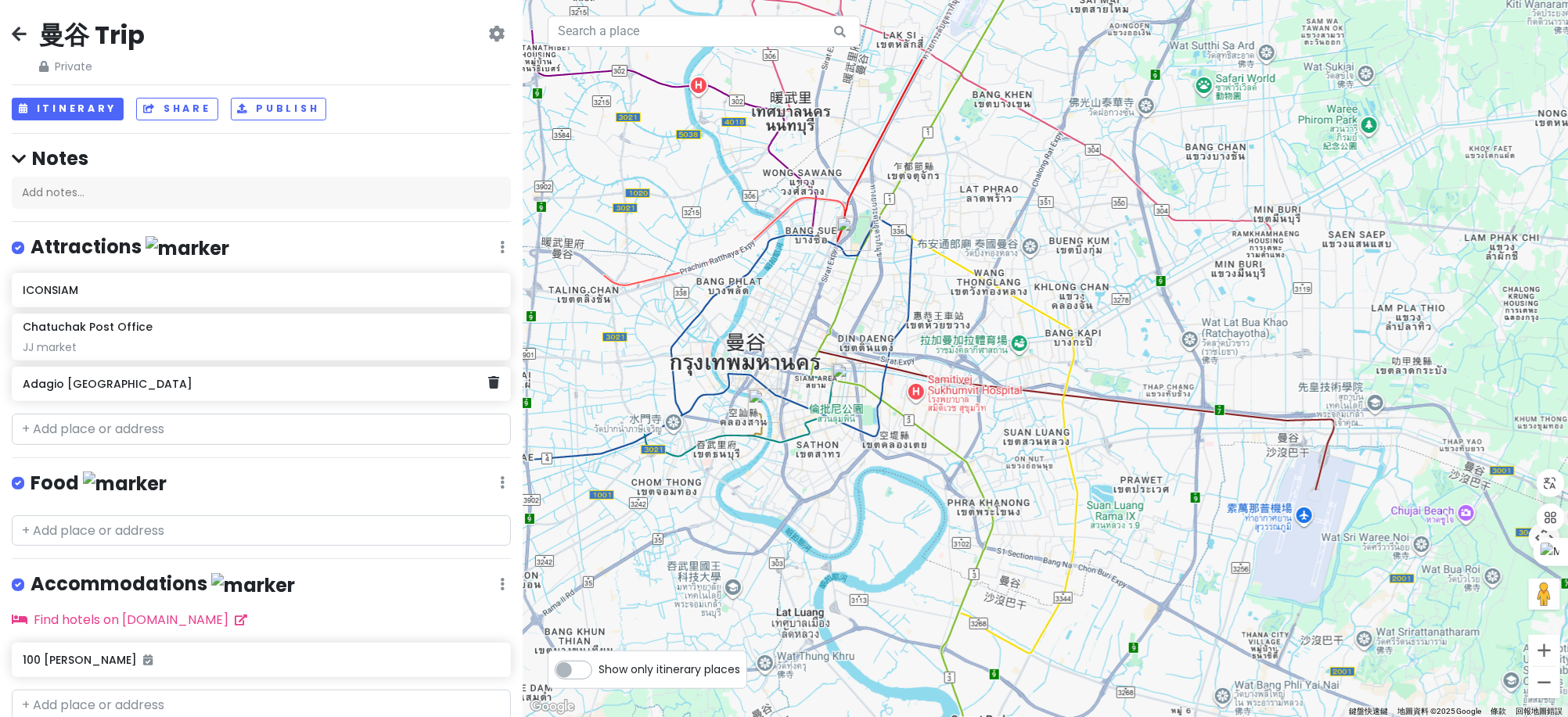
click at [264, 389] on h6 "Adagio [GEOGRAPHIC_DATA]" at bounding box center [255, 384] width 466 height 14
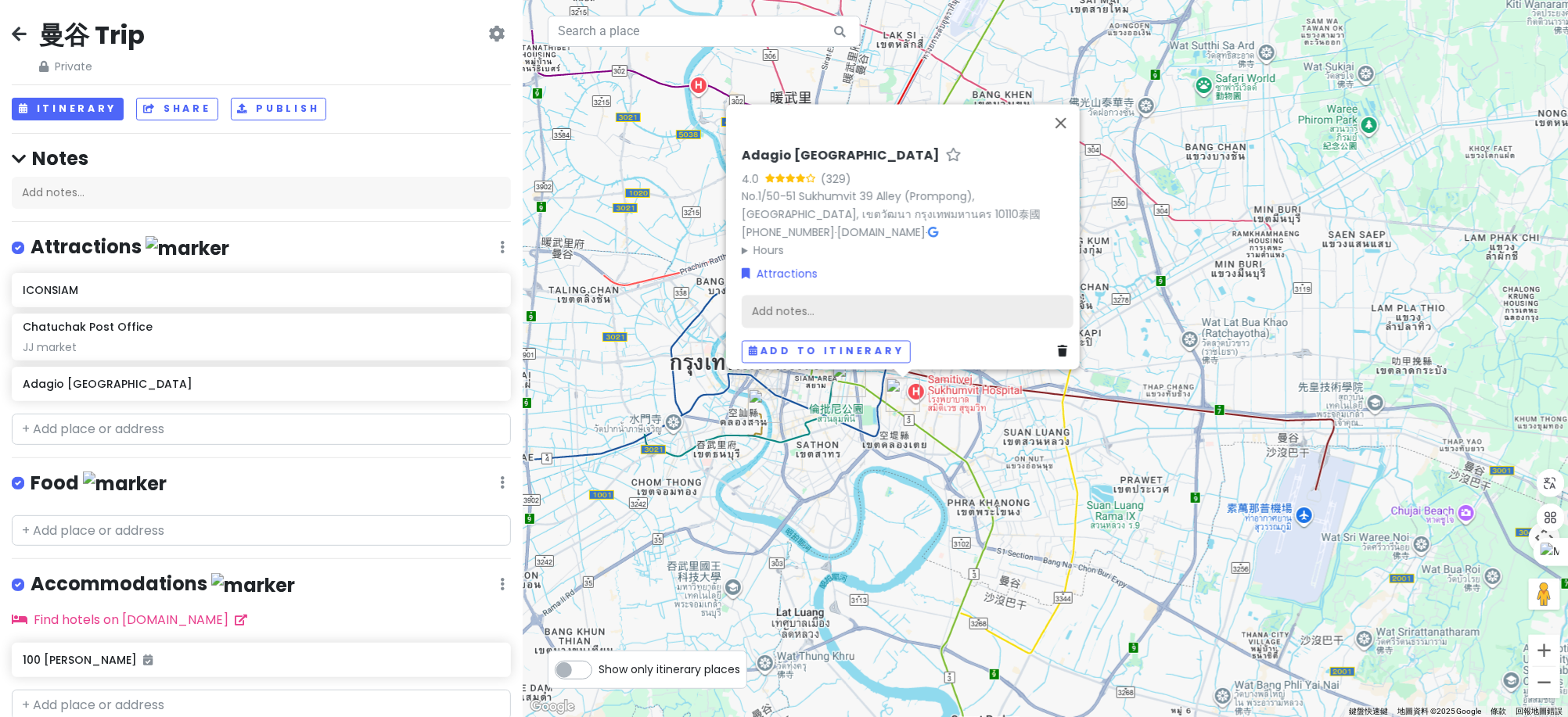
click at [886, 296] on div "Add notes..." at bounding box center [908, 310] width 332 height 32
click at [911, 295] on div "Add notes..." at bounding box center [908, 310] width 332 height 32
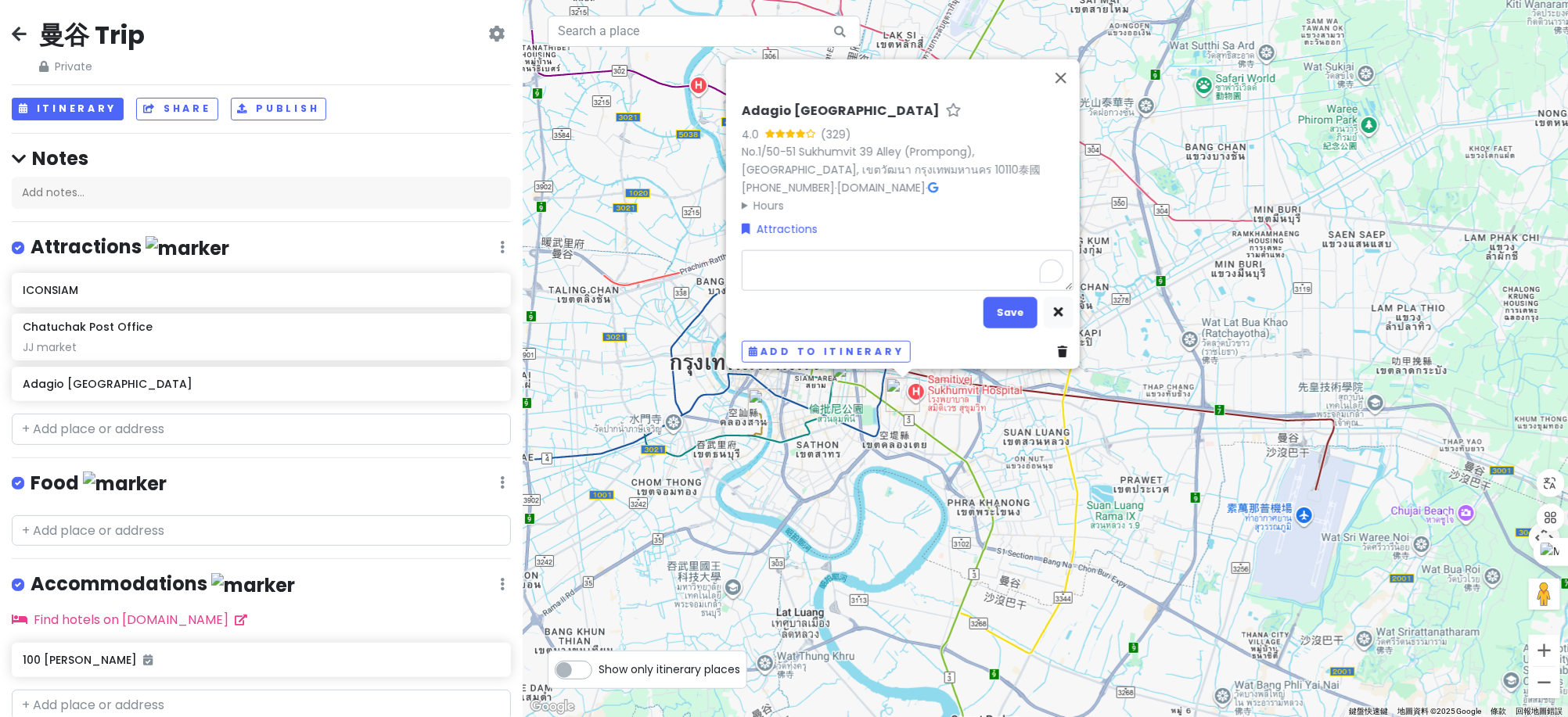
type textarea "x"
type textarea "9:00 am: [GEOGRAPHIC_DATA] 大廳集合， 接近 BTS [GEOGRAPHIC_DATA][PERSON_NAME]（E5）站，[GE…"
type textarea "x"
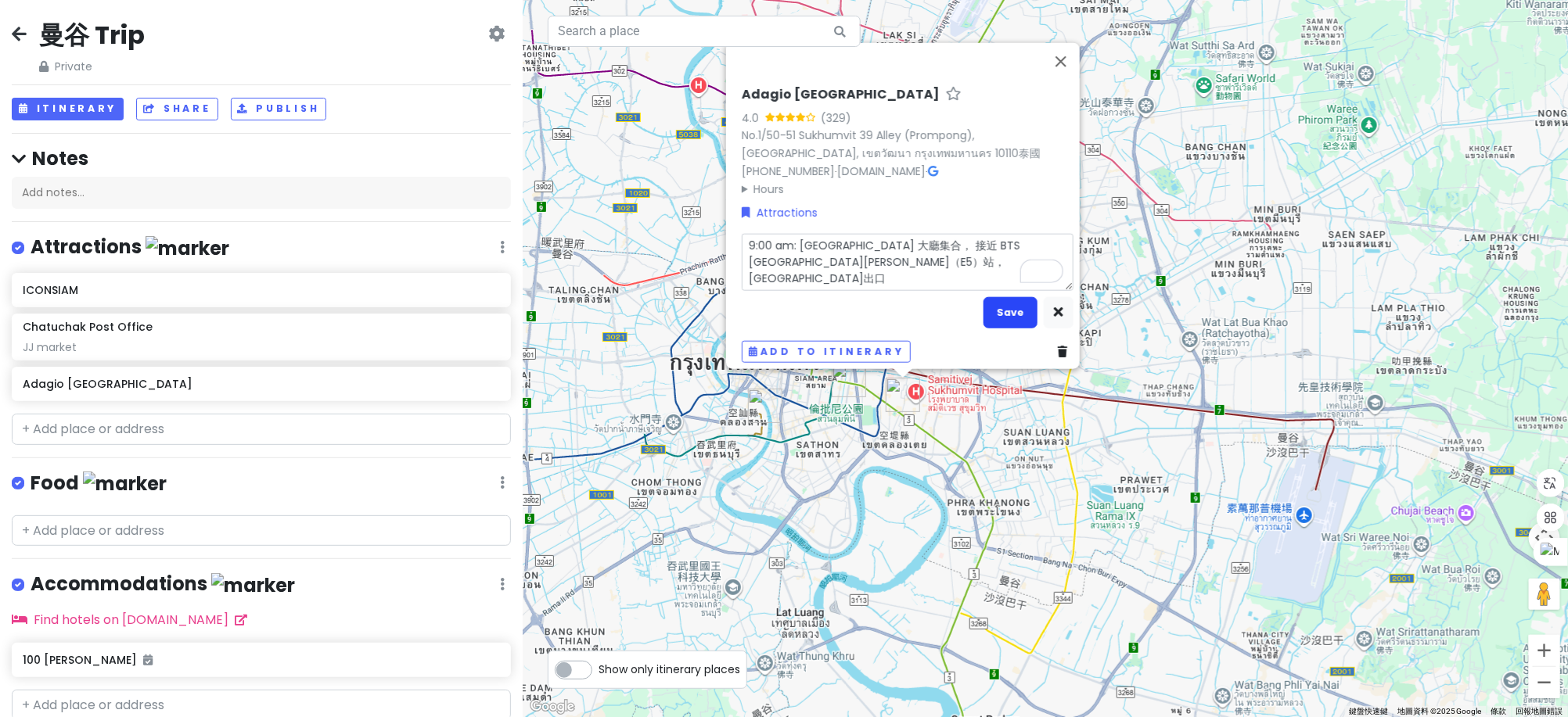
type textarea "9:00 am: [GEOGRAPHIC_DATA] 大廳集合， 接近 BTS [GEOGRAPHIC_DATA][PERSON_NAME]（E5）站，[GE…"
click at [1010, 298] on button "Save" at bounding box center [1010, 312] width 54 height 30
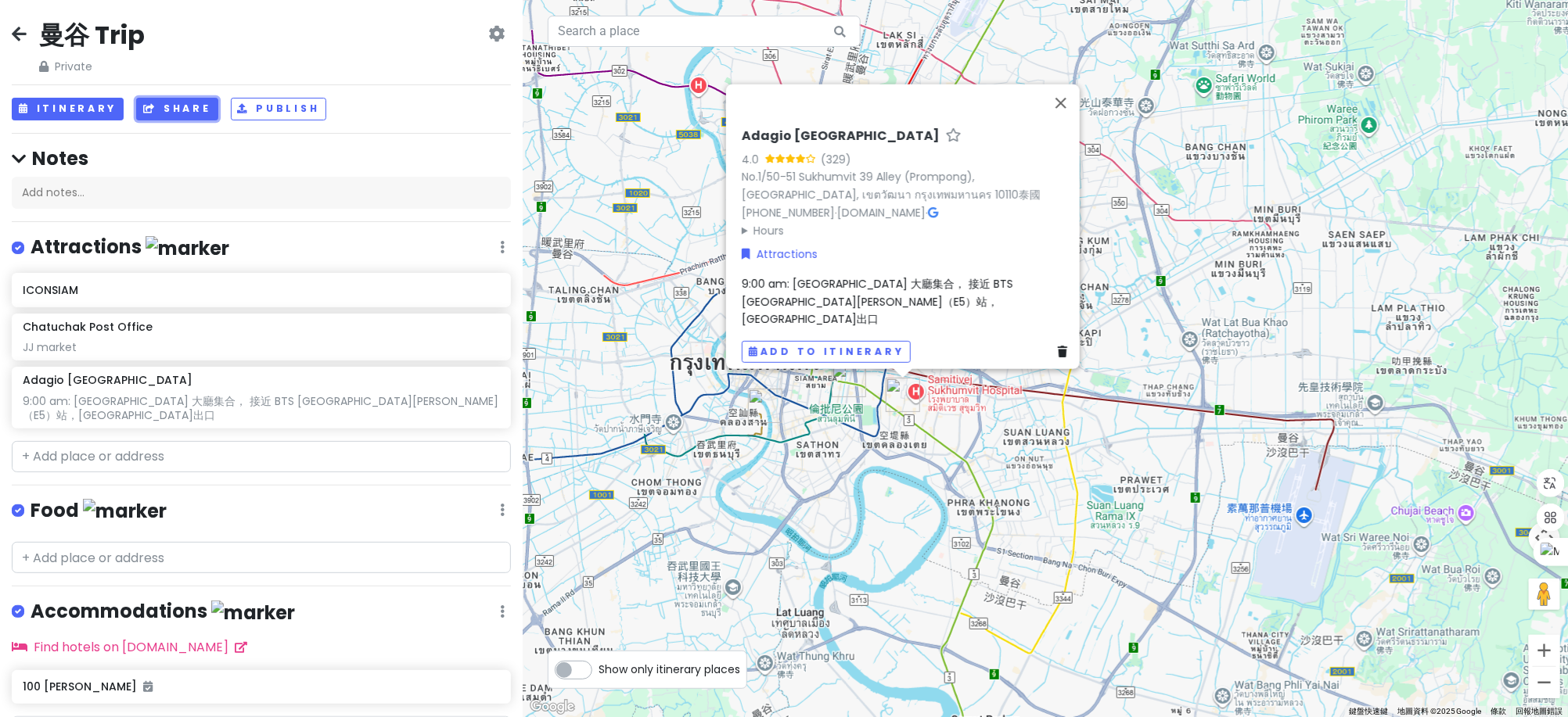
click at [171, 116] on button "Share" at bounding box center [177, 109] width 82 height 23
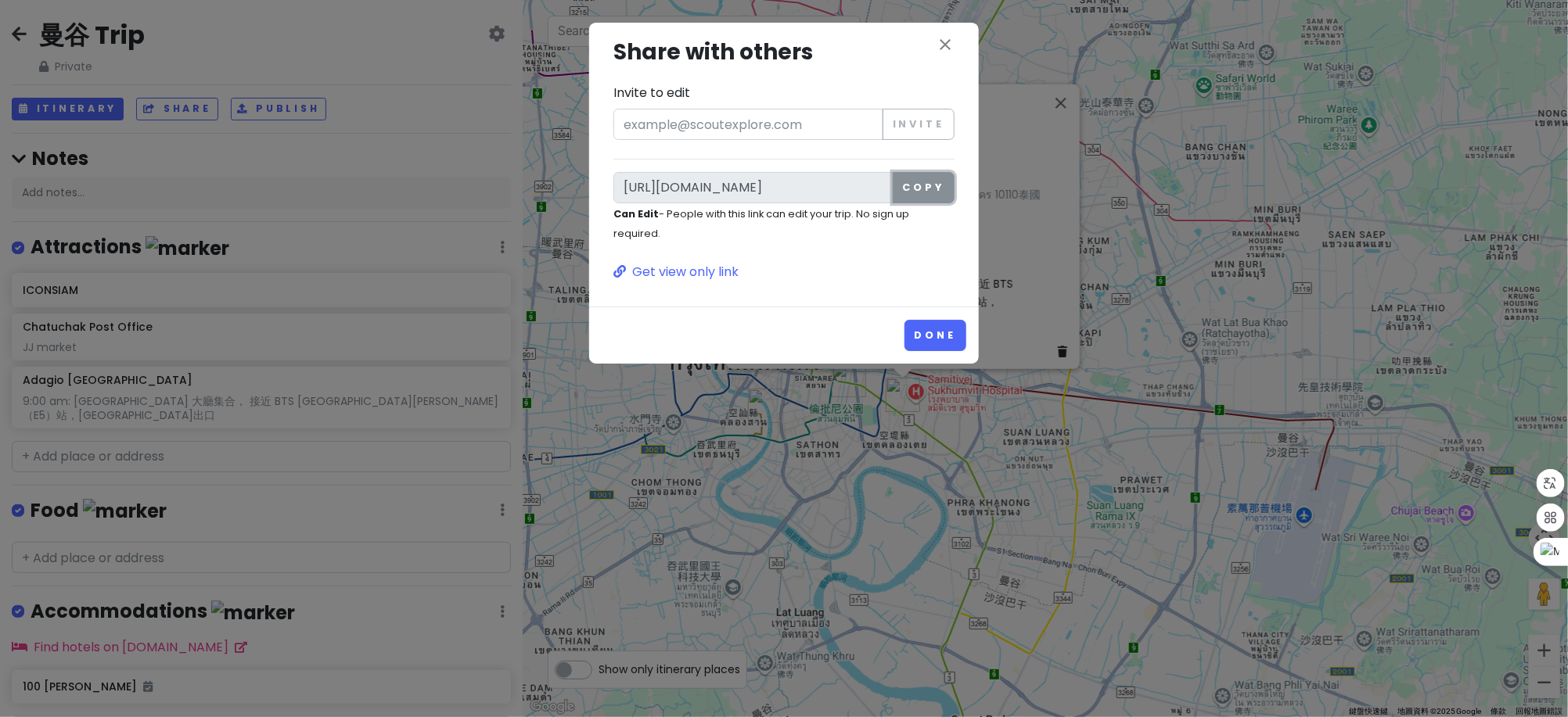
click at [927, 193] on button "Copy" at bounding box center [924, 188] width 62 height 31
click at [932, 339] on button "Done" at bounding box center [934, 335] width 62 height 30
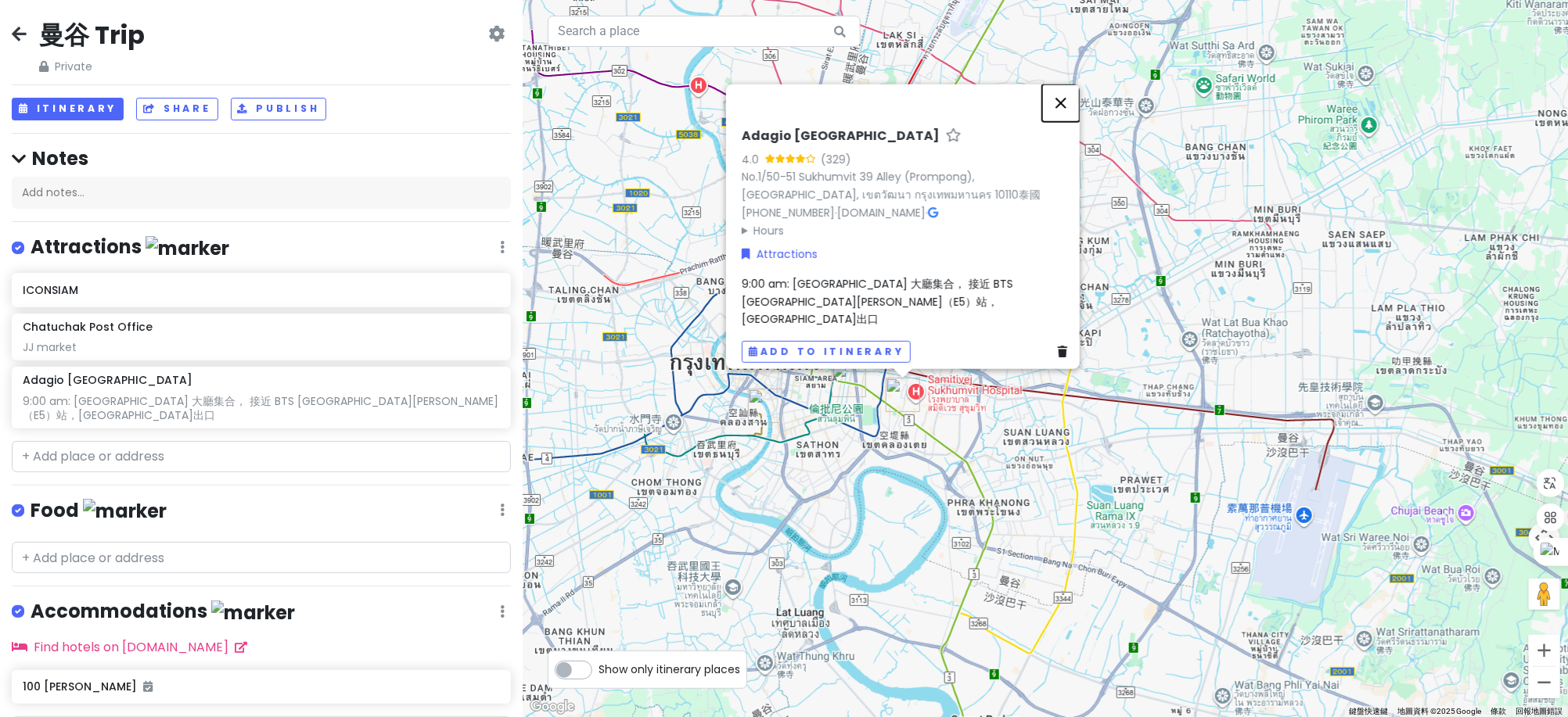
click at [1069, 117] on button "關閉" at bounding box center [1061, 102] width 37 height 37
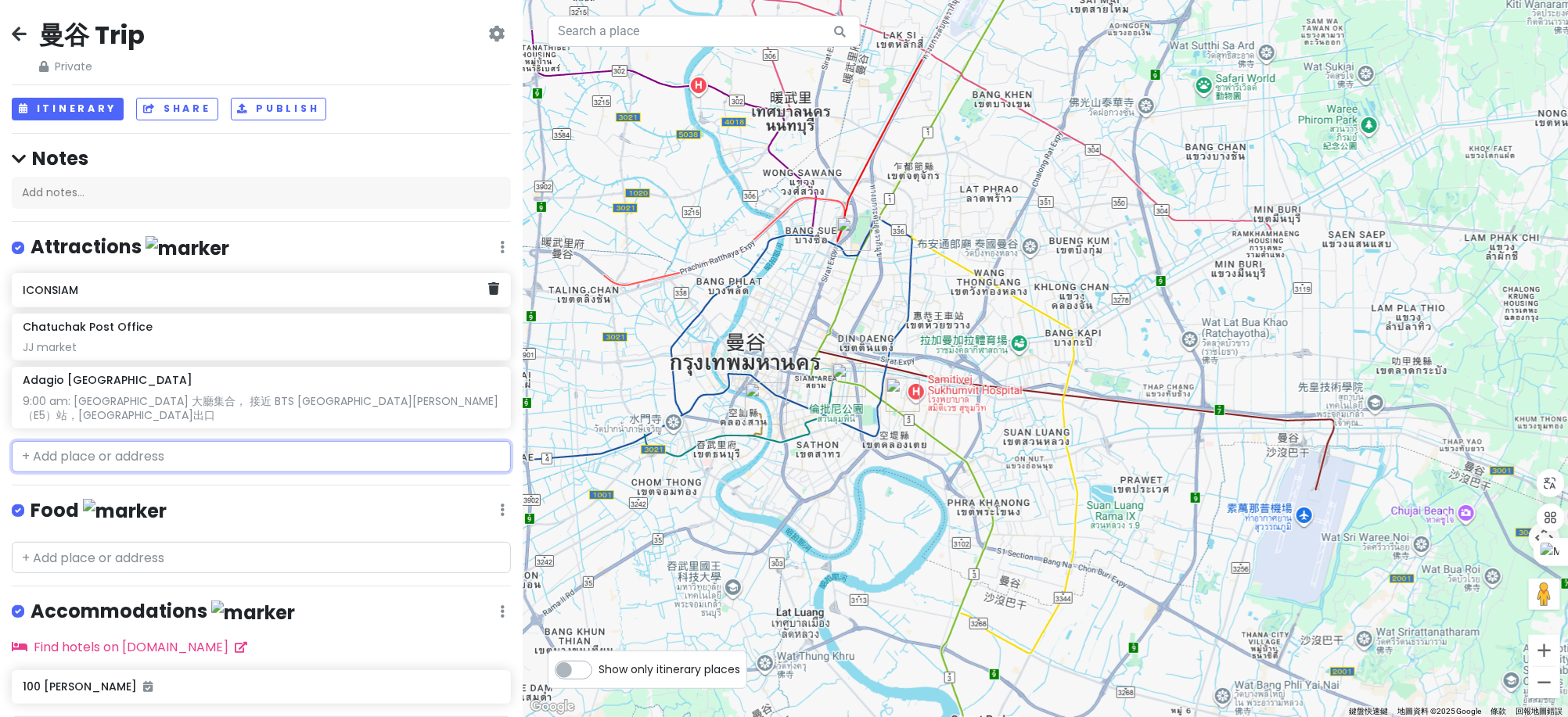
click at [212, 293] on h6 "ICONSIAM" at bounding box center [255, 290] width 466 height 14
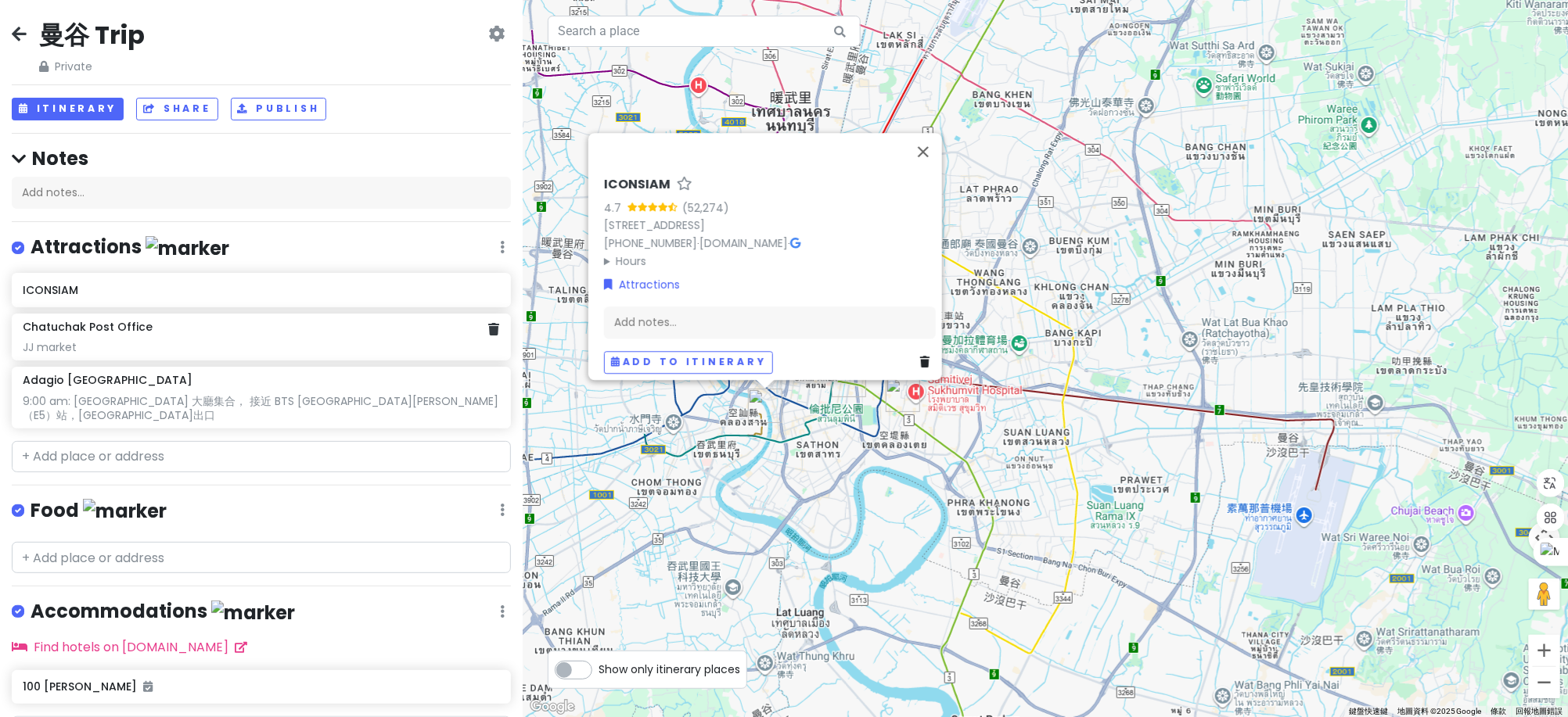
click at [190, 355] on div "Chatuchak Post Office JJ market" at bounding box center [261, 337] width 499 height 47
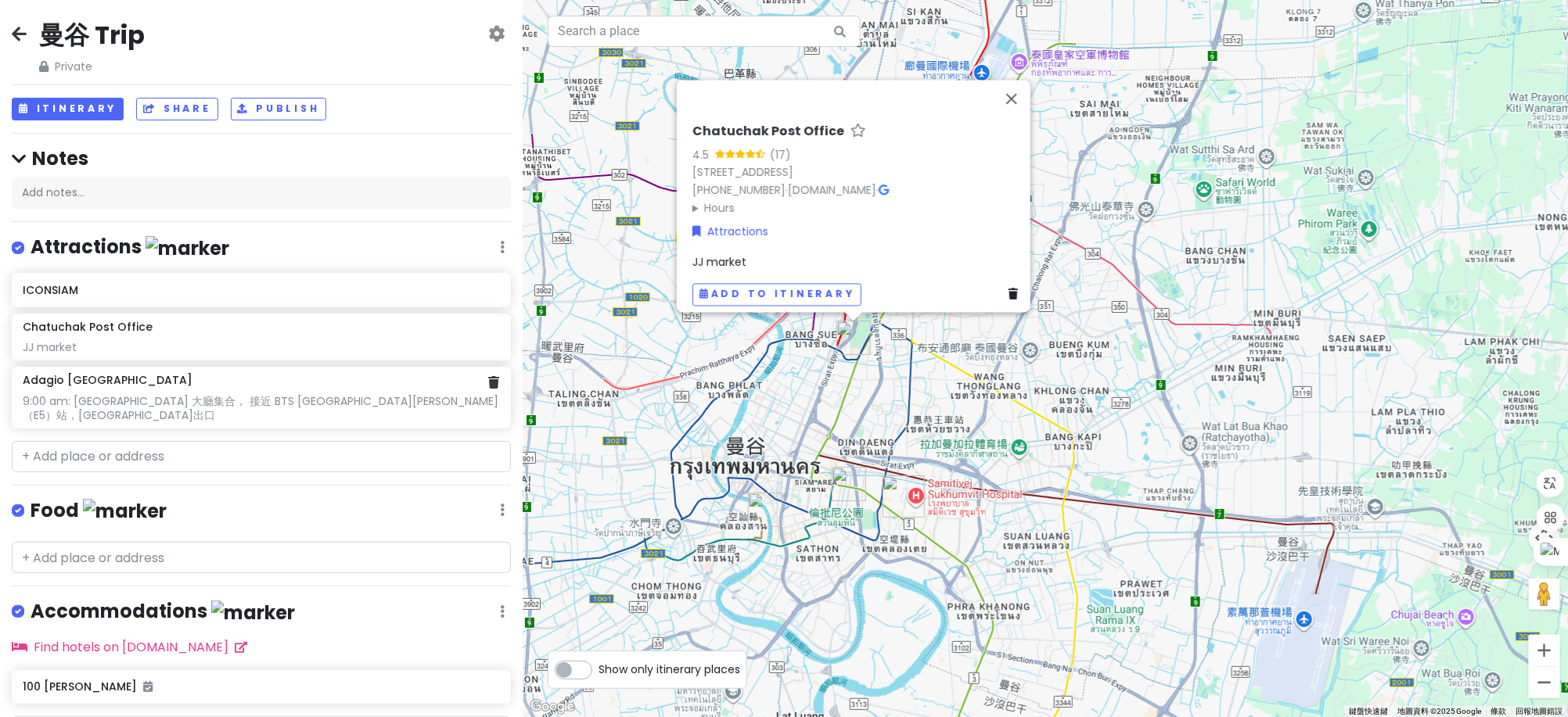
click at [181, 394] on div "9:00 am: [GEOGRAPHIC_DATA] 大廳集合， 接近 BTS [GEOGRAPHIC_DATA][PERSON_NAME]（E5）站，[GE…" at bounding box center [260, 408] width 476 height 28
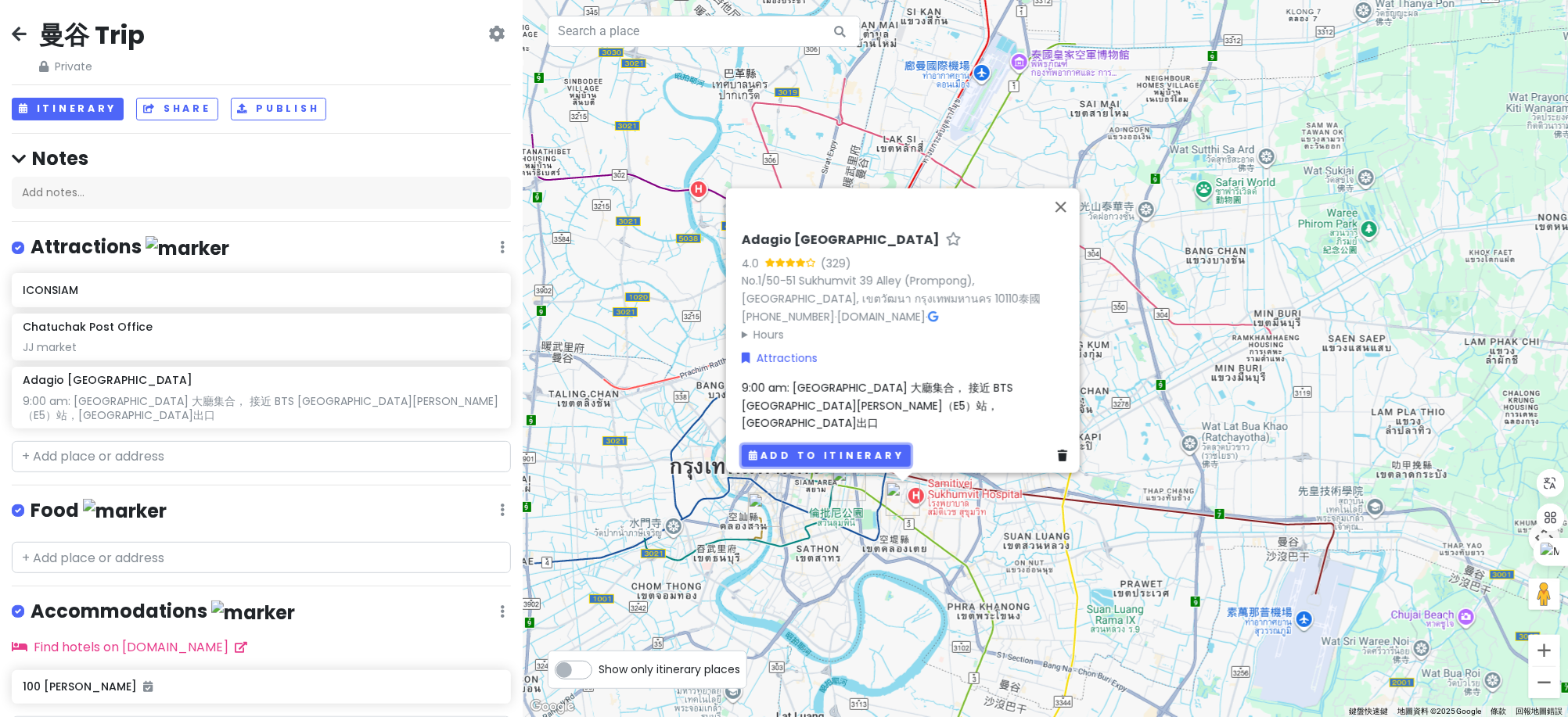
click at [877, 452] on button "Add to itinerary" at bounding box center [826, 455] width 169 height 23
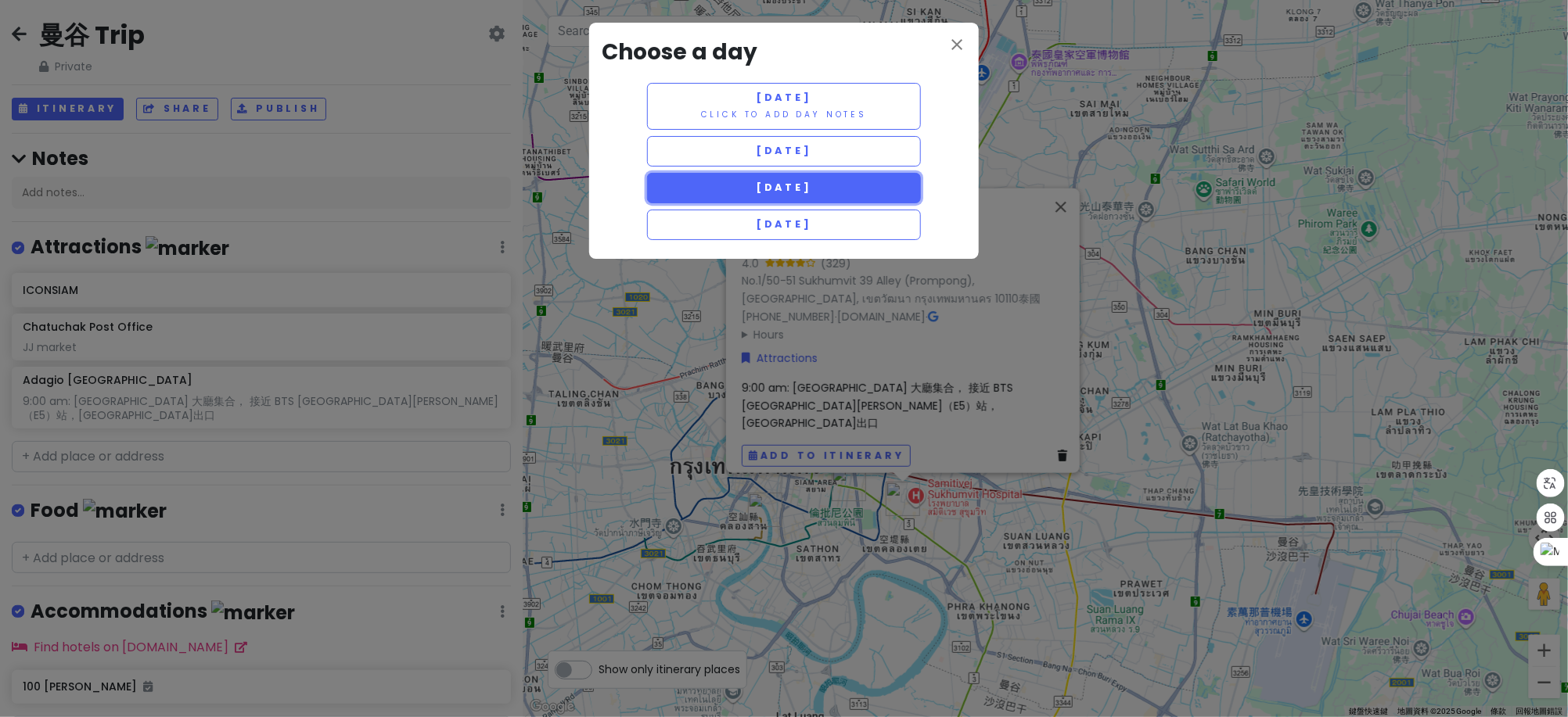
click at [826, 195] on button "[DATE]" at bounding box center [783, 188] width 274 height 30
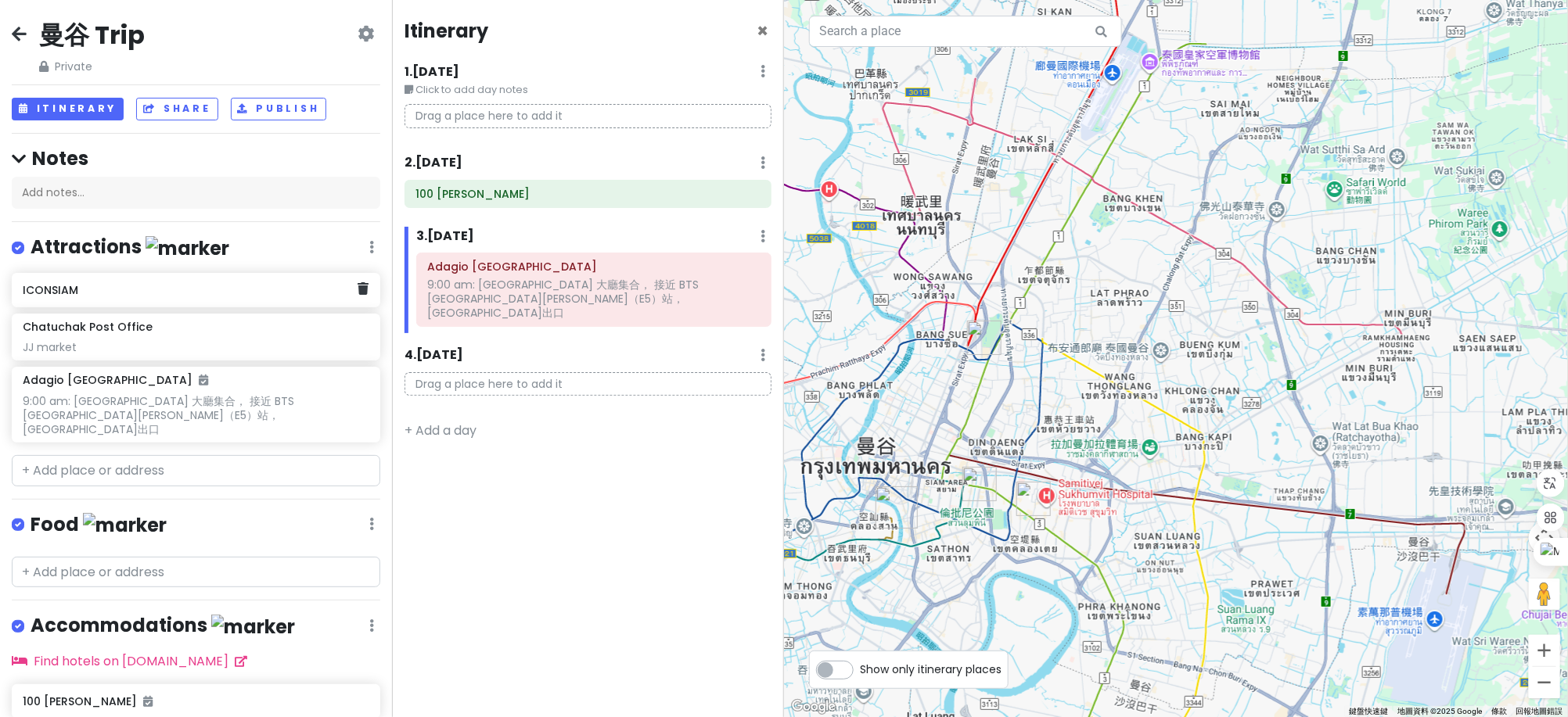
click at [209, 290] on h6 "ICONSIAM" at bounding box center [190, 290] width 335 height 14
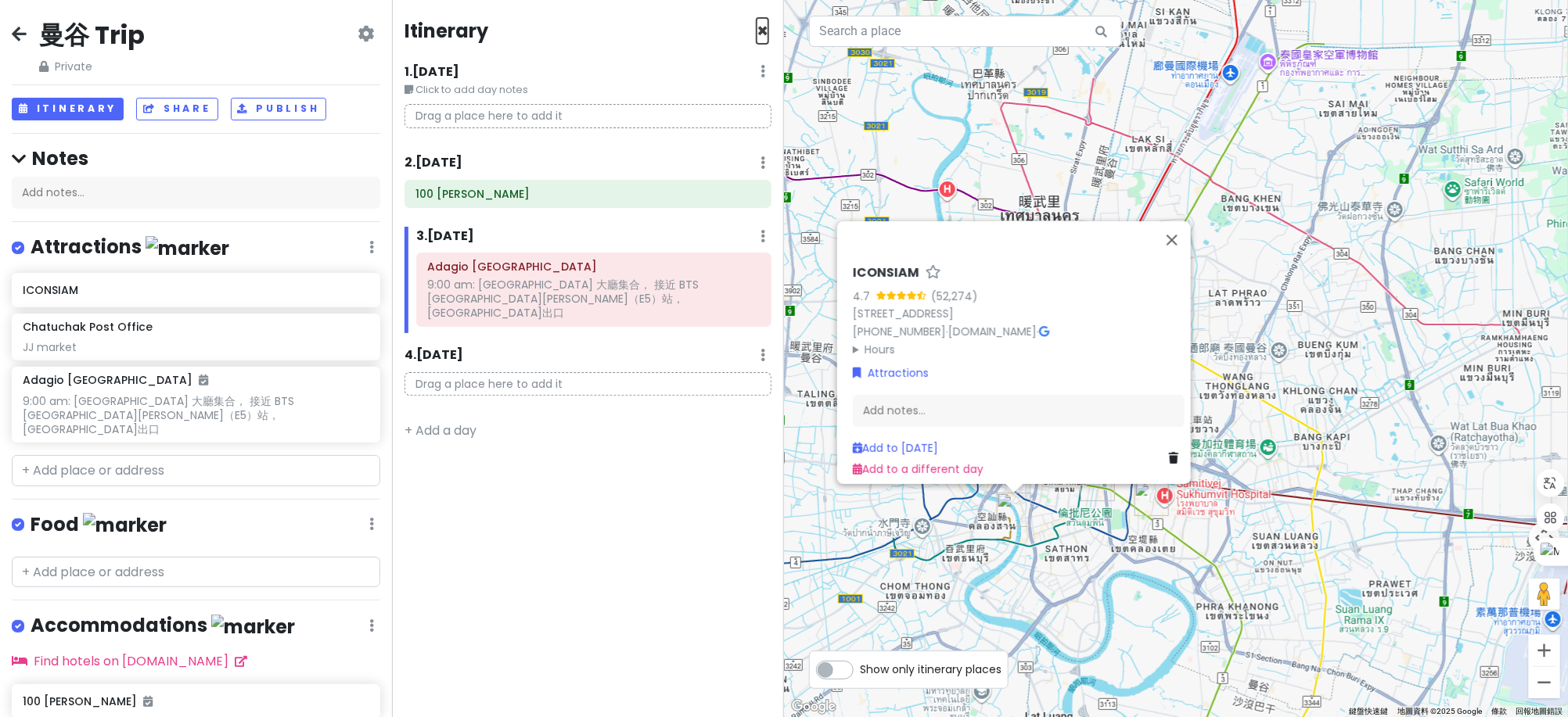
click at [761, 35] on span "×" at bounding box center [762, 30] width 12 height 26
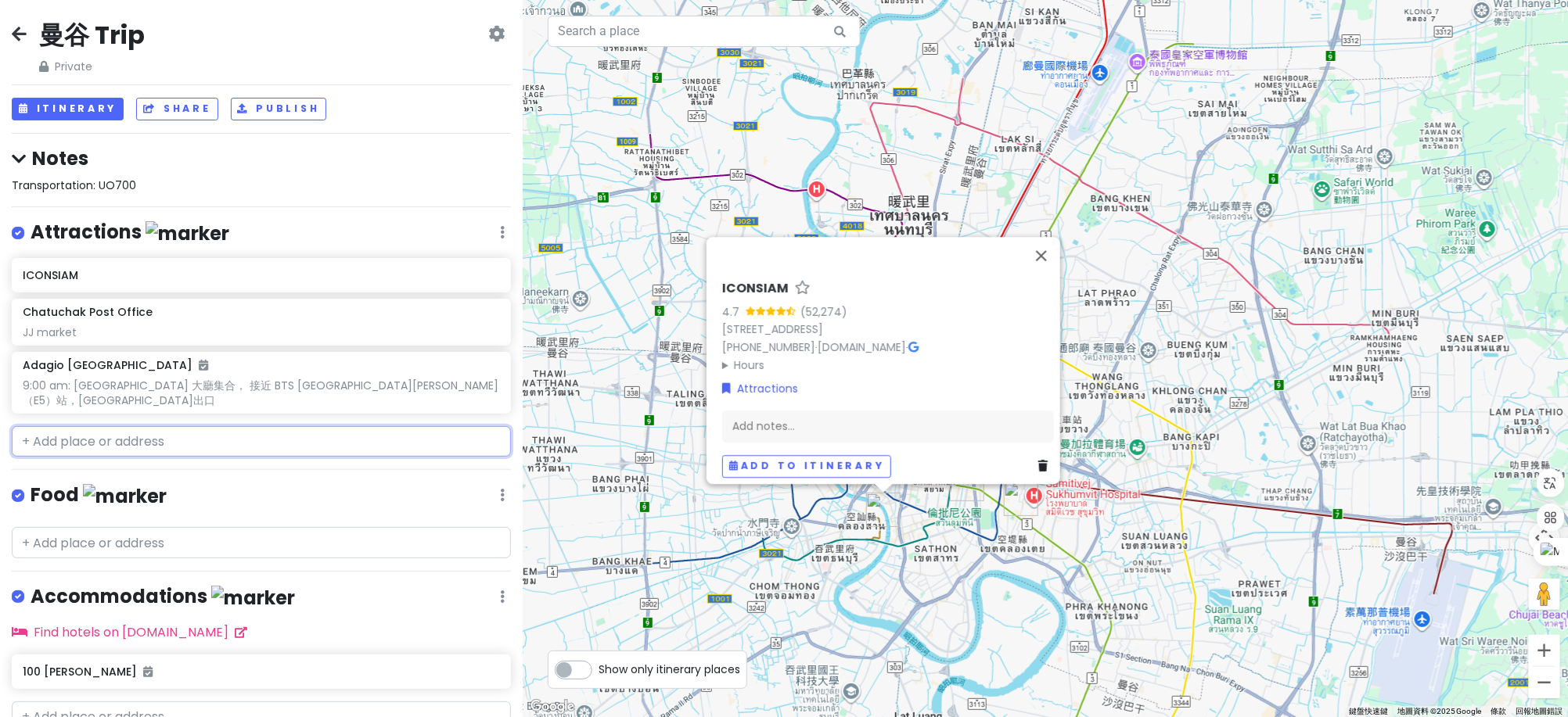
click at [115, 428] on input "text" at bounding box center [261, 442] width 499 height 31
paste input "[STREET_ADDRESS][PERSON_NAME] [URL][DOMAIN_NAME]"
type input "[STREET_ADDRESS][PERSON_NAME] [URL][DOMAIN_NAME]"
paste input "[STREET_ADDRESS][PERSON_NAME] [URL][DOMAIN_NAME]"
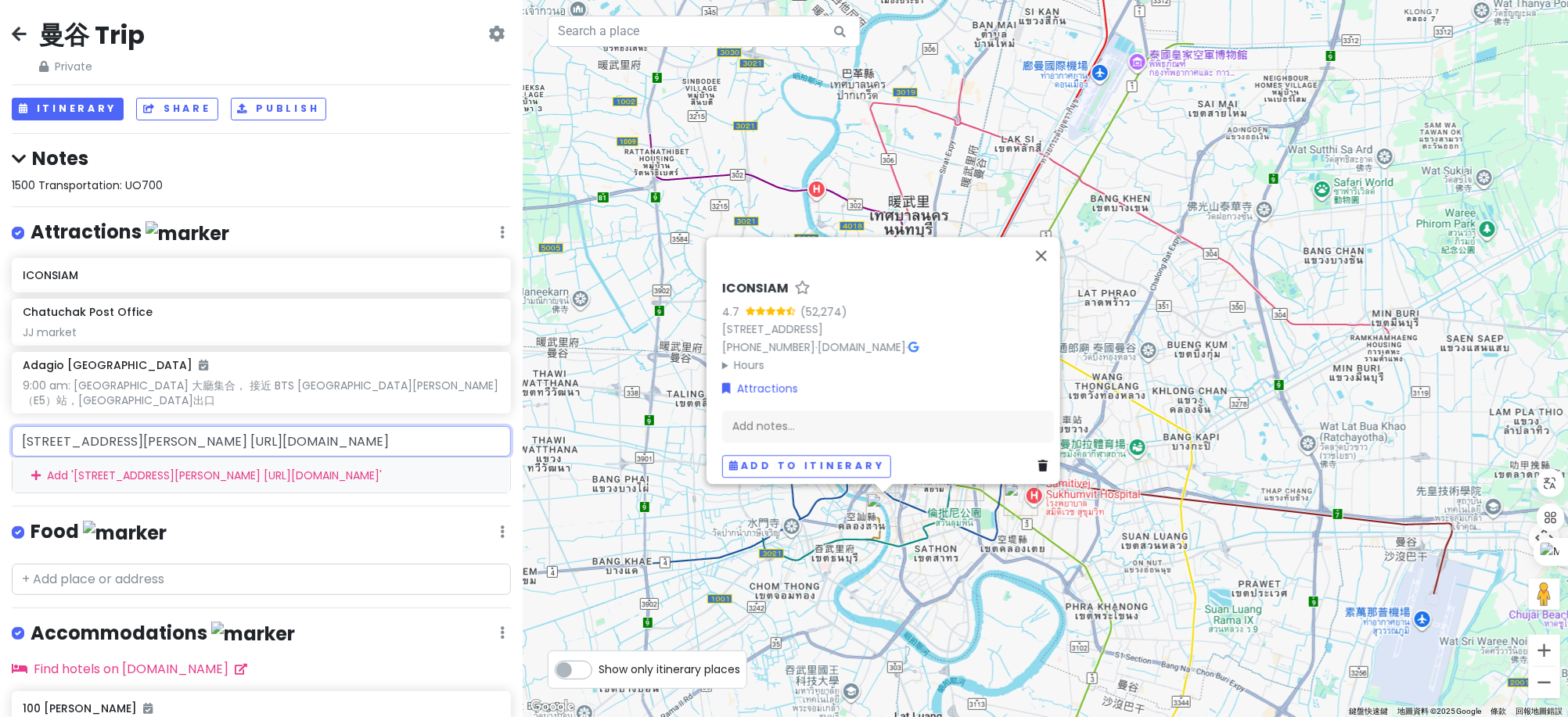
click at [271, 426] on input "[STREET_ADDRESS][PERSON_NAME] [URL][DOMAIN_NAME]" at bounding box center [261, 442] width 499 height 31
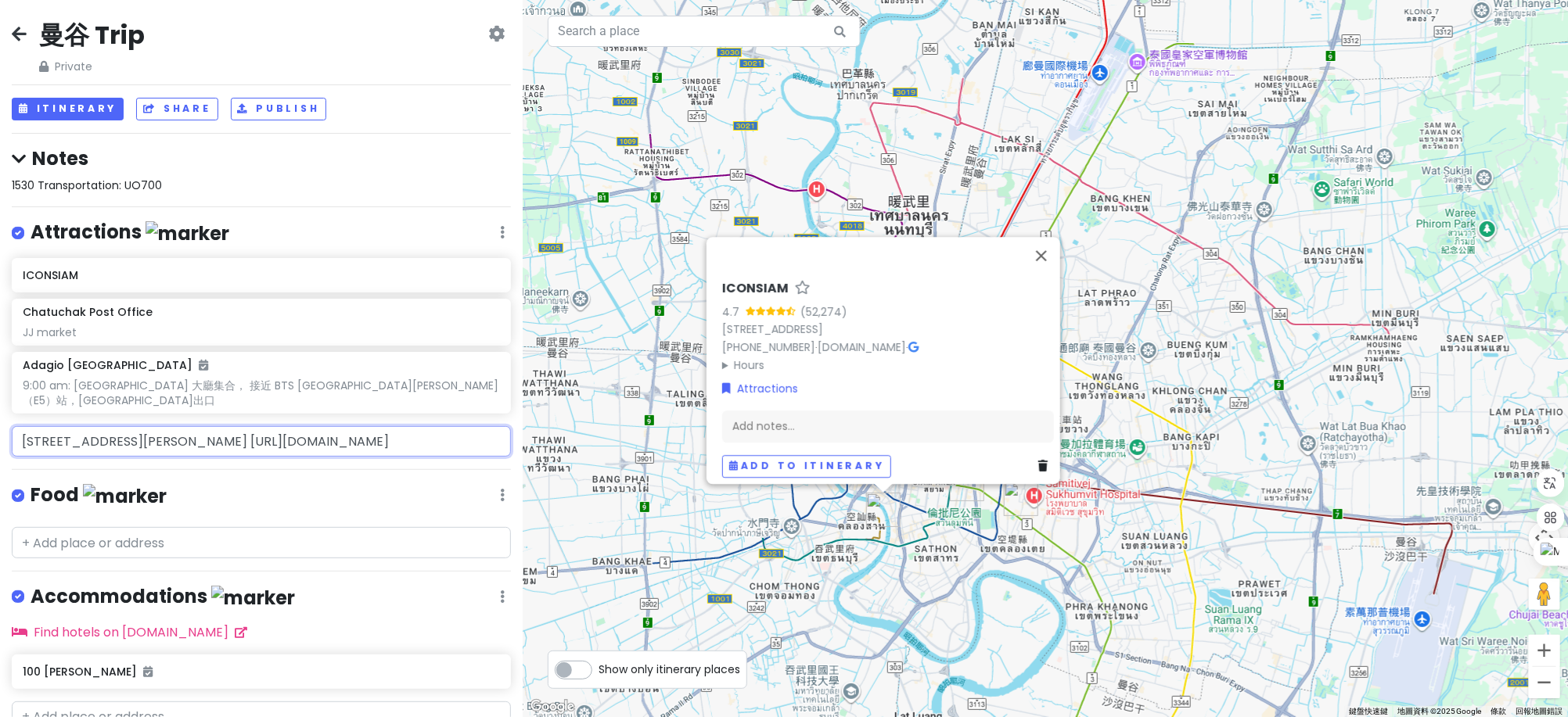
scroll to position [0, 0]
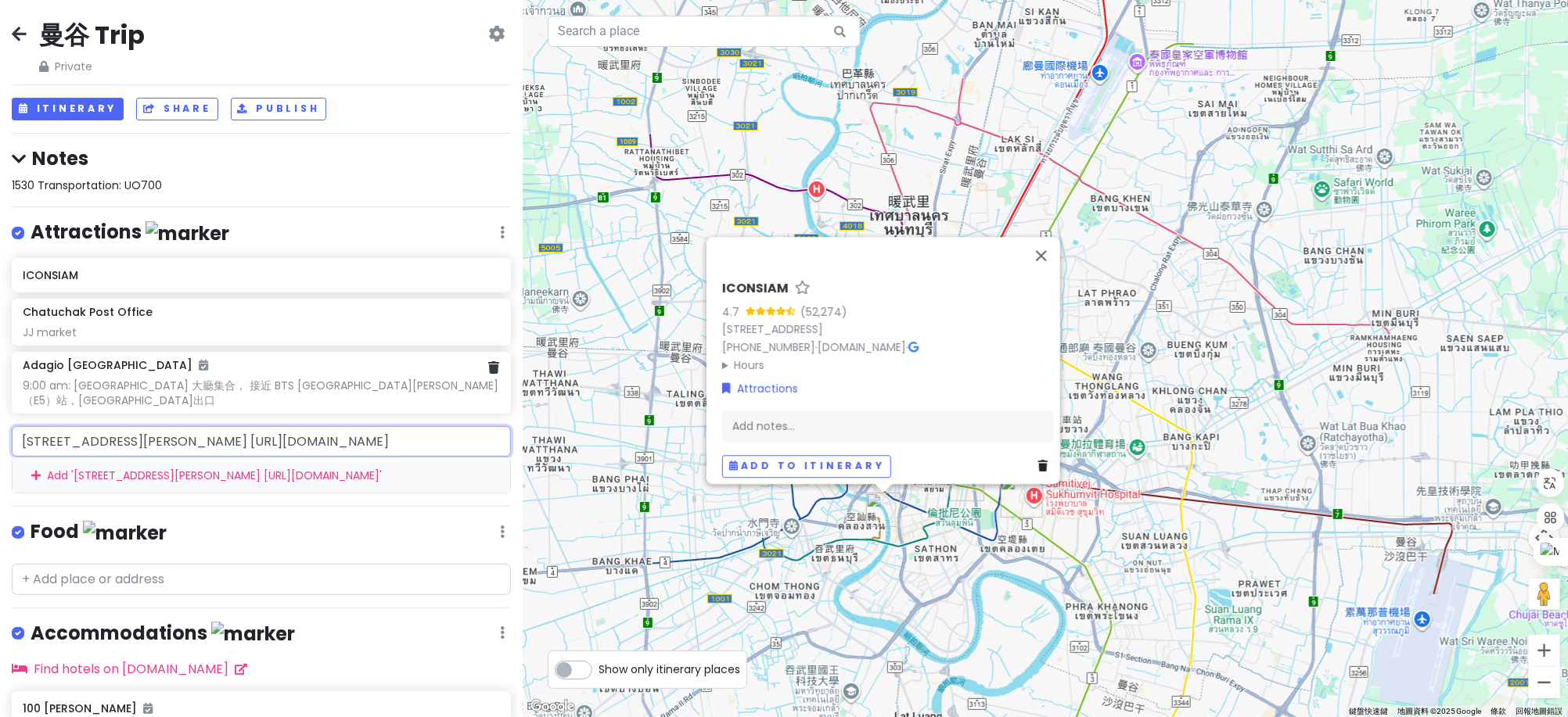
paste input "碼頭河濱夜市"
type input "碼頭河濱夜市 [URL][DOMAIN_NAME]"
click at [446, 429] on input "碼頭河濱夜市 [URL][DOMAIN_NAME]" at bounding box center [261, 442] width 499 height 31
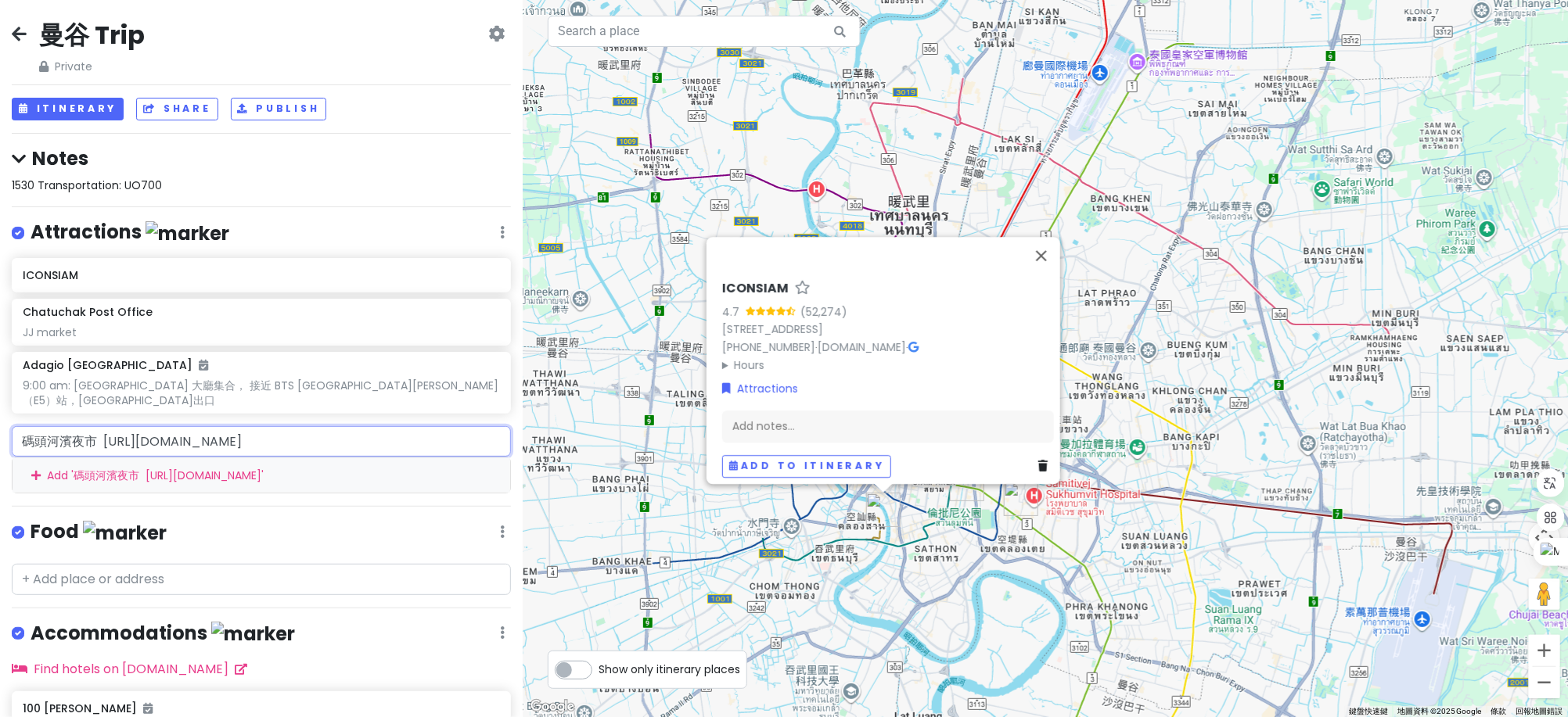
click at [446, 429] on input "碼頭河濱夜市 [URL][DOMAIN_NAME]" at bounding box center [261, 442] width 499 height 31
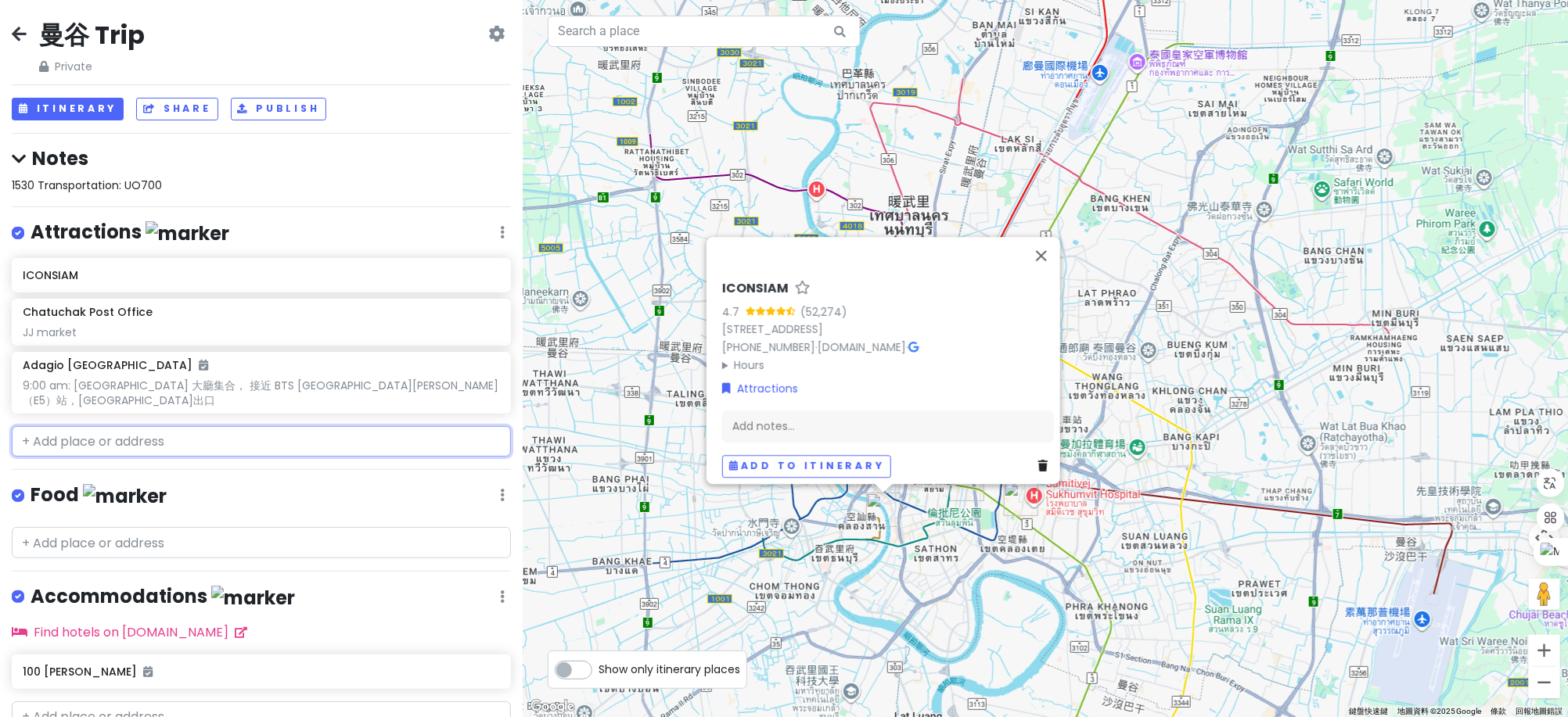
paste input "Asiatique The Riverfront [URL][DOMAIN_NAME]"
type input "Asiatique The Riverfront [URL][DOMAIN_NAME]"
paste input "Asiatique The Riverfront"
type input "Asiatique The Riverfront"
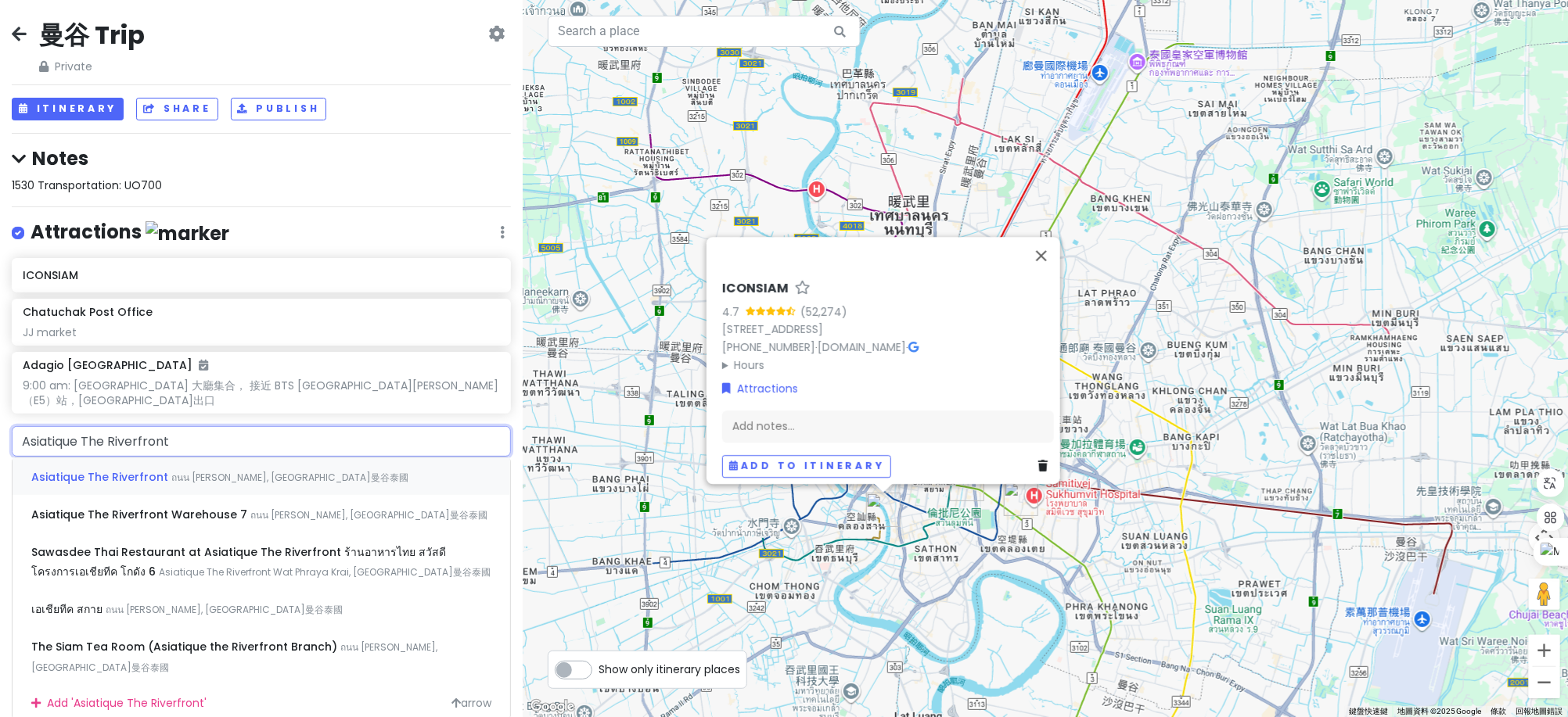
click at [199, 469] on div "Asiatique The Riverfront ถนน [PERSON_NAME][GEOGRAPHIC_DATA], [GEOGRAPHIC_DATA]曼…" at bounding box center [261, 476] width 497 height 37
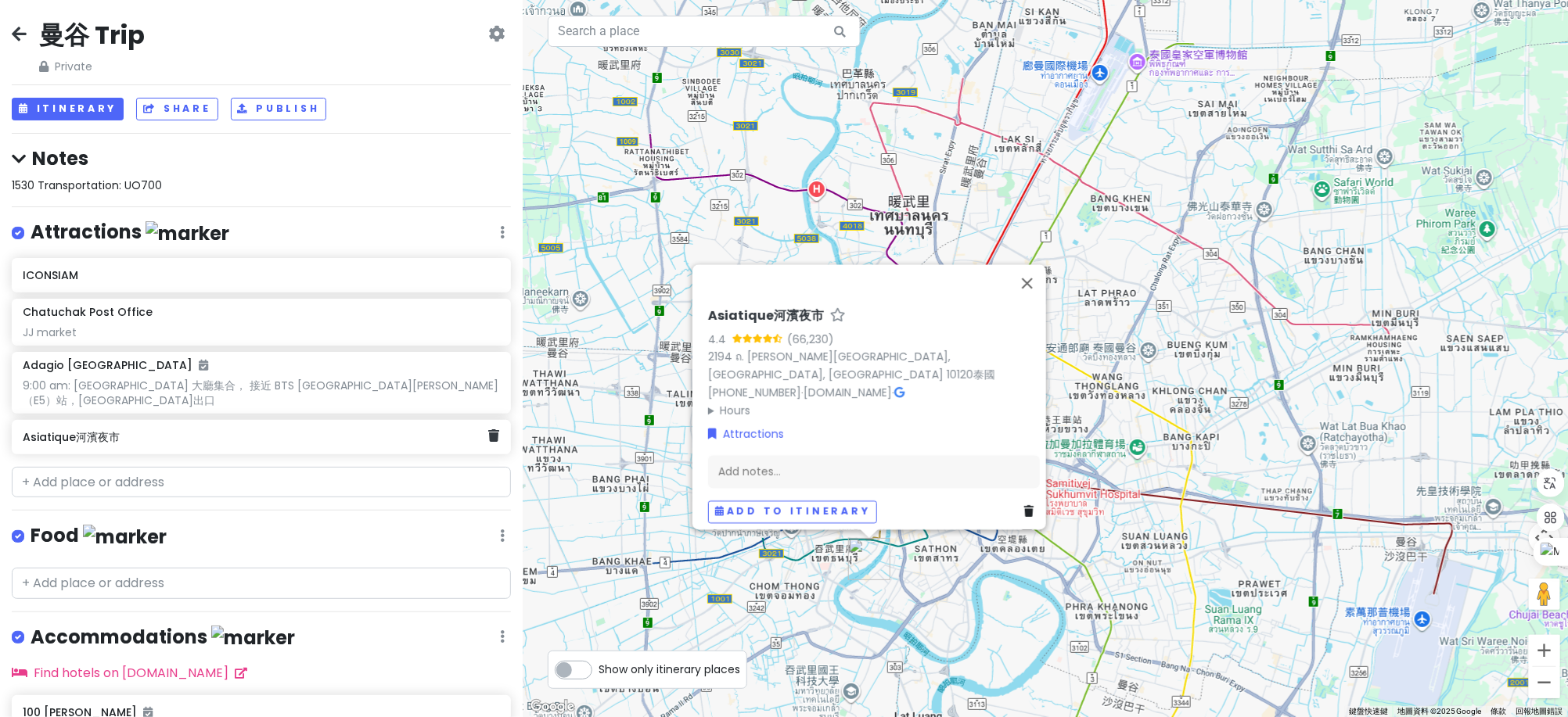
click at [116, 430] on h6 "Asiatique河濱夜市" at bounding box center [255, 437] width 466 height 14
click at [1031, 287] on button "關閉" at bounding box center [1027, 289] width 37 height 37
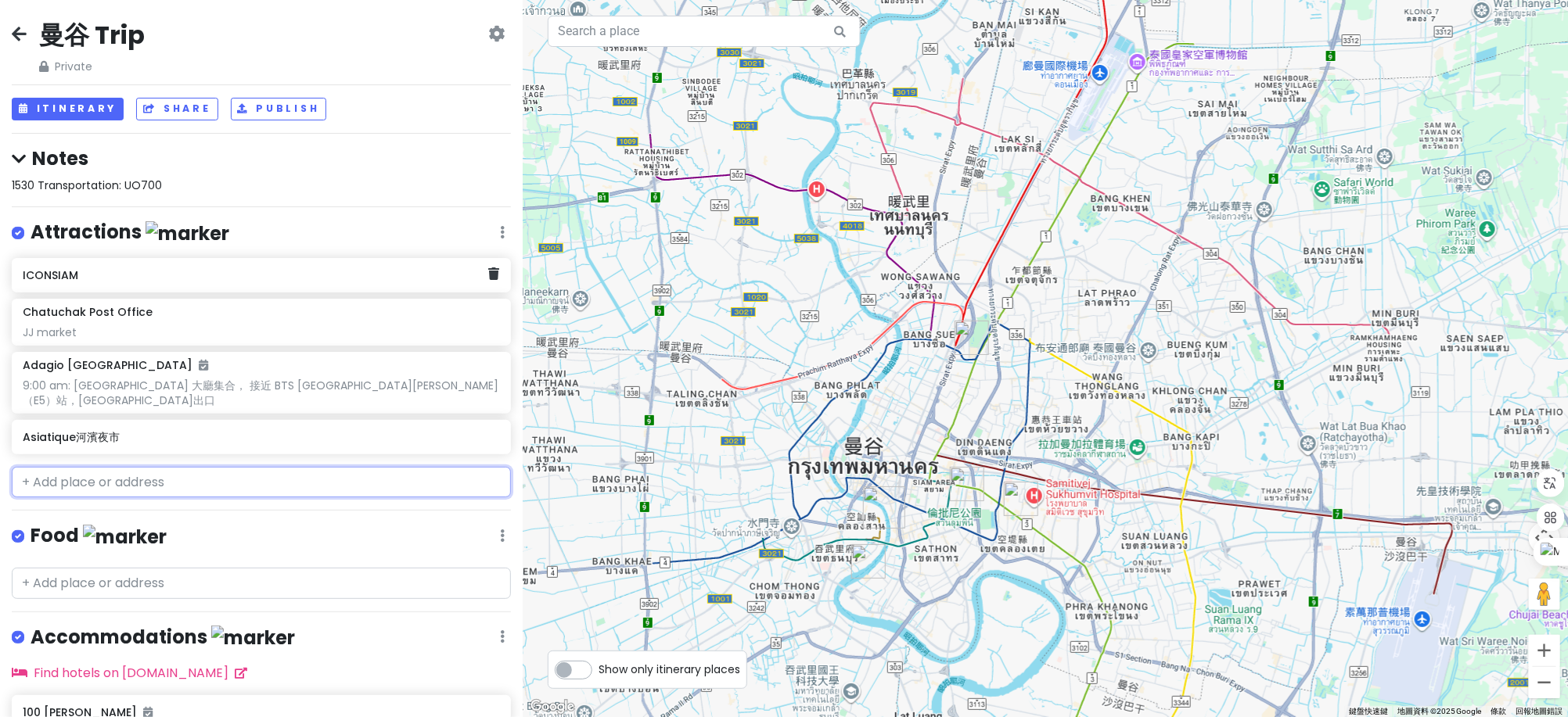
click at [238, 274] on h6 "ICONSIAM" at bounding box center [255, 275] width 466 height 14
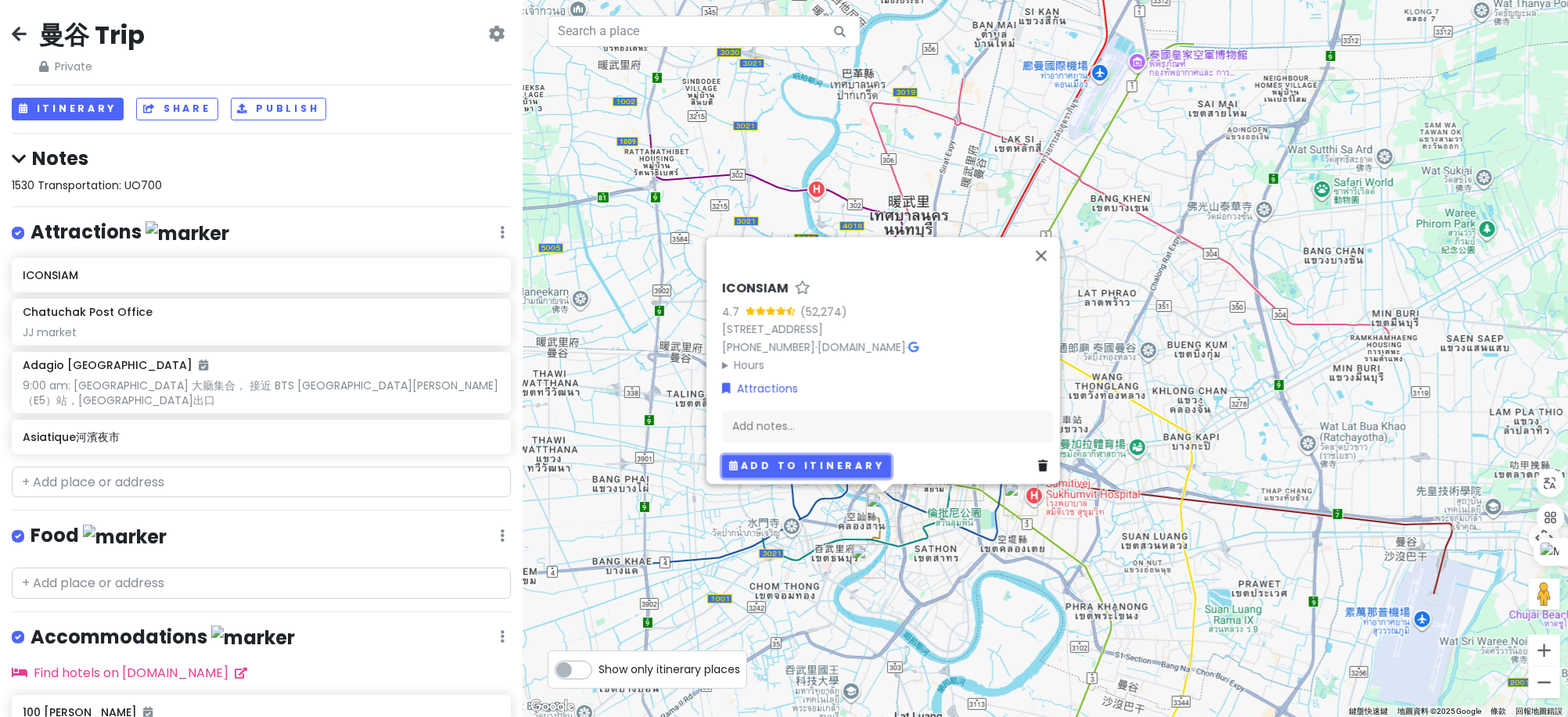
click at [747, 462] on button "Add to itinerary" at bounding box center [807, 466] width 169 height 23
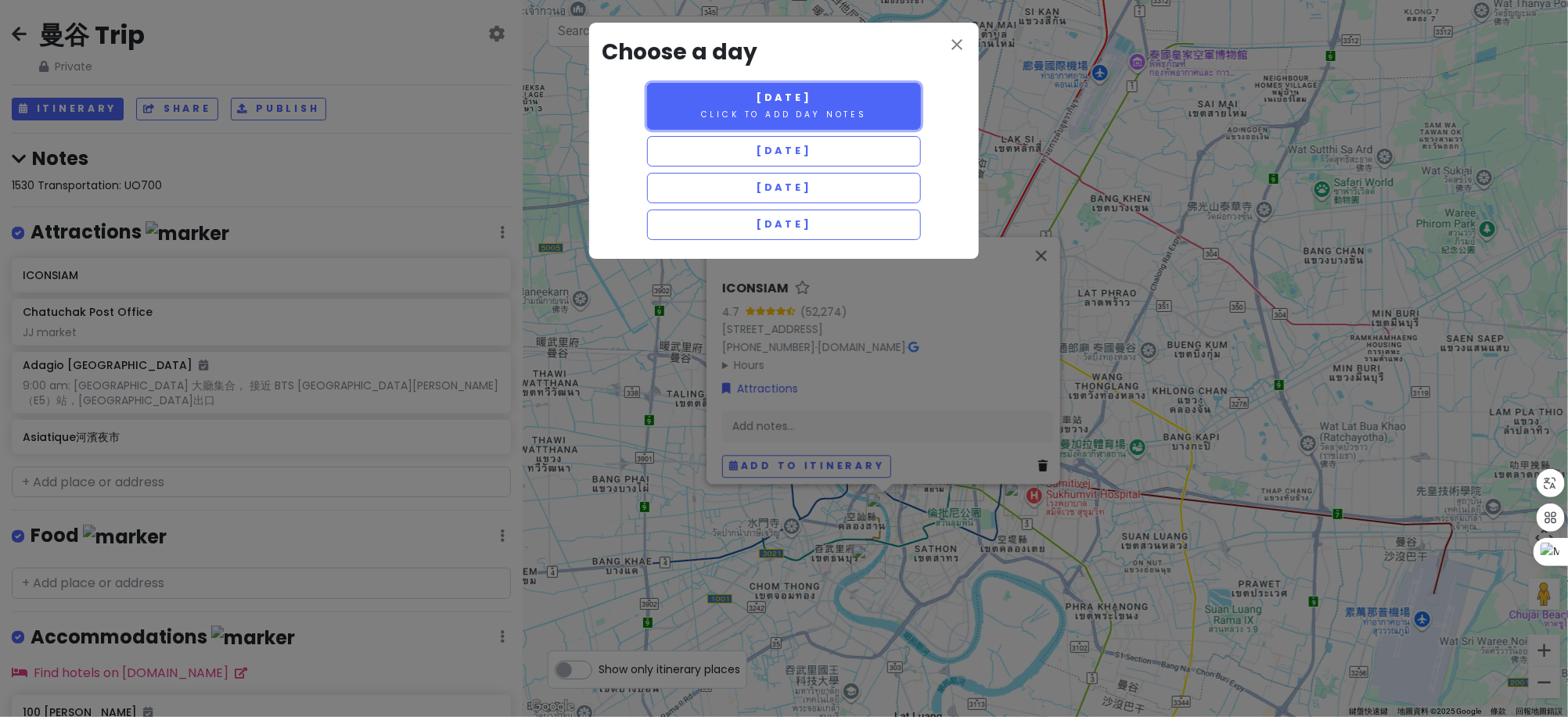
click at [743, 122] on button "[DATE] Click to add day notes" at bounding box center [783, 106] width 274 height 47
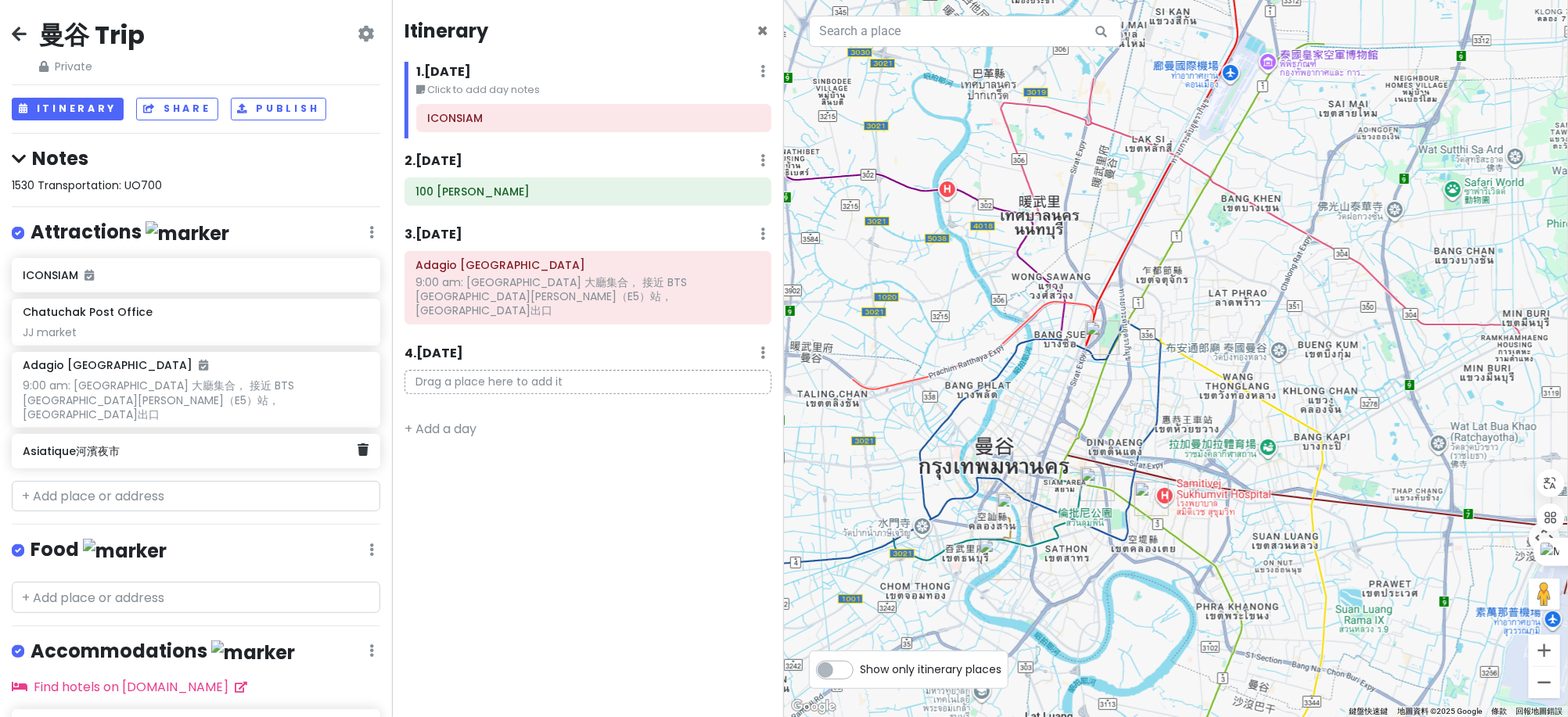
click at [125, 444] on h6 "Asiatique河濱夜市" at bounding box center [190, 451] width 335 height 14
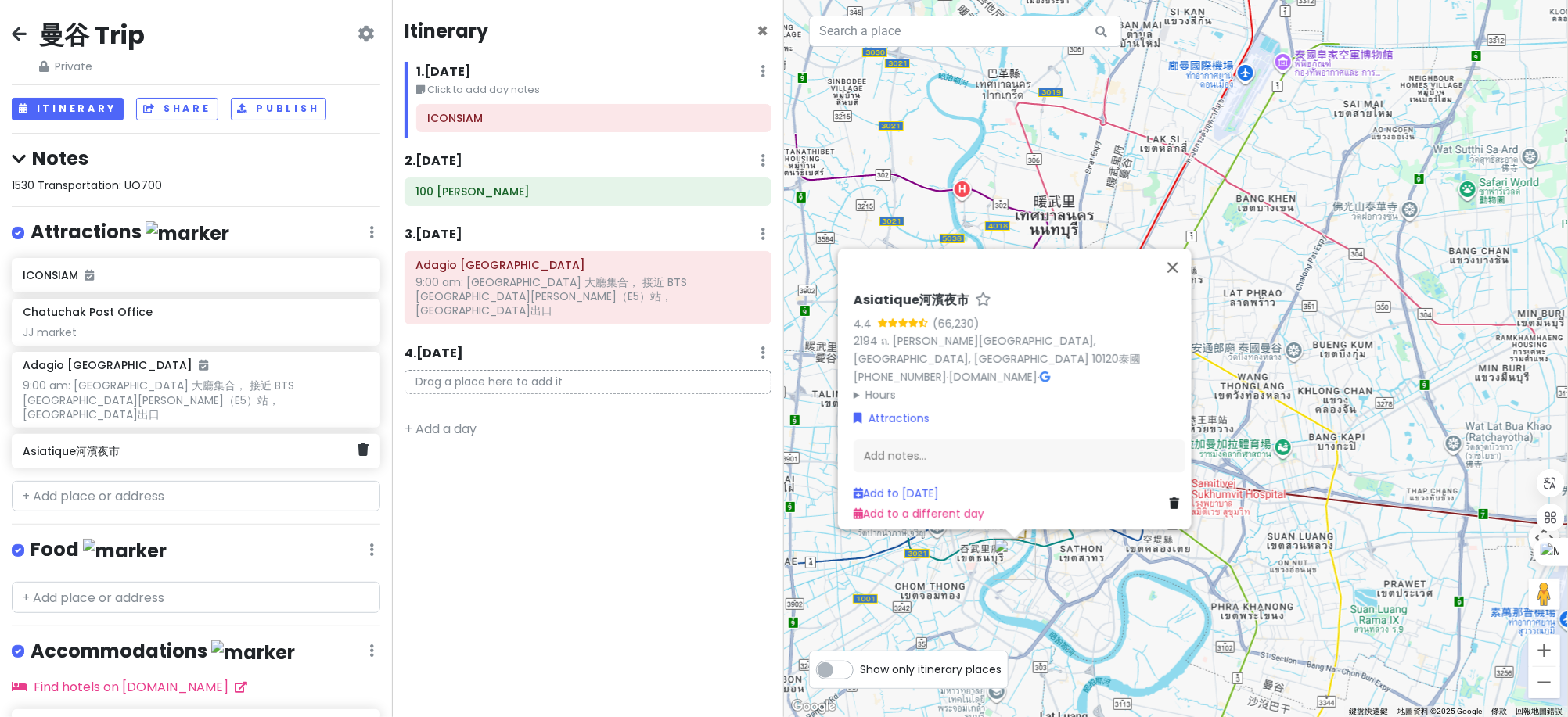
click at [163, 444] on h6 "Asiatique河濱夜市" at bounding box center [190, 451] width 335 height 14
drag, startPoint x: 159, startPoint y: 445, endPoint x: 115, endPoint y: 441, distance: 44.2
click at [115, 444] on h6 "Asiatique河濱夜市" at bounding box center [190, 451] width 335 height 14
drag, startPoint x: 286, startPoint y: 442, endPoint x: 891, endPoint y: 489, distance: 606.8
click at [891, 489] on link "Add to [DATE]" at bounding box center [896, 493] width 85 height 16
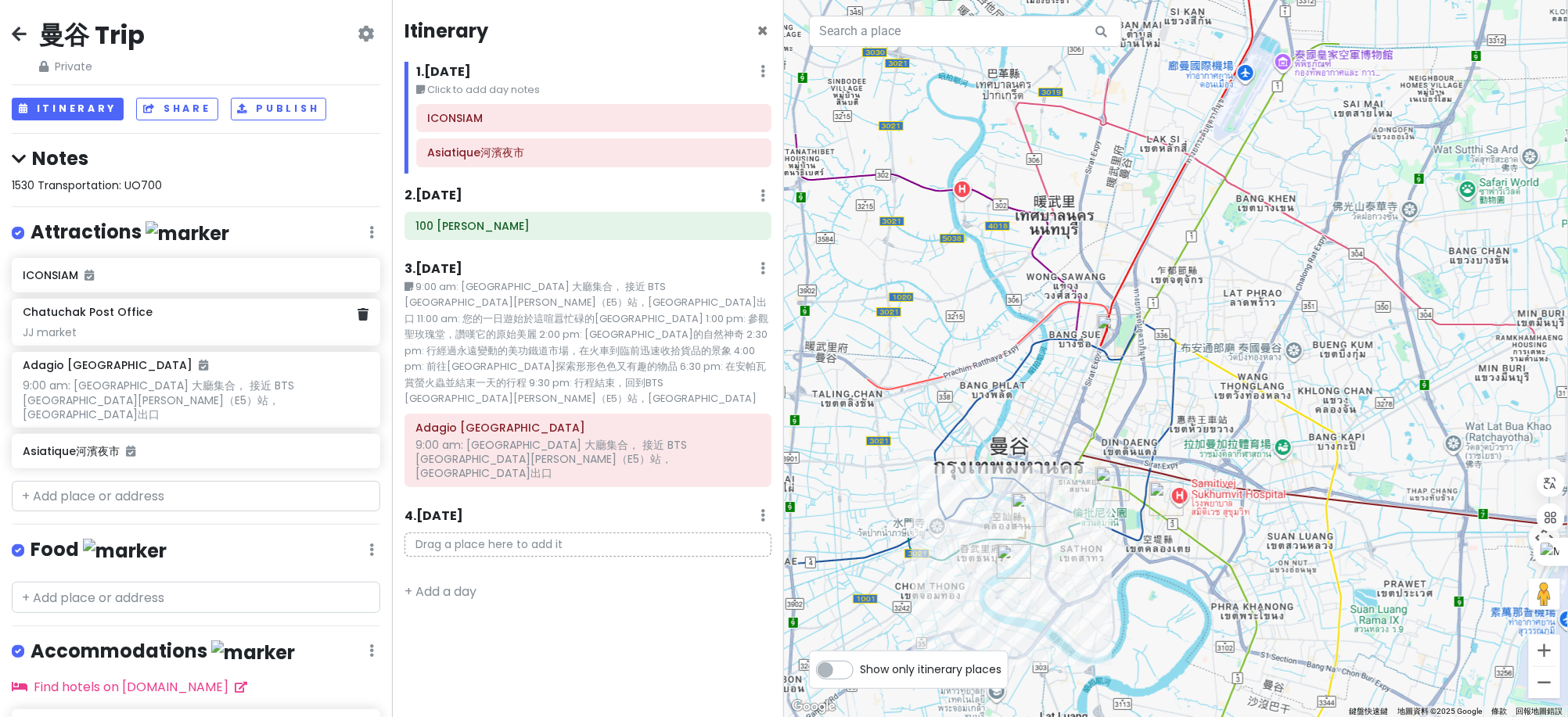
drag, startPoint x: 314, startPoint y: 325, endPoint x: 173, endPoint y: 296, distance: 144.0
click at [171, 290] on div "ICONSIAM" at bounding box center [196, 275] width 368 height 34
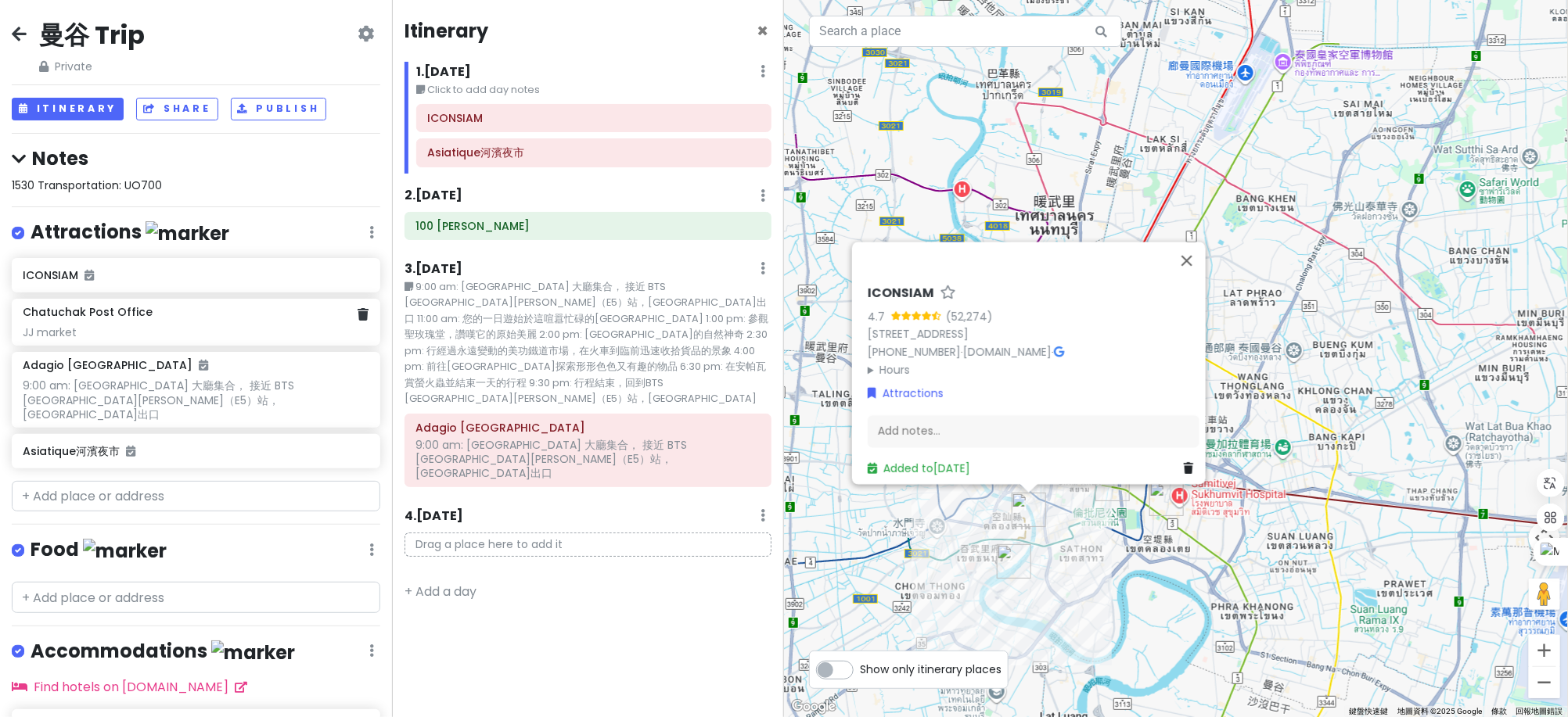
click at [173, 316] on div "Chatuchak Post Office" at bounding box center [196, 312] width 346 height 14
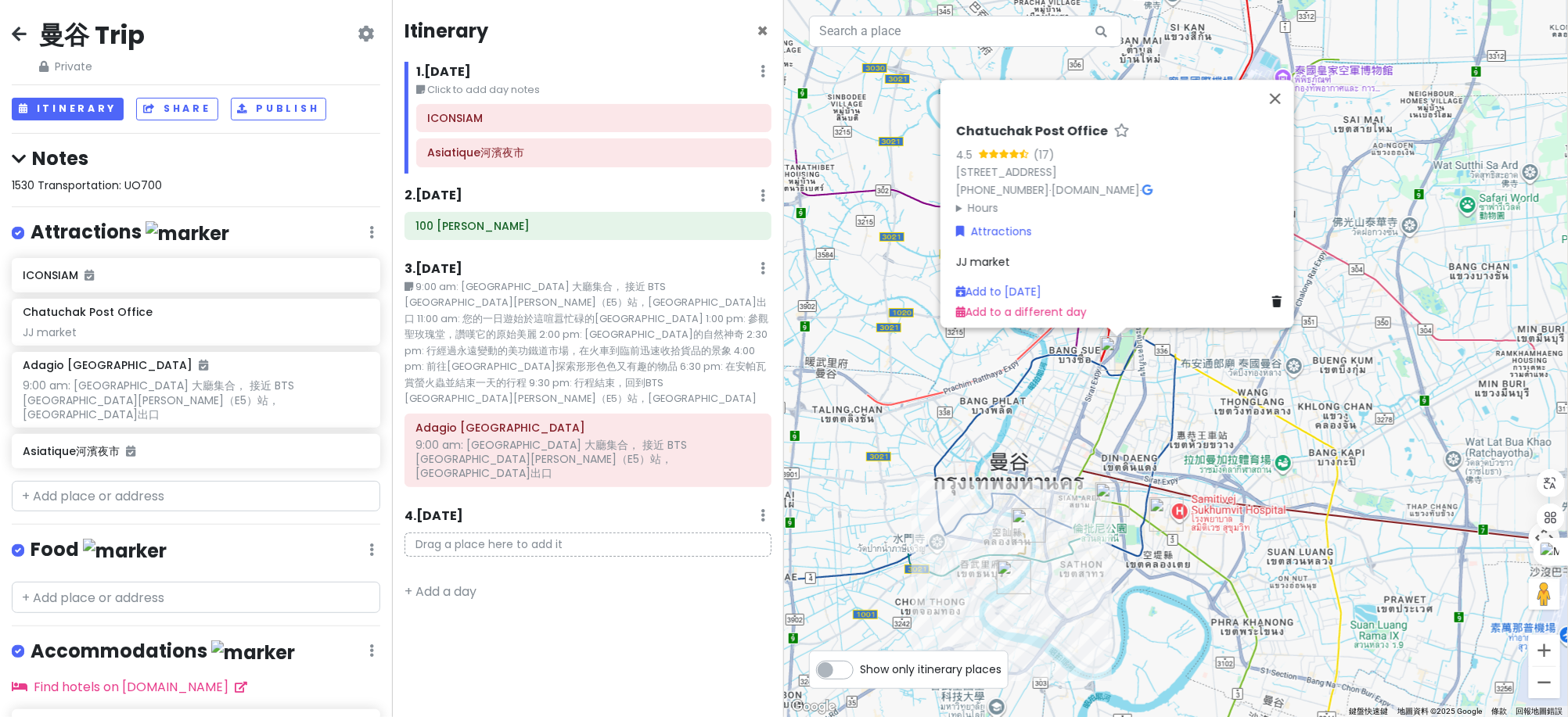
click at [760, 509] on icon at bounding box center [762, 515] width 5 height 13
click at [242, 278] on div "ICONSIAM Chatuchak Post Office JJ market Adagio [GEOGRAPHIC_DATA] 9:00 am: [GEO…" at bounding box center [196, 366] width 392 height 217
click at [232, 326] on div "JJ market" at bounding box center [196, 332] width 346 height 14
click at [217, 320] on div "Chatuchak Post Office JJ market" at bounding box center [196, 322] width 346 height 34
click at [1016, 308] on link "Add to a different day" at bounding box center [1021, 312] width 131 height 16
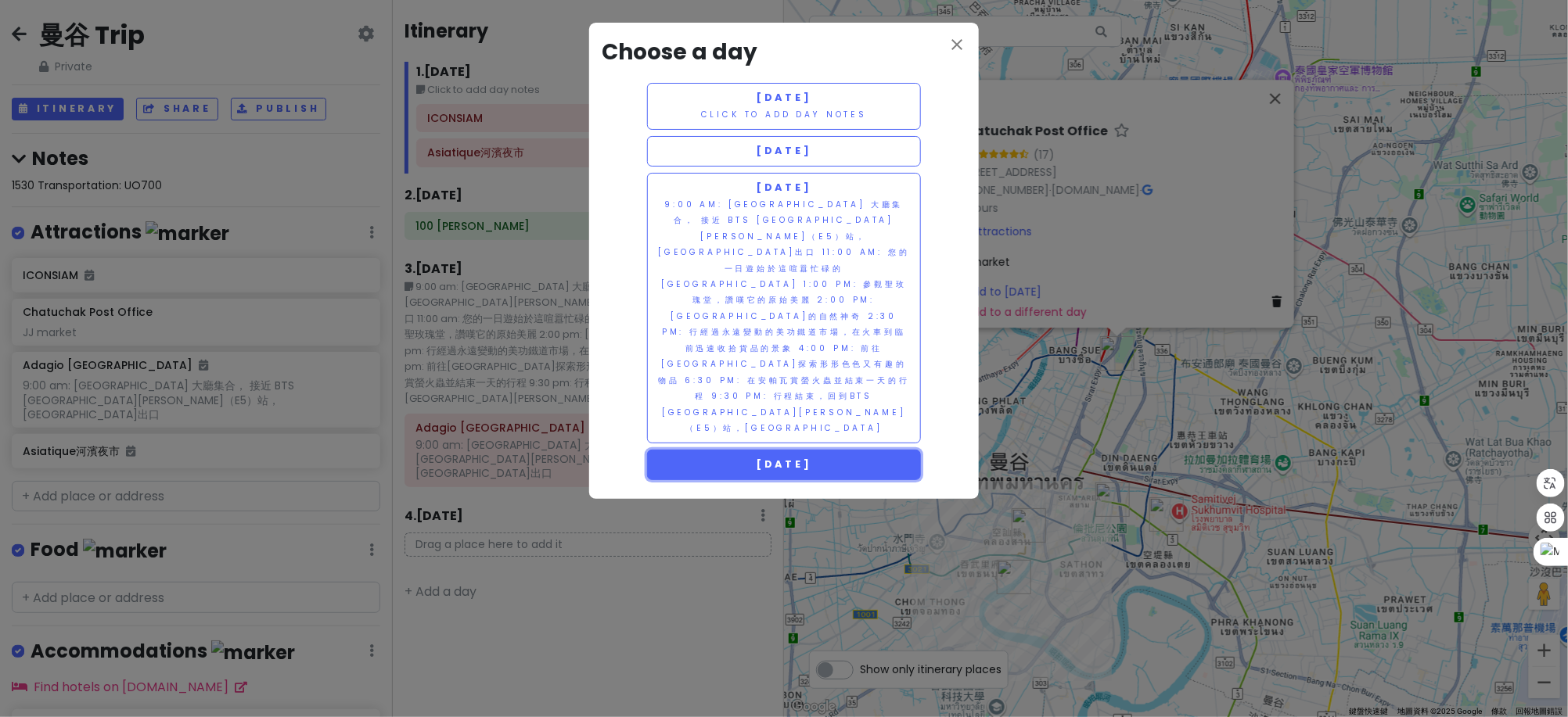
click at [812, 458] on span "[DATE]" at bounding box center [783, 465] width 56 height 14
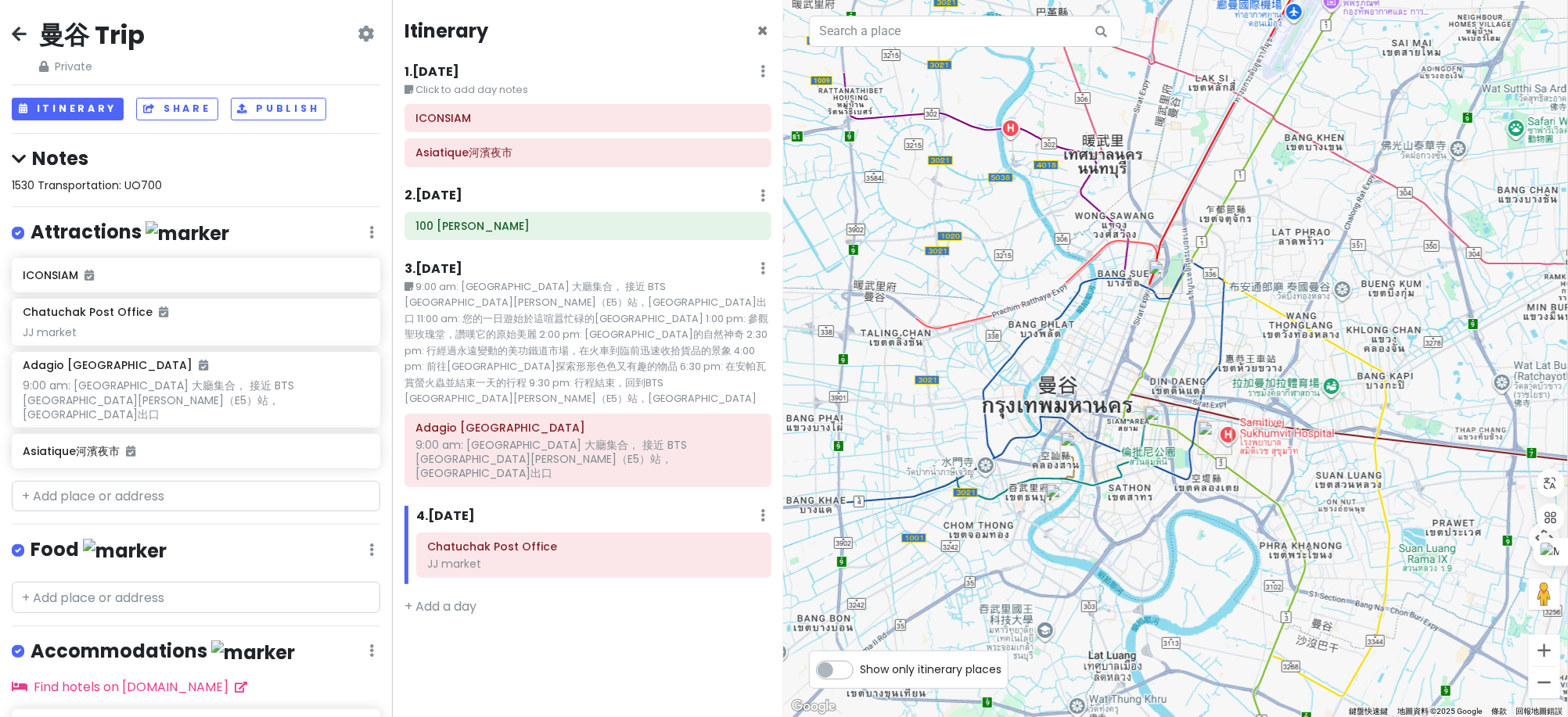
drag, startPoint x: 1089, startPoint y: 524, endPoint x: 1097, endPoint y: 391, distance: 133.2
click at [1097, 391] on div at bounding box center [1176, 358] width 784 height 717
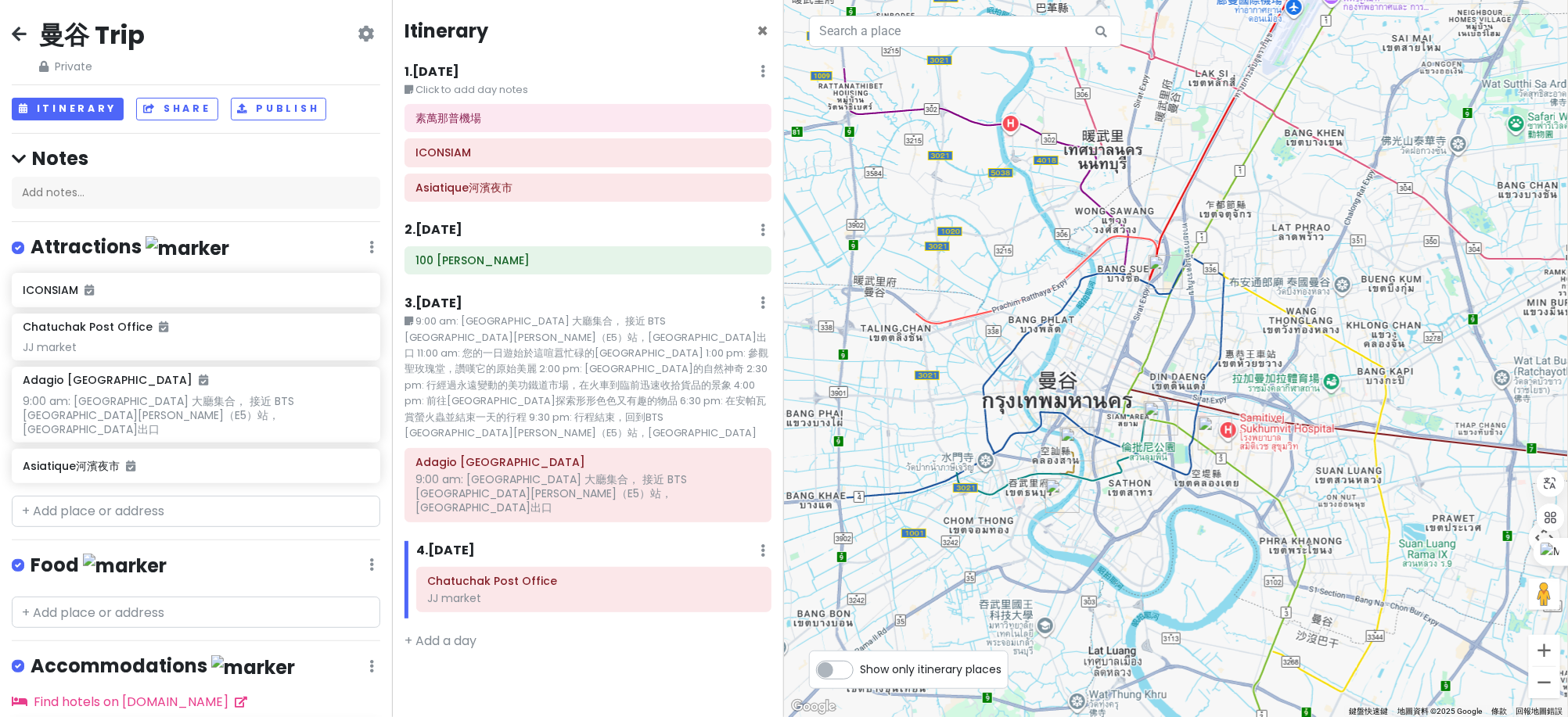
click at [1161, 266] on img "Chatuchak Post Office" at bounding box center [1165, 272] width 34 height 34
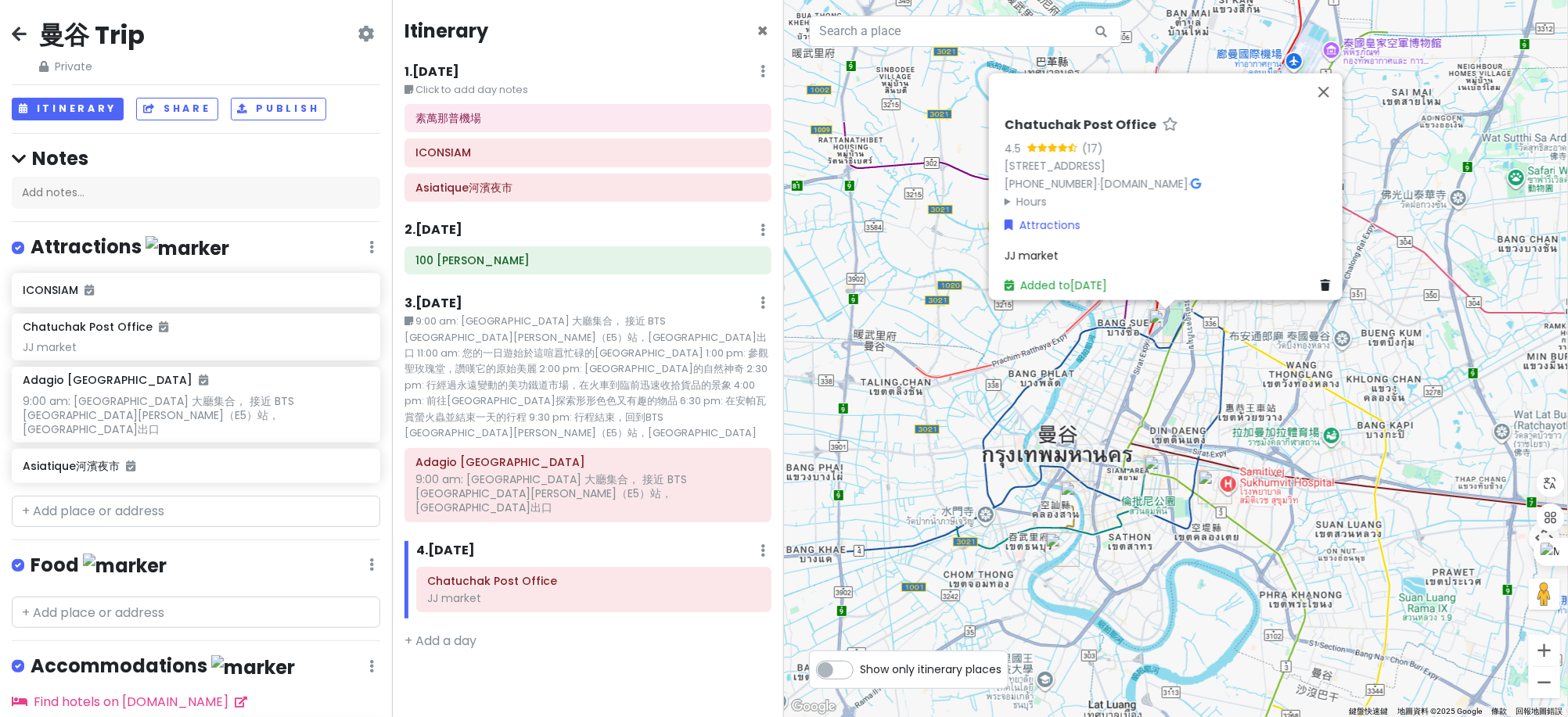
click at [618, 664] on div "Itinerary × 1 . [DATE] Edit Day Notes Delete Day Click to add day notes 素萬那普機場 …" at bounding box center [588, 358] width 392 height 717
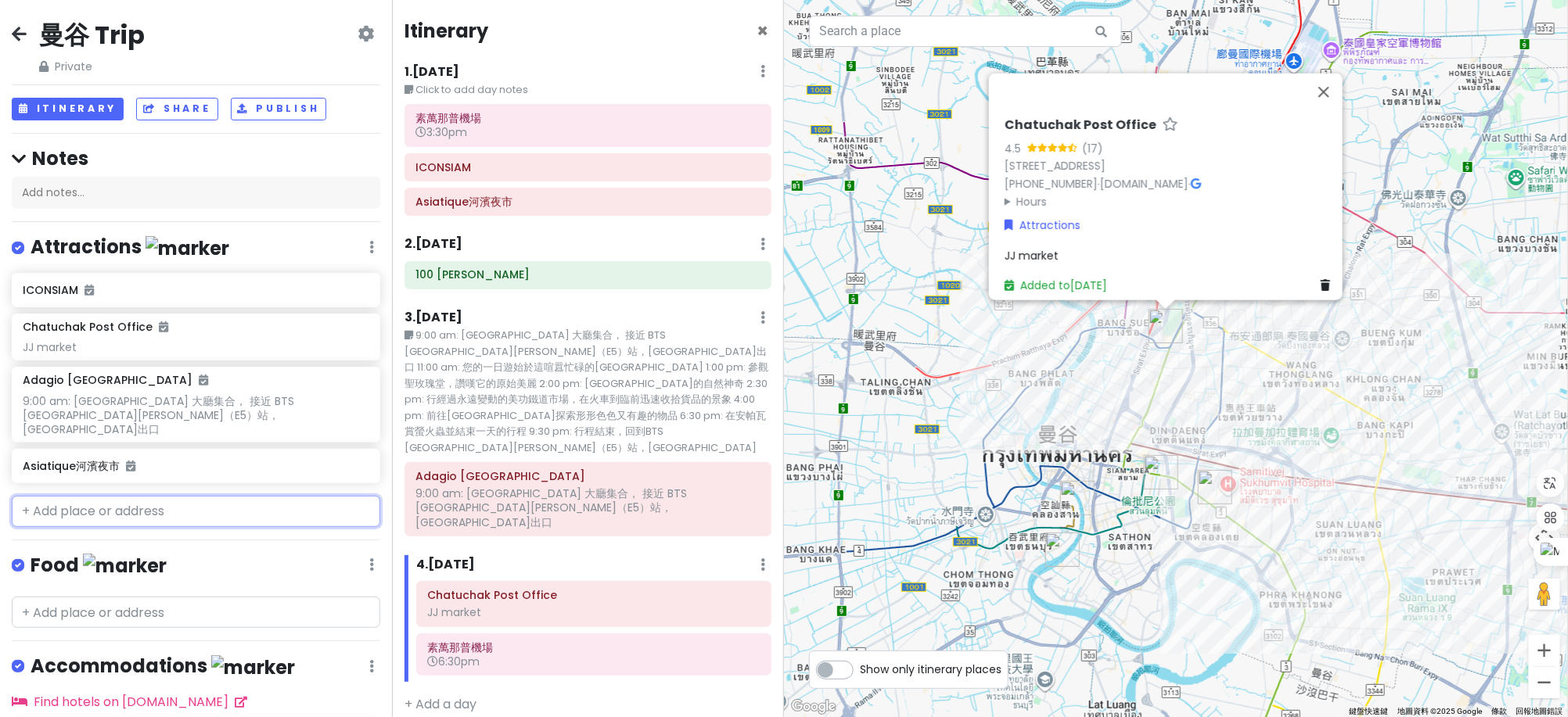
click at [109, 504] on input "text" at bounding box center [196, 512] width 368 height 31
paste input "Big C Supercenter Ratchadamri"
type input "Big C Supercenter Ratchadamri"
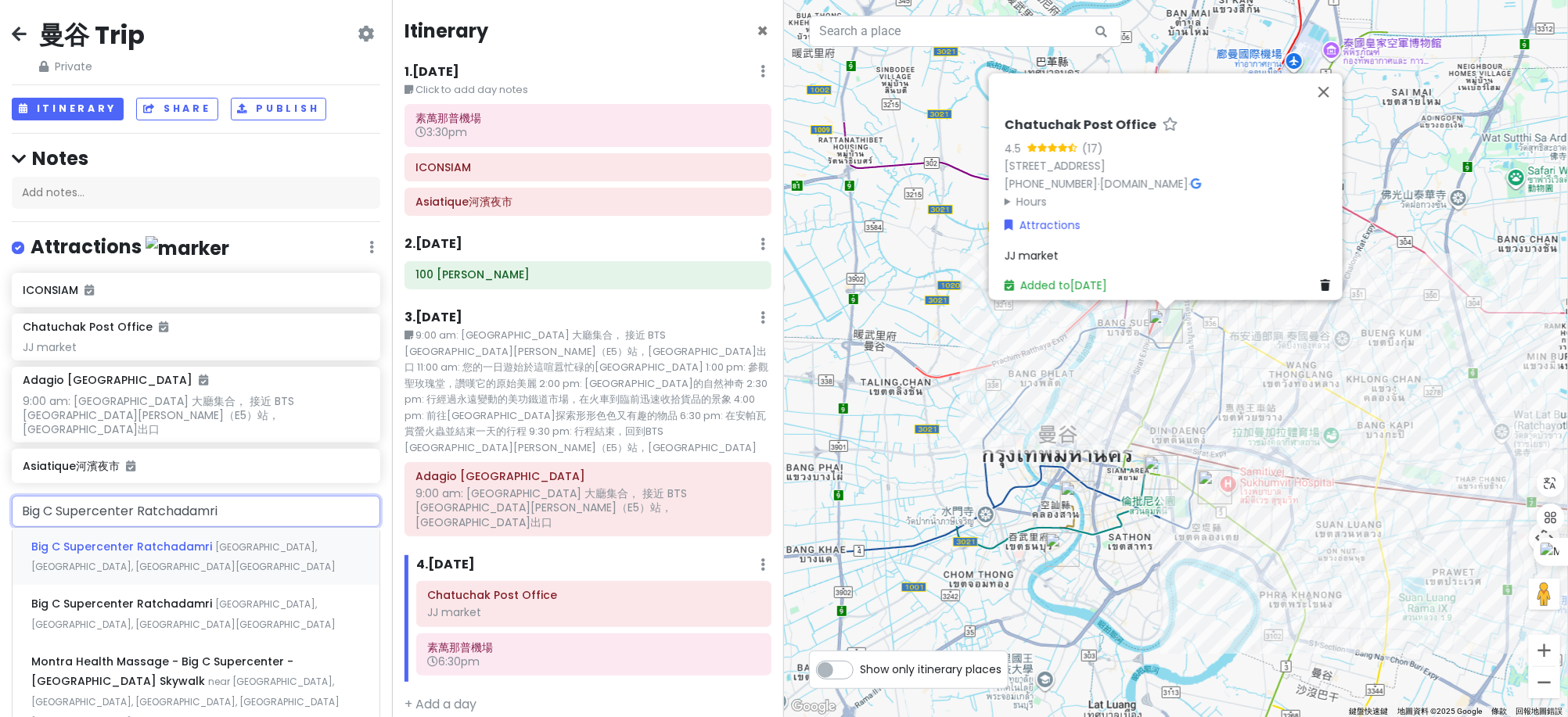
click at [137, 539] on div "Big C Supercenter [GEOGRAPHIC_DATA], [GEOGRAPHIC_DATA], [GEOGRAPHIC_DATA][GEOGR…" at bounding box center [196, 556] width 366 height 58
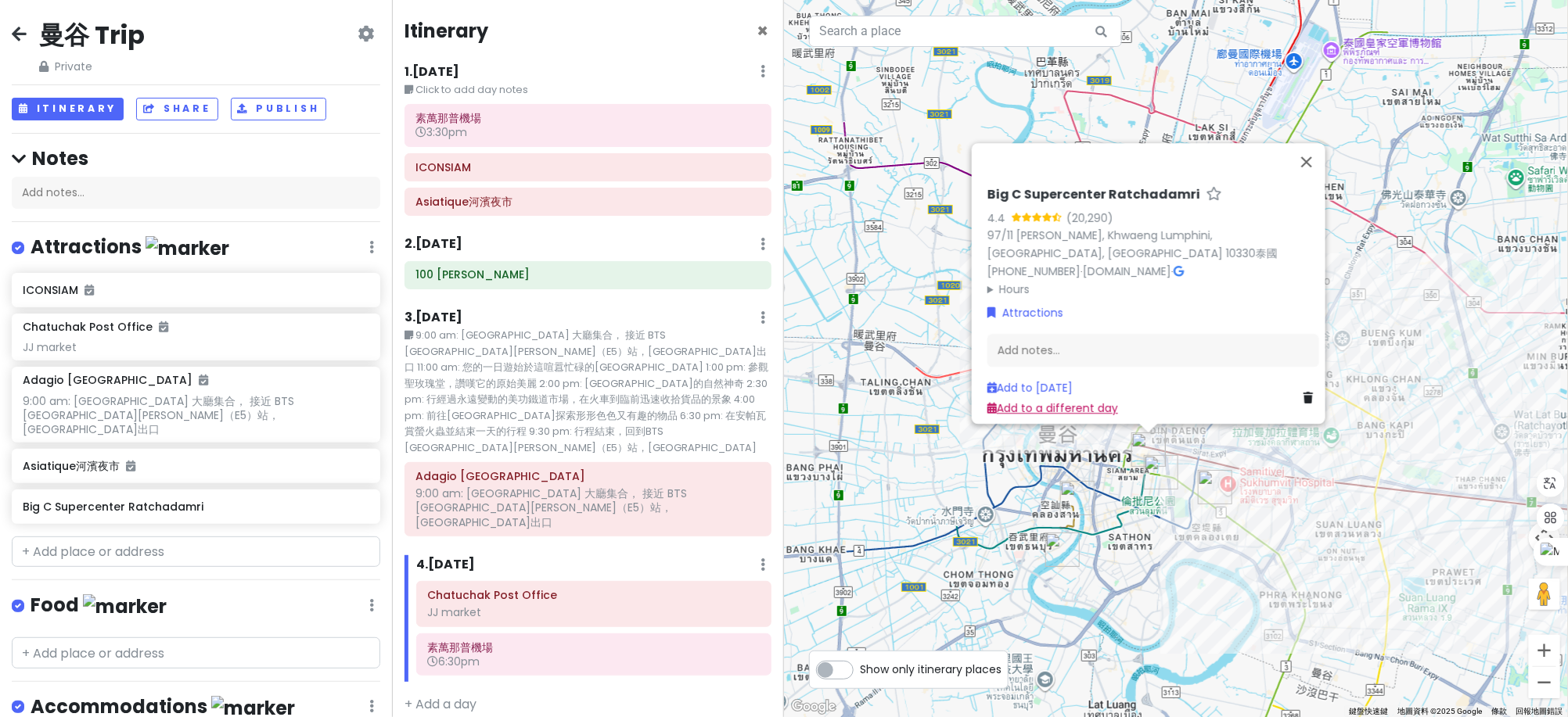
click at [1065, 401] on link "Add to a different day" at bounding box center [1052, 409] width 131 height 16
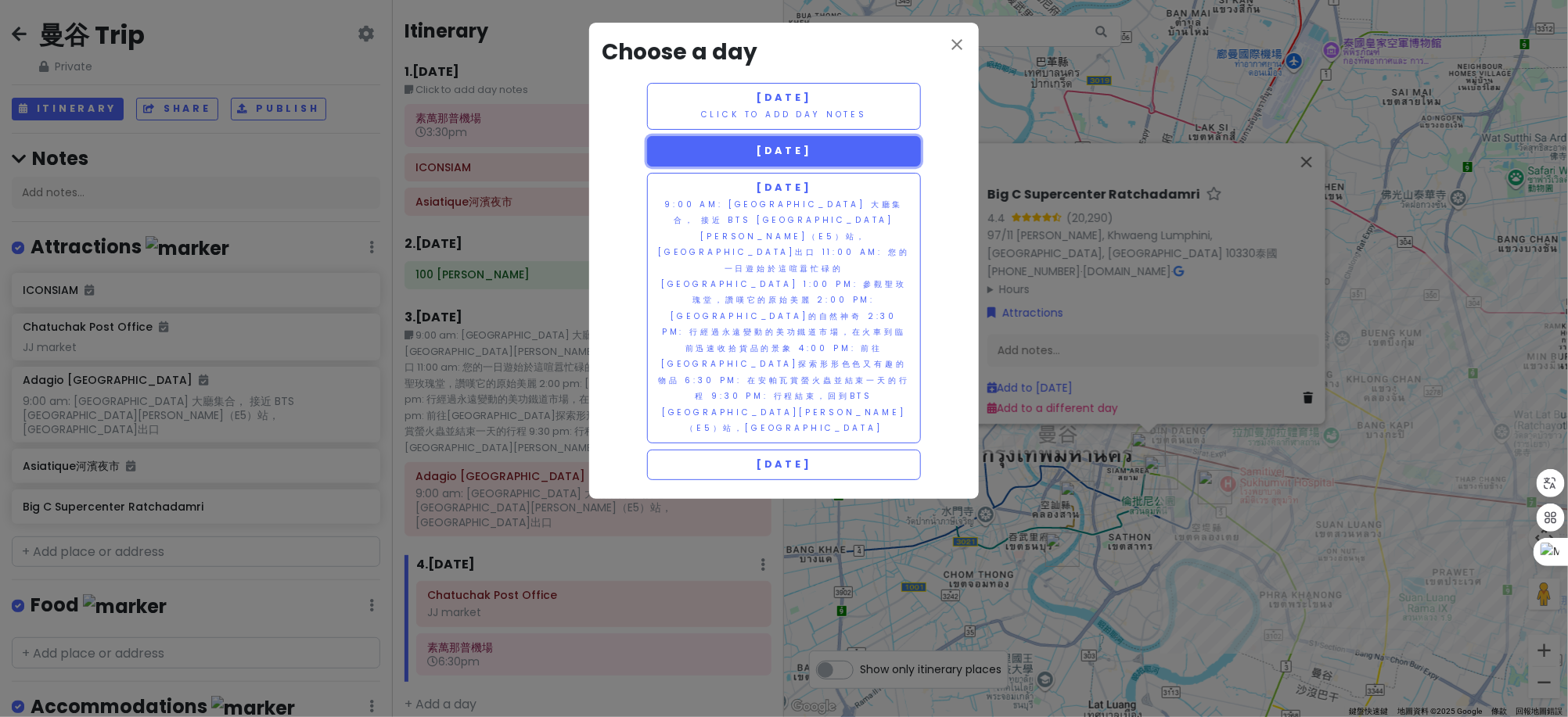
click at [857, 157] on button "[DATE]" at bounding box center [783, 151] width 274 height 30
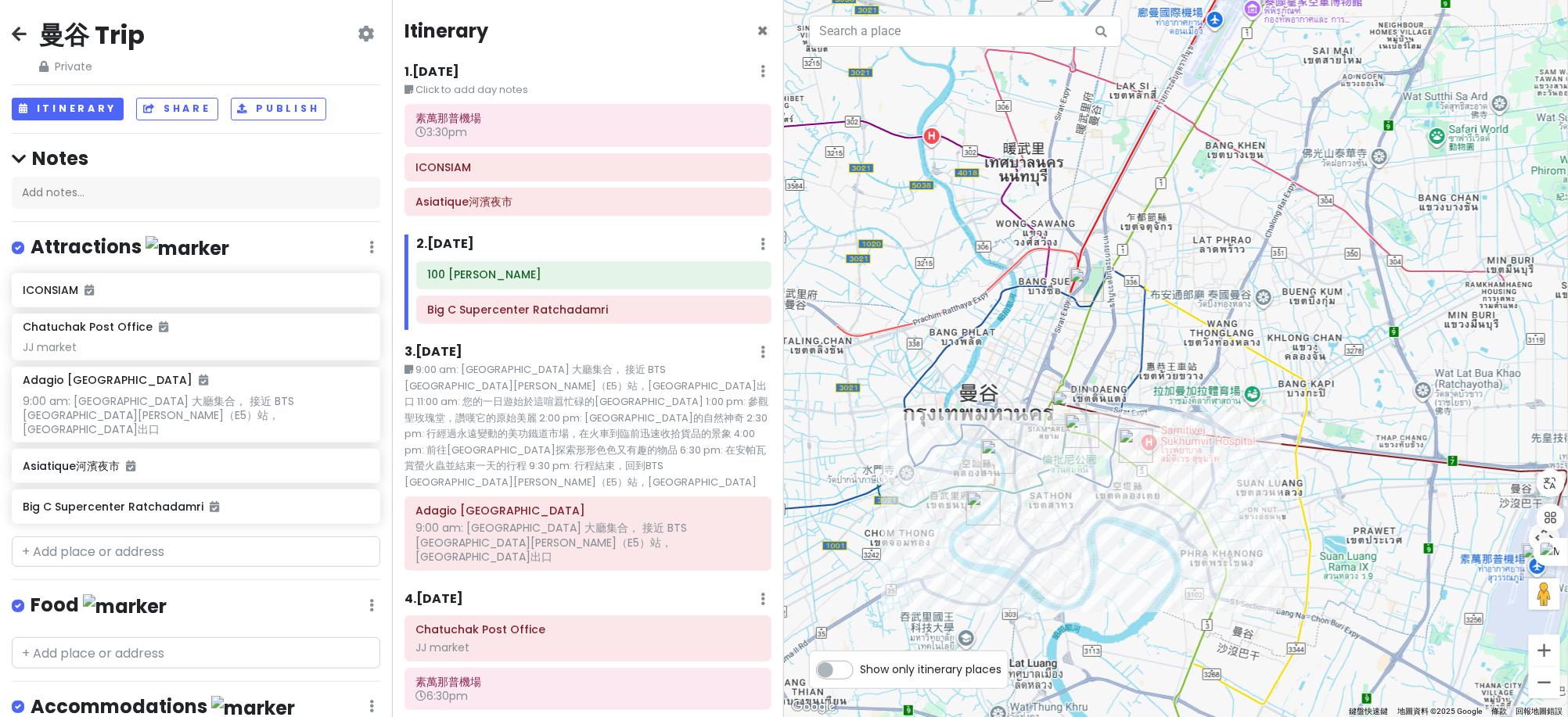
drag, startPoint x: 1141, startPoint y: 528, endPoint x: 1318, endPoint y: 524, distance: 177.0
click at [1318, 524] on div at bounding box center [1176, 358] width 784 height 717
click at [1077, 426] on img "100 Thanon Witthayu" at bounding box center [1082, 430] width 34 height 34
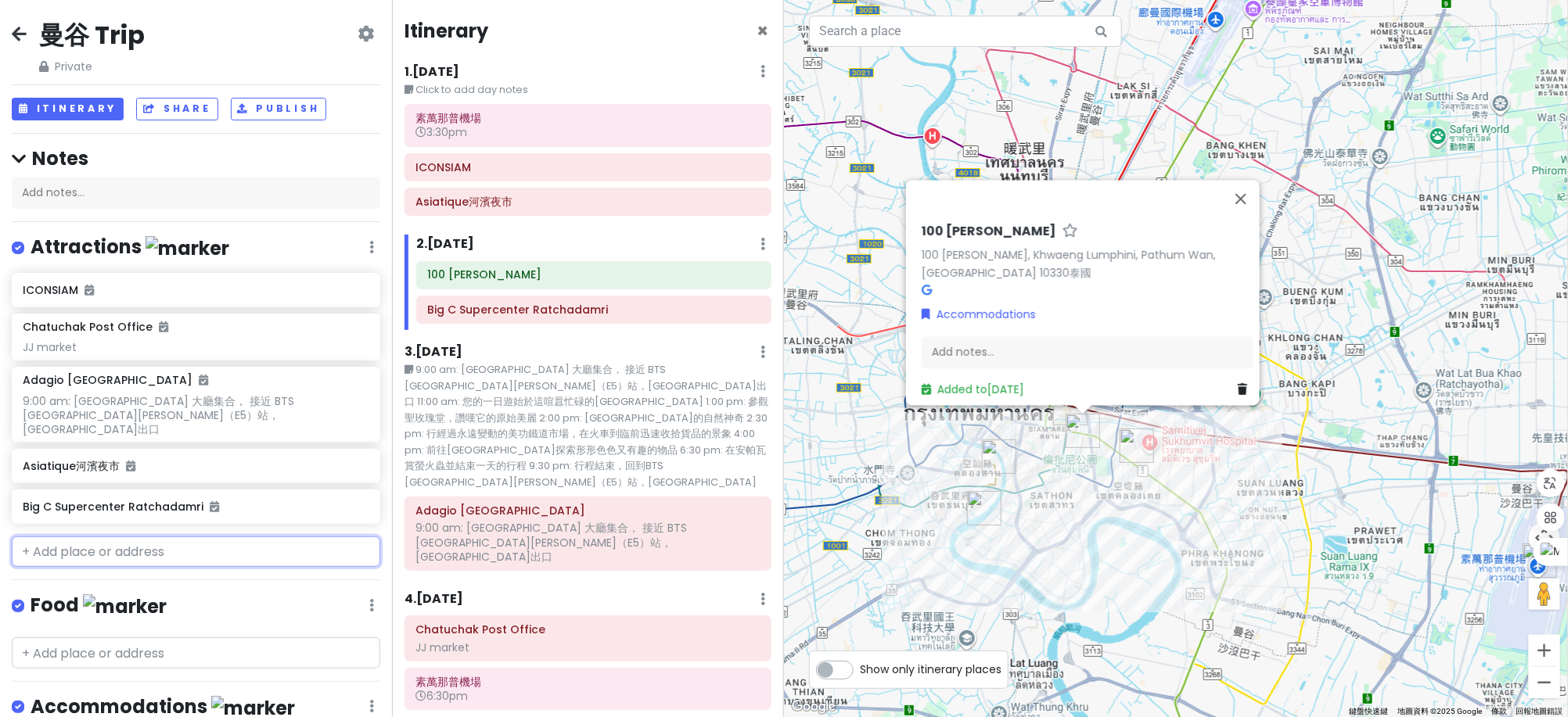
click at [192, 545] on input "text" at bounding box center [196, 552] width 368 height 31
click at [255, 500] on h6 "Big C Supercenter Ratchadamri" at bounding box center [190, 507] width 335 height 14
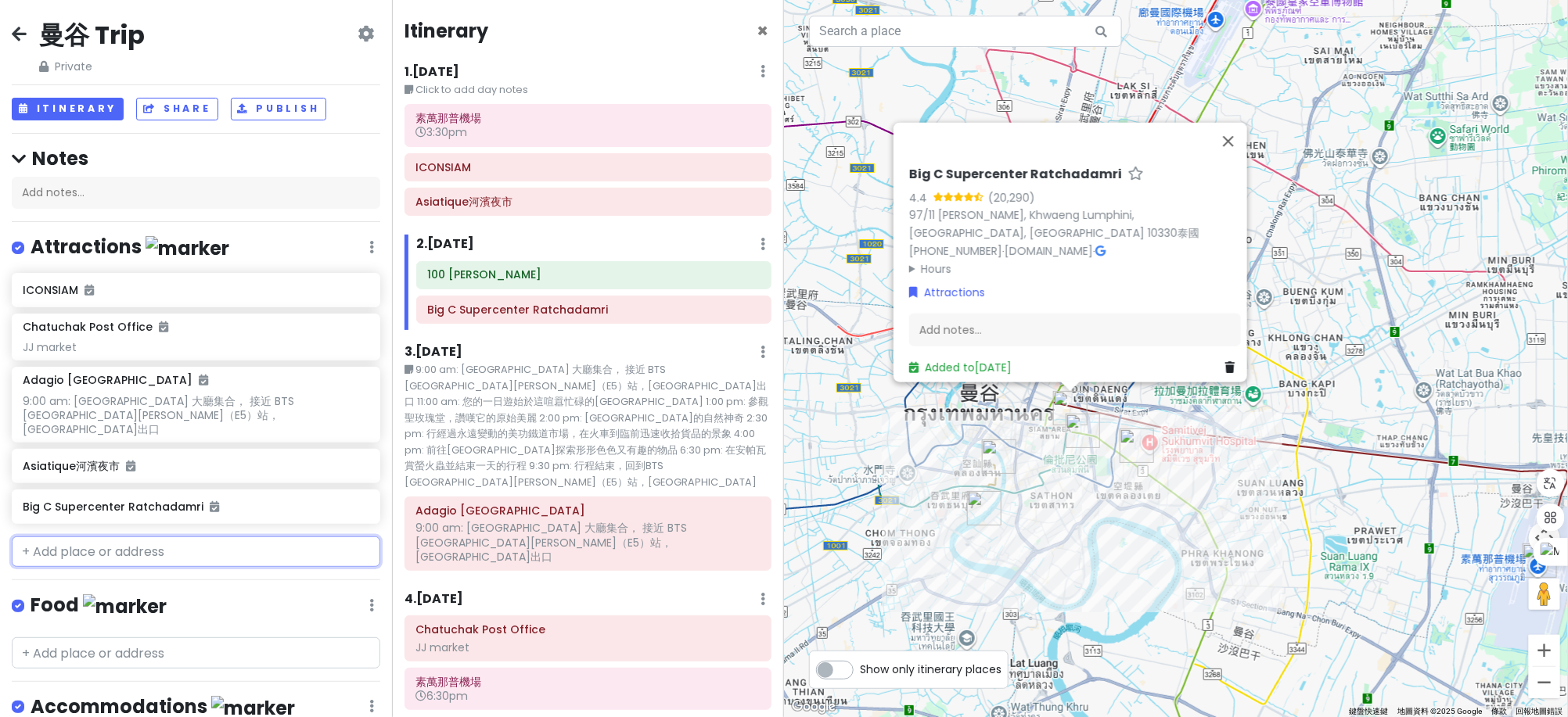
click at [192, 538] on input "text" at bounding box center [196, 552] width 368 height 31
paste input "thailand platinium"
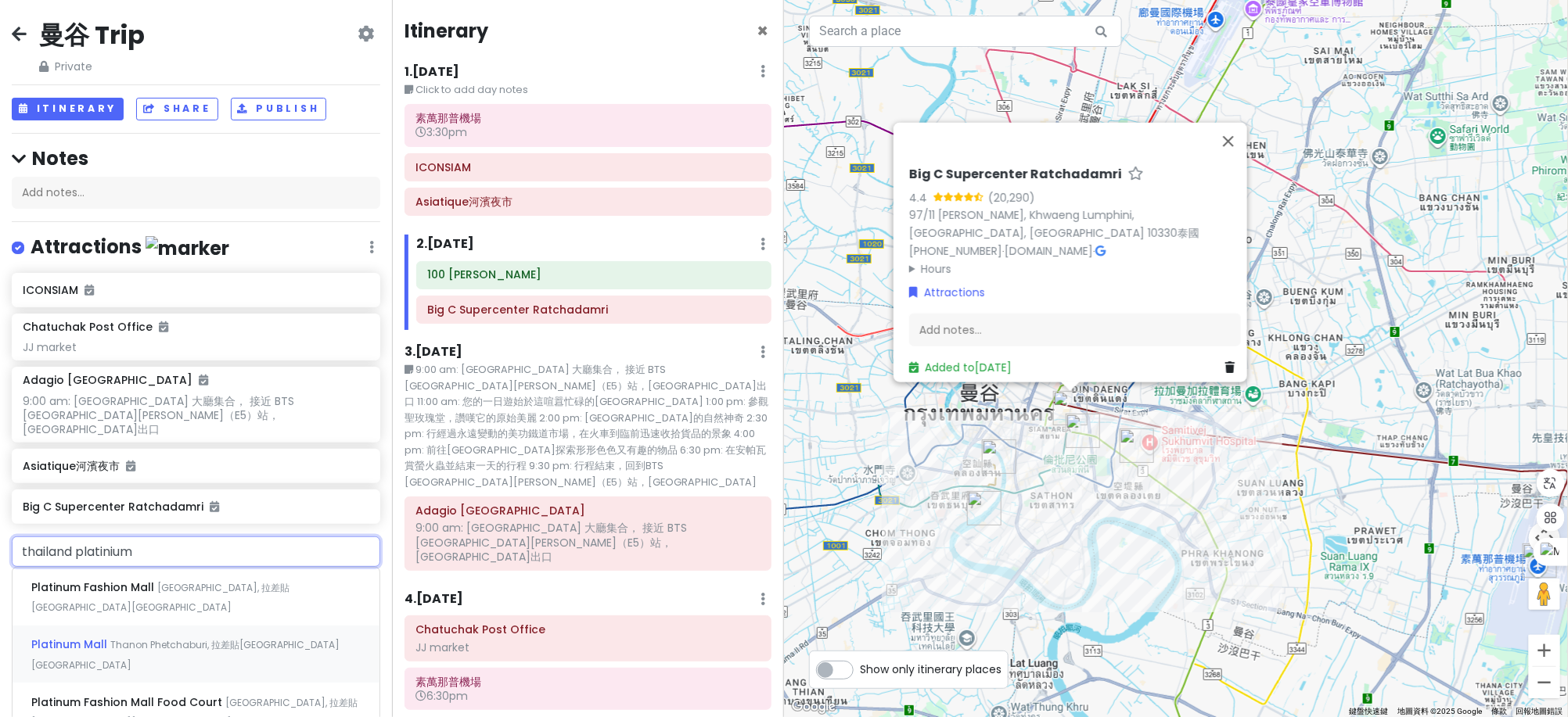
type input "Platinum Mall, Thanon Phetchaburi, 拉差貼[GEOGRAPHIC_DATA][GEOGRAPHIC_DATA]"
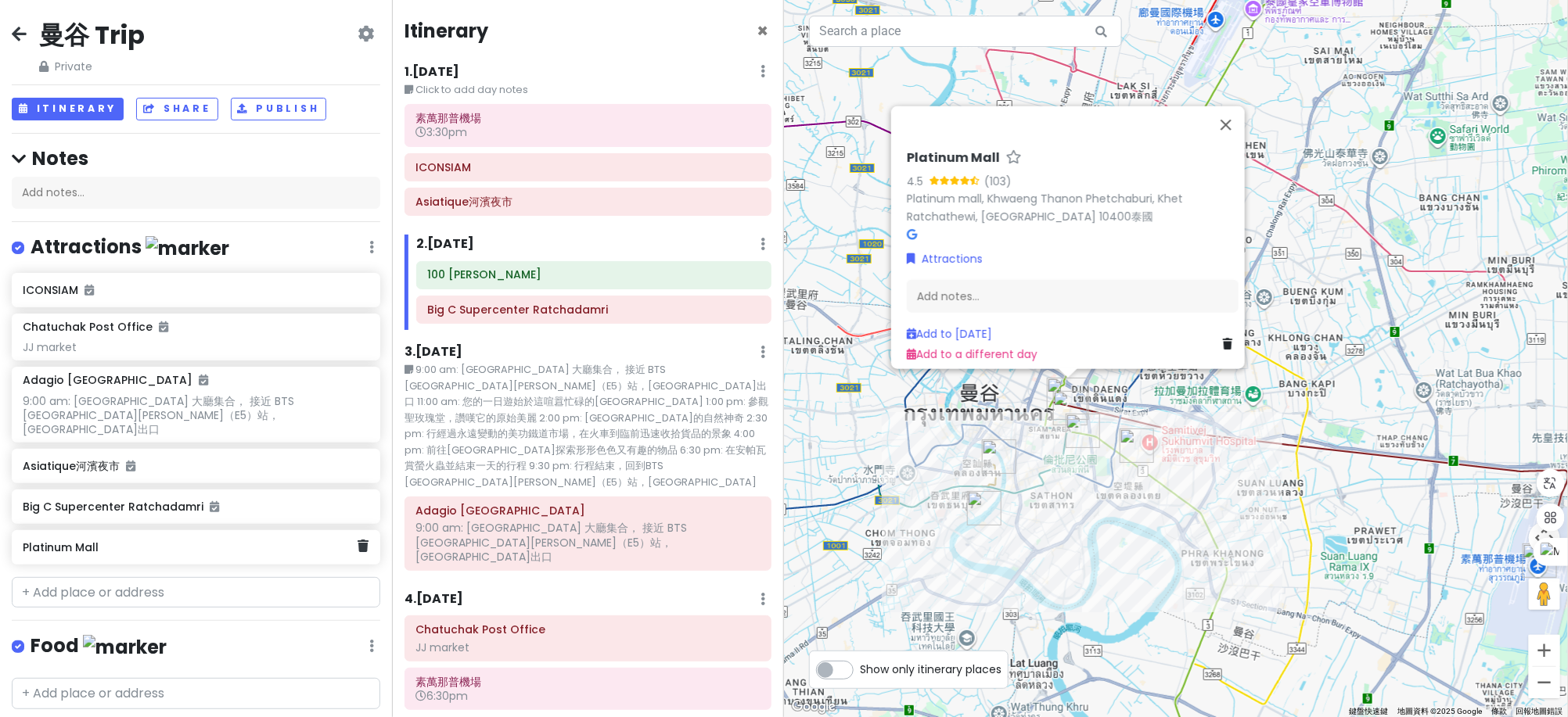
click at [275, 540] on h6 "Platinum Mall" at bounding box center [190, 547] width 335 height 14
click at [966, 332] on link "Add to [DATE]" at bounding box center [948, 340] width 85 height 16
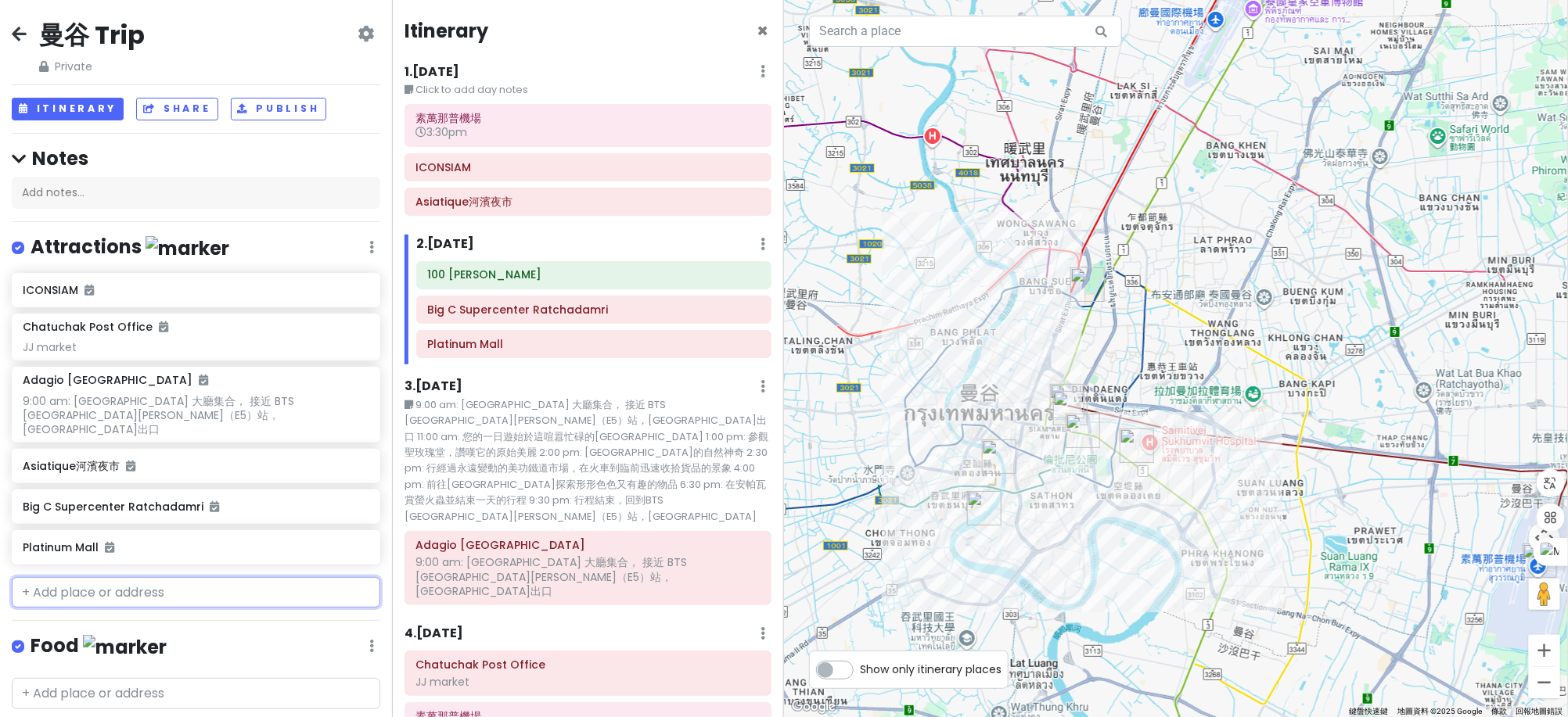
scroll to position [55, 0]
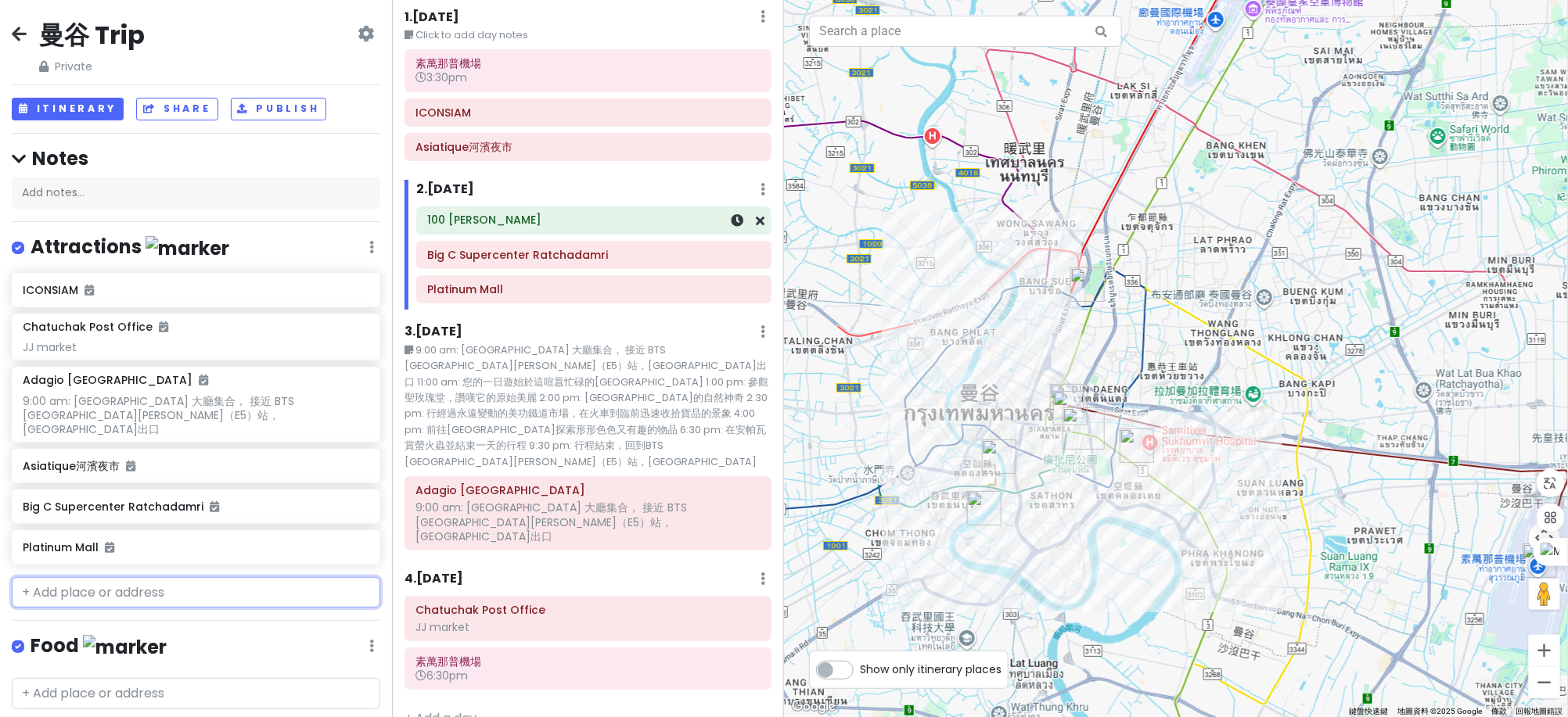
click at [655, 217] on h6 "100 [PERSON_NAME]" at bounding box center [593, 220] width 333 height 14
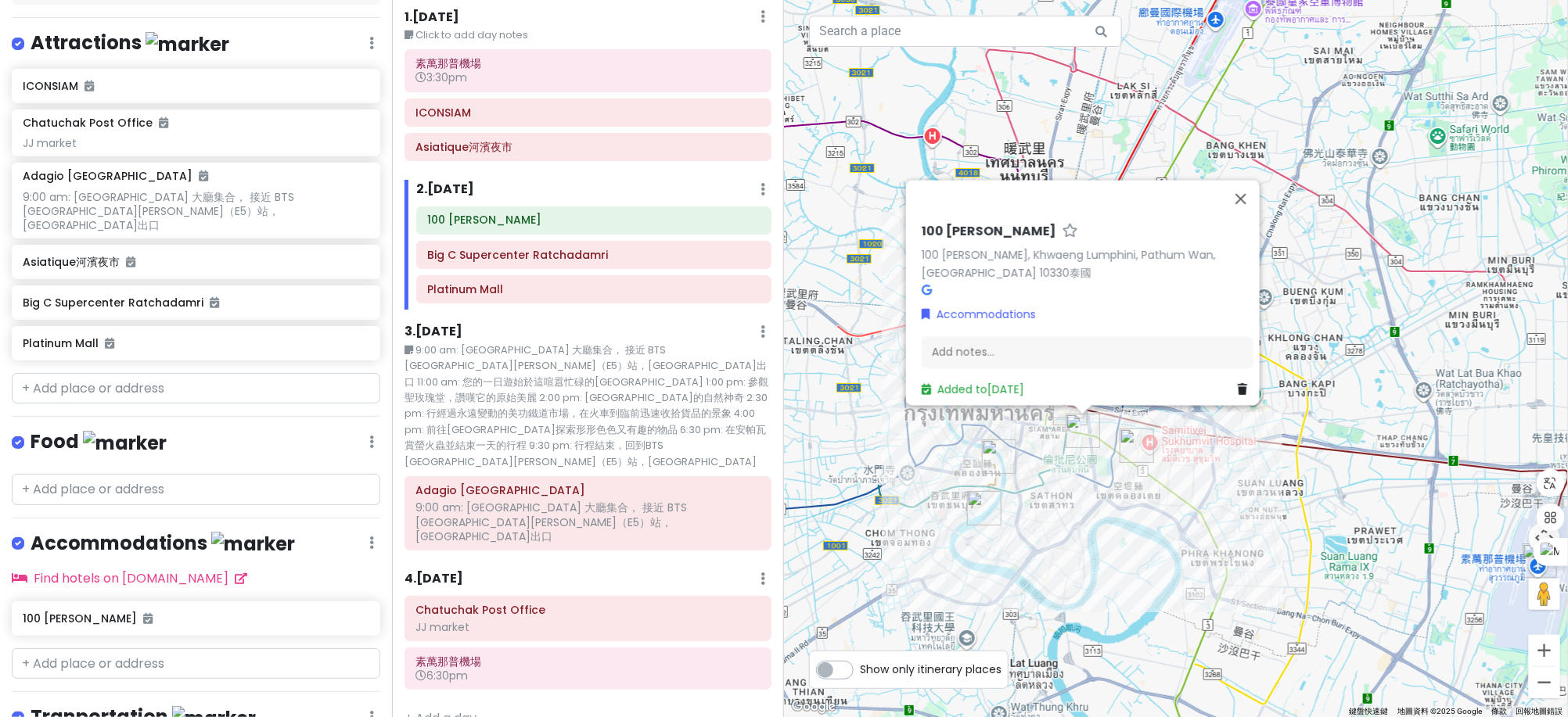
scroll to position [24, 0]
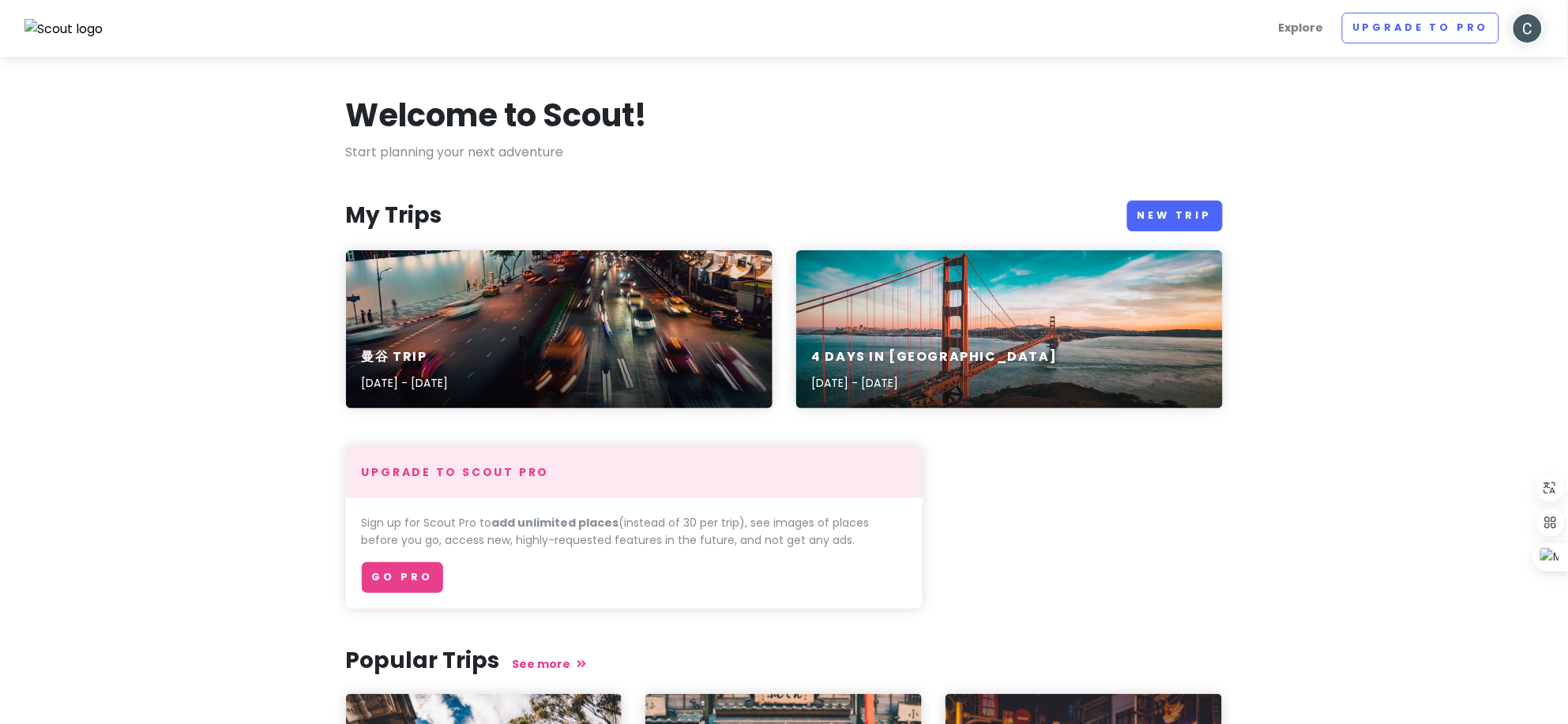
scroll to position [296, 0]
